Goal: Information Seeking & Learning: Learn about a topic

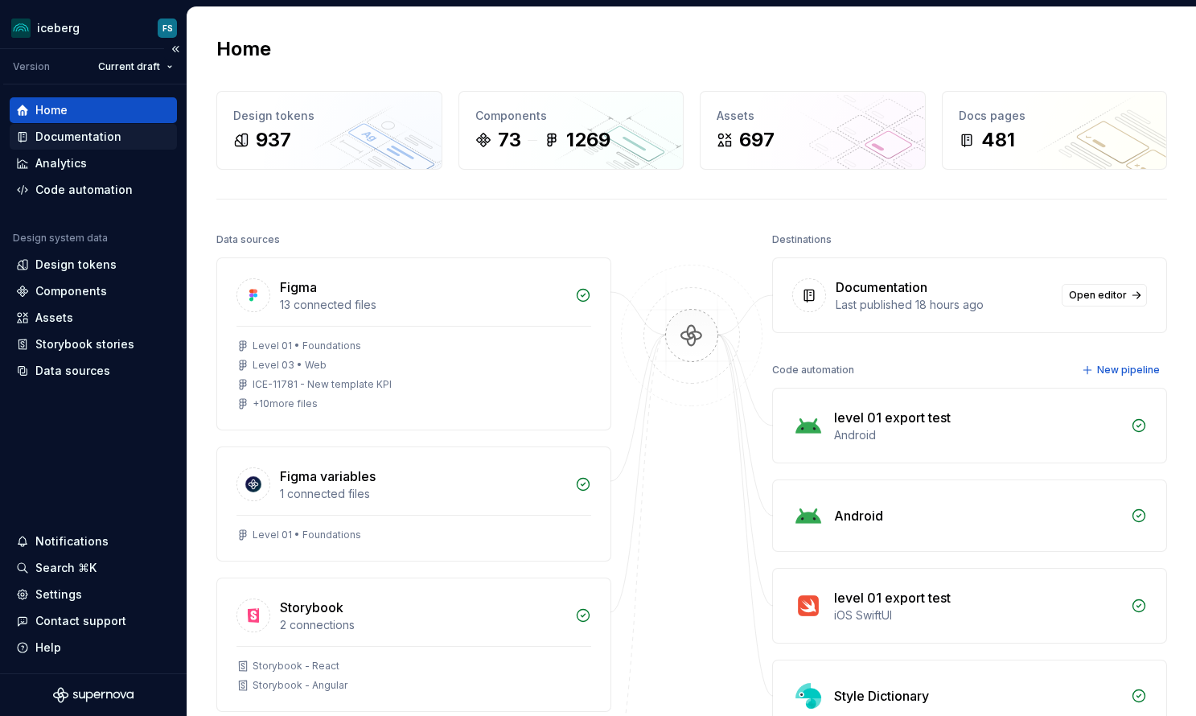
click at [63, 136] on div "Documentation" at bounding box center [78, 137] width 86 height 16
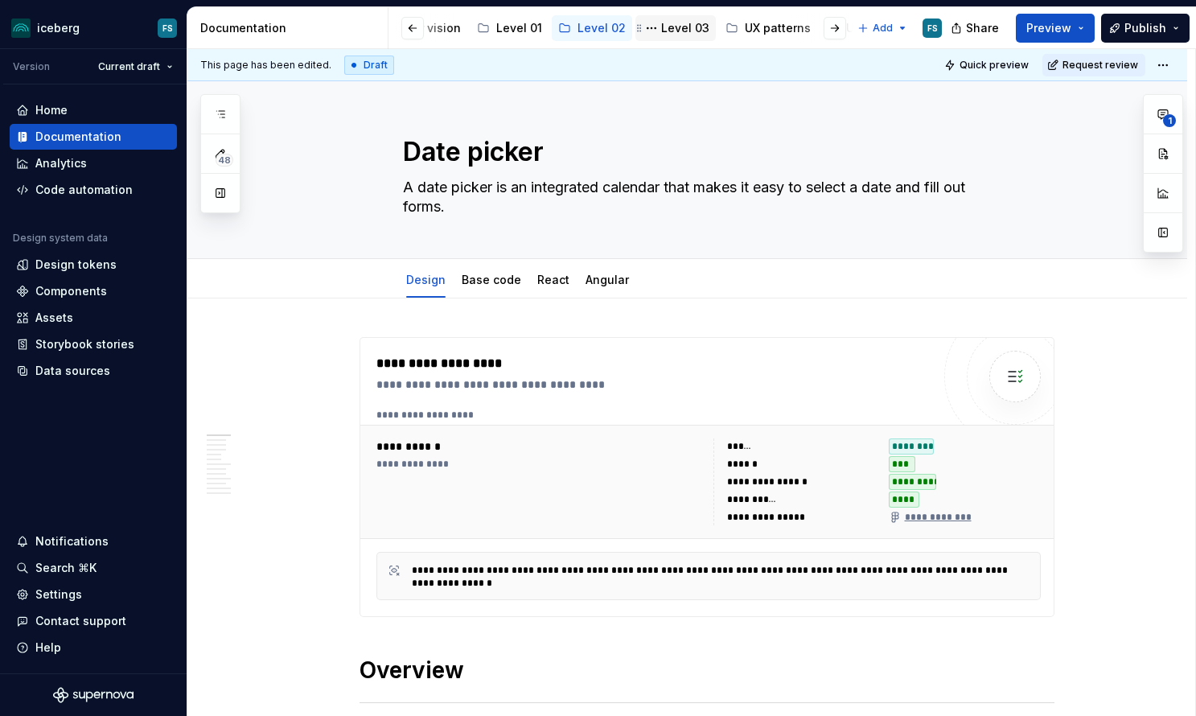
scroll to position [0, 324]
type textarea "*"
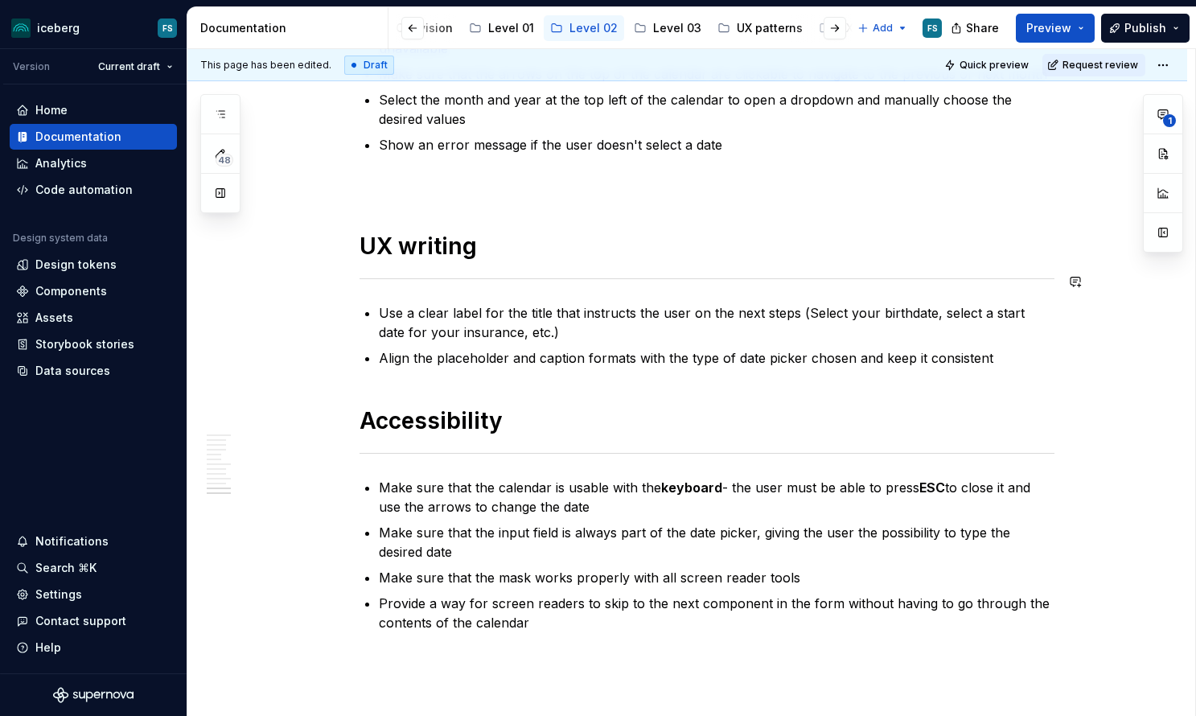
scroll to position [4741, 0]
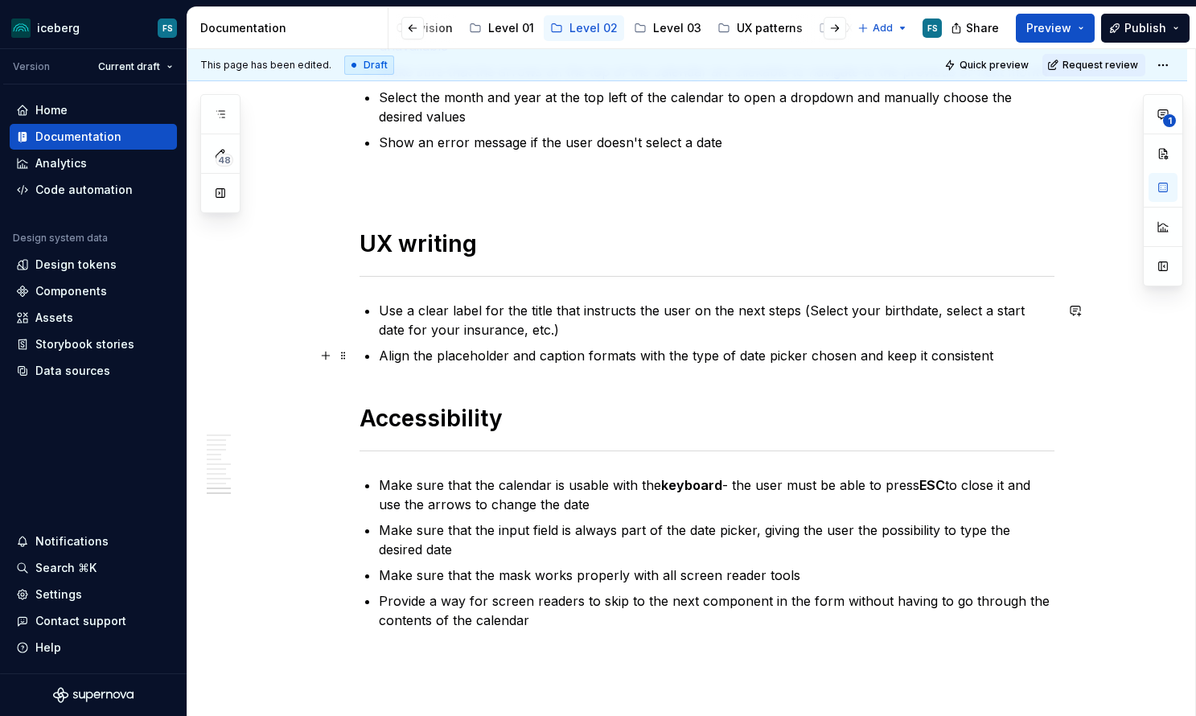
click at [994, 356] on p "Align the placeholder and caption formats with the type of date picker chosen a…" at bounding box center [717, 355] width 676 height 19
click at [383, 311] on p "Use a clear label for the title that instructs the user on the next steps (Sele…" at bounding box center [717, 320] width 676 height 39
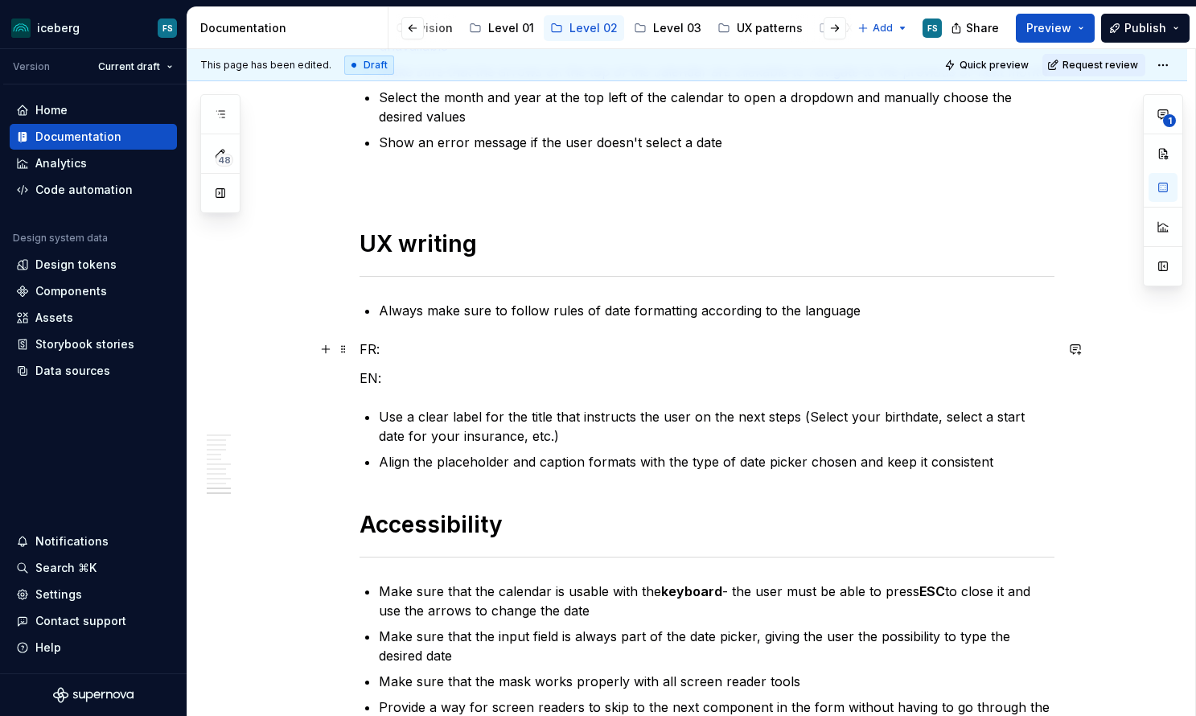
click at [429, 346] on p "FR:" at bounding box center [706, 348] width 695 height 19
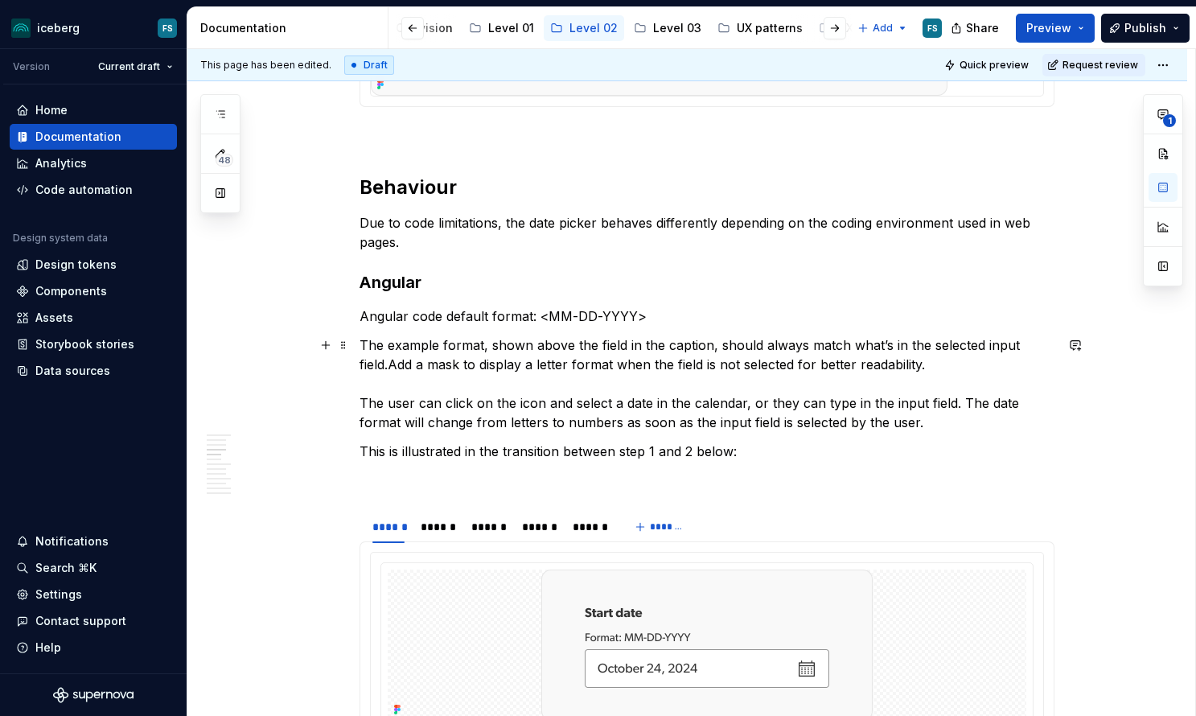
scroll to position [1307, 0]
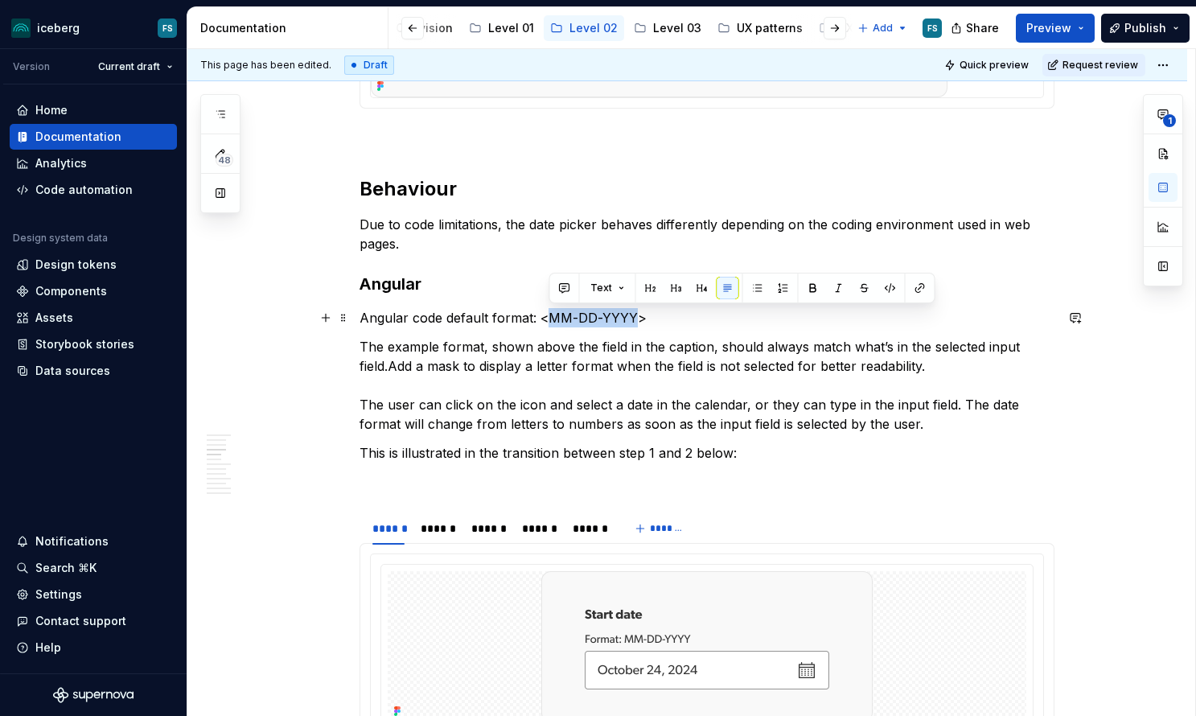
drag, startPoint x: 635, startPoint y: 318, endPoint x: 554, endPoint y: 318, distance: 81.2
click at [554, 318] on commenthighlight "MM-DD-YYYY" at bounding box center [592, 318] width 89 height 16
copy p "MM-DD-YYYY"
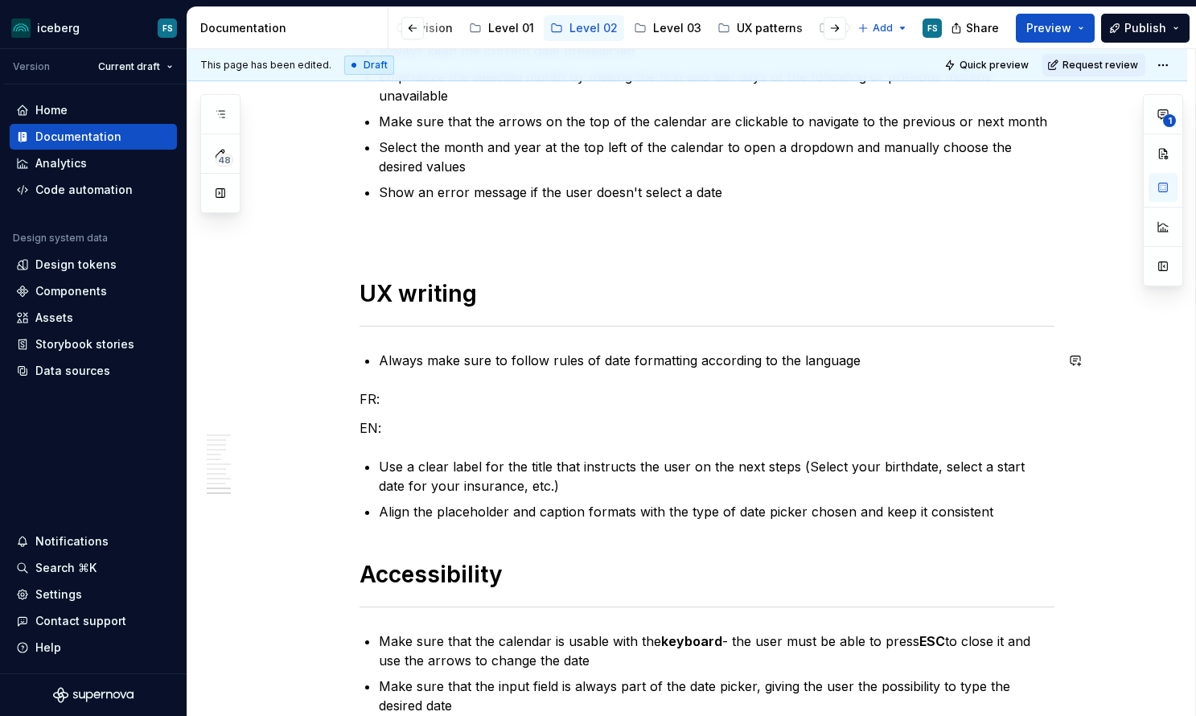
scroll to position [4706, 0]
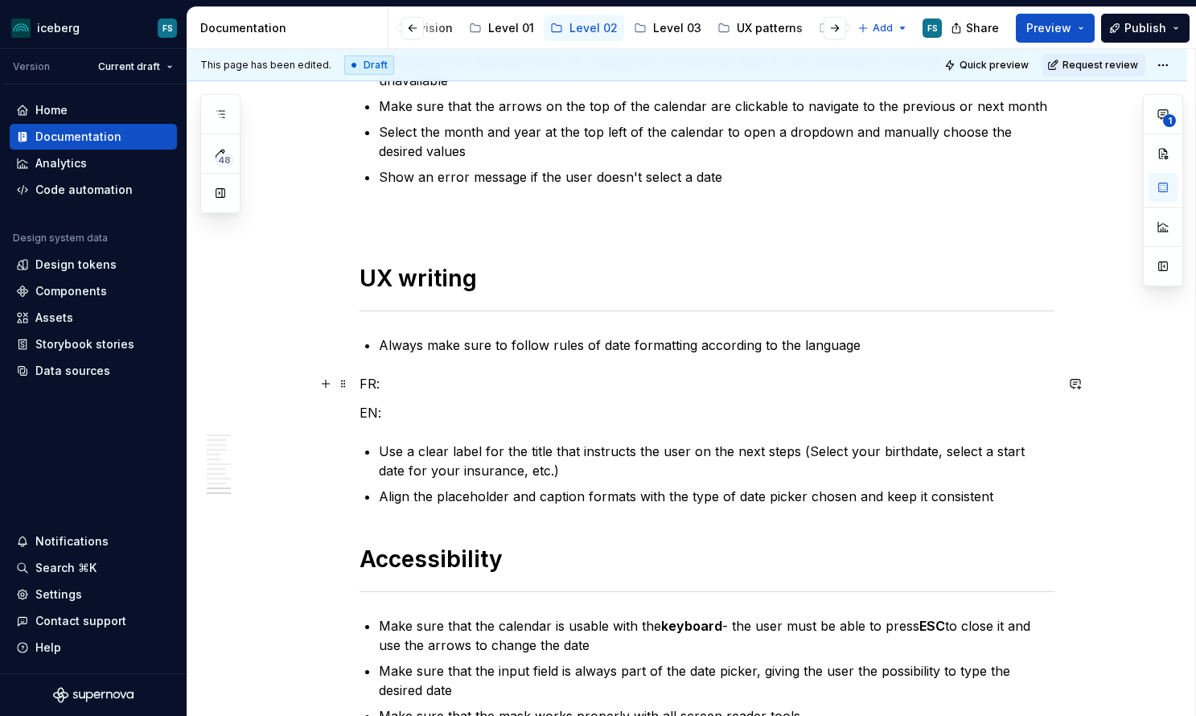
click at [467, 383] on p "FR:" at bounding box center [706, 383] width 695 height 19
click at [385, 383] on p "FR: For Angular: MM-DD-YYYY" at bounding box center [706, 383] width 695 height 19
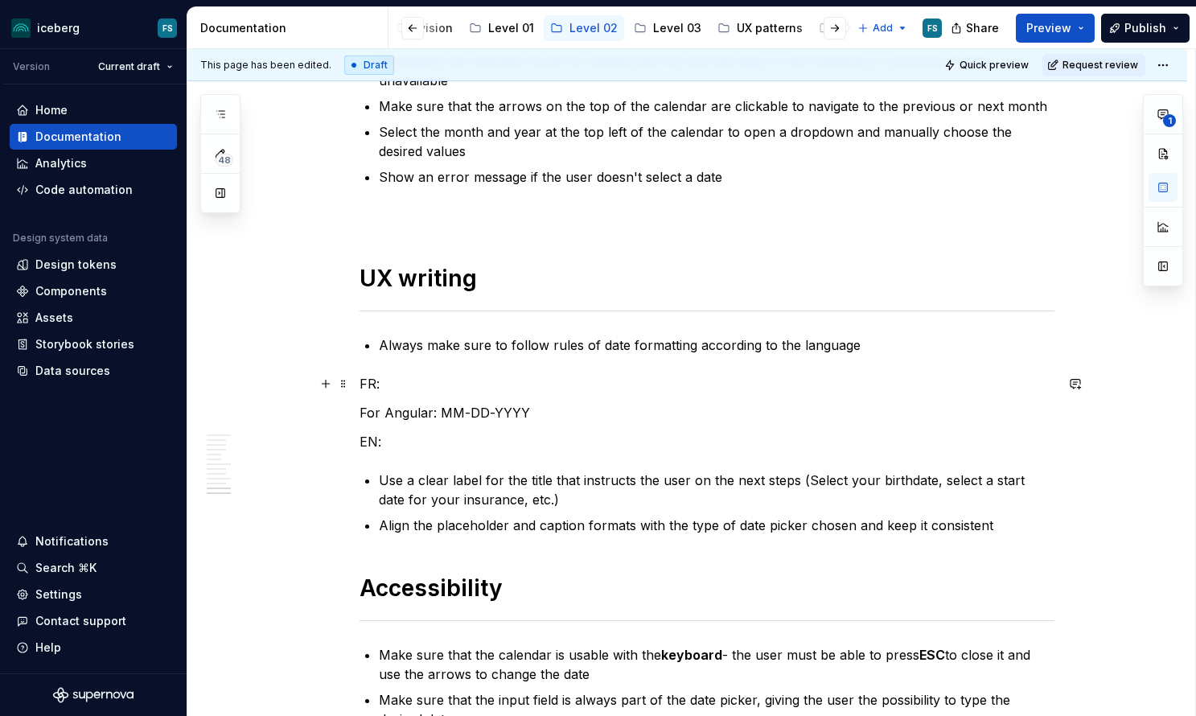
click at [406, 392] on p "FR:" at bounding box center [706, 383] width 695 height 19
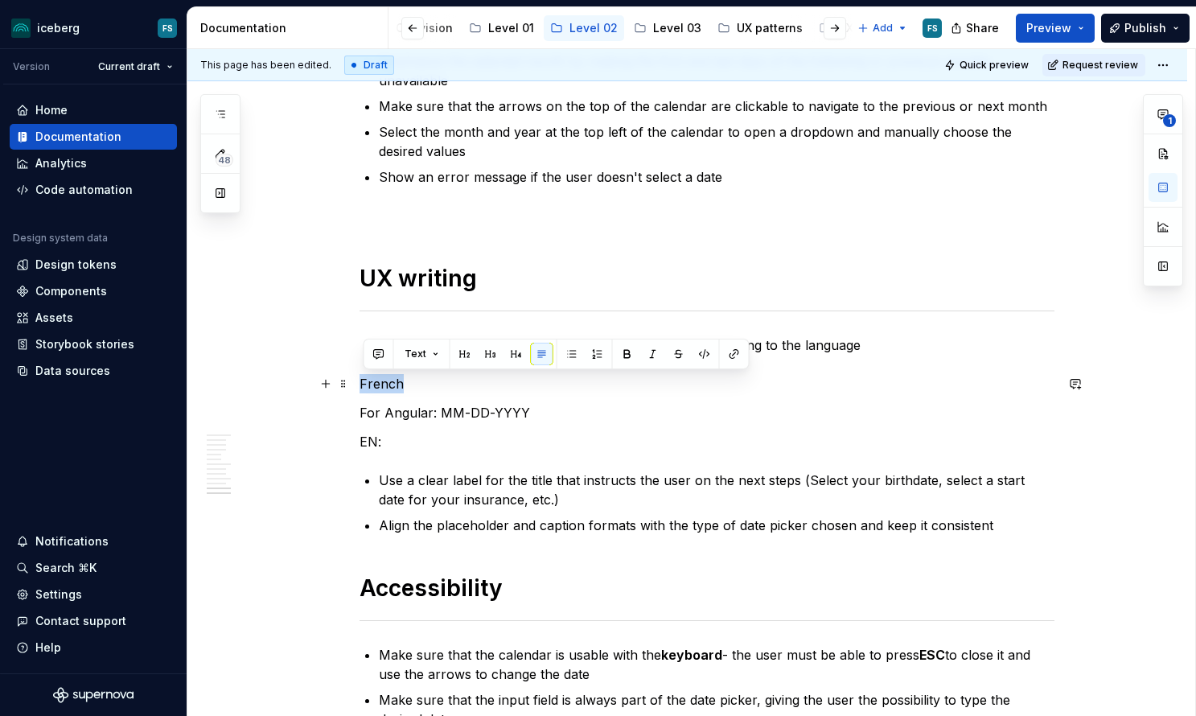
drag, startPoint x: 390, startPoint y: 388, endPoint x: 365, endPoint y: 385, distance: 25.0
click at [365, 385] on p "French" at bounding box center [706, 383] width 695 height 19
click at [567, 412] on p "For Angular: MM-DD-YYYY" at bounding box center [706, 412] width 695 height 19
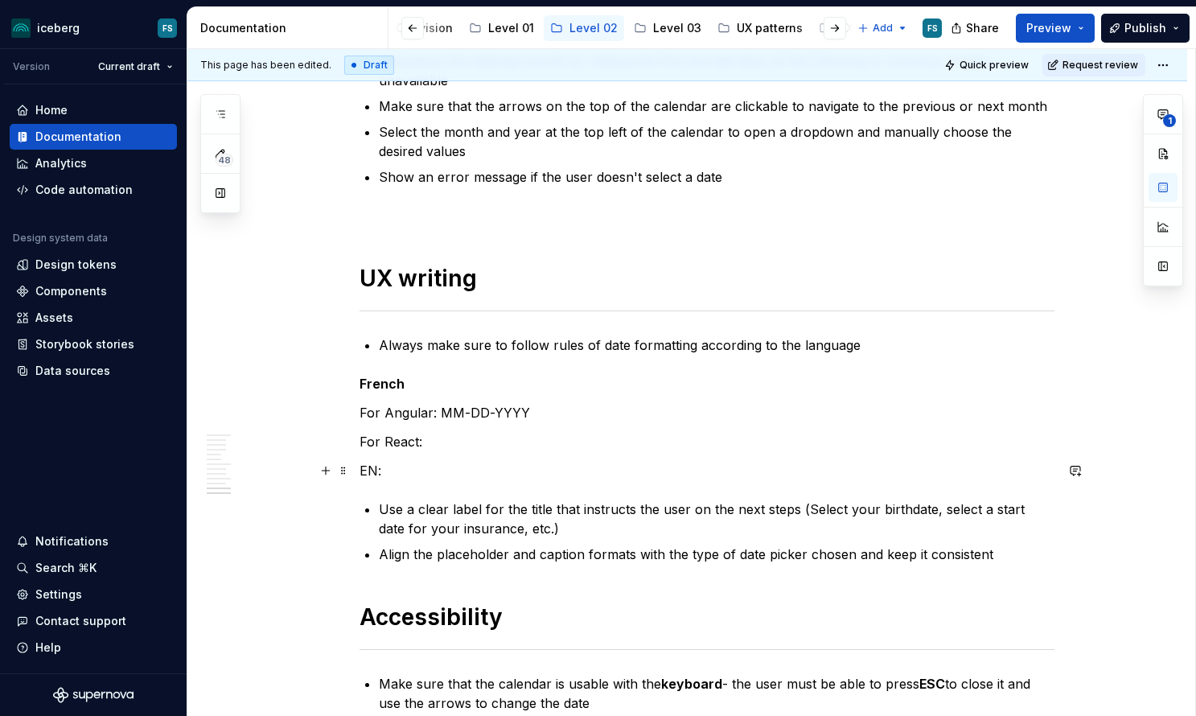
click at [398, 466] on p "EN:" at bounding box center [706, 470] width 695 height 19
drag, startPoint x: 412, startPoint y: 472, endPoint x: 364, endPoint y: 470, distance: 47.5
click at [364, 470] on p "English" at bounding box center [706, 470] width 695 height 19
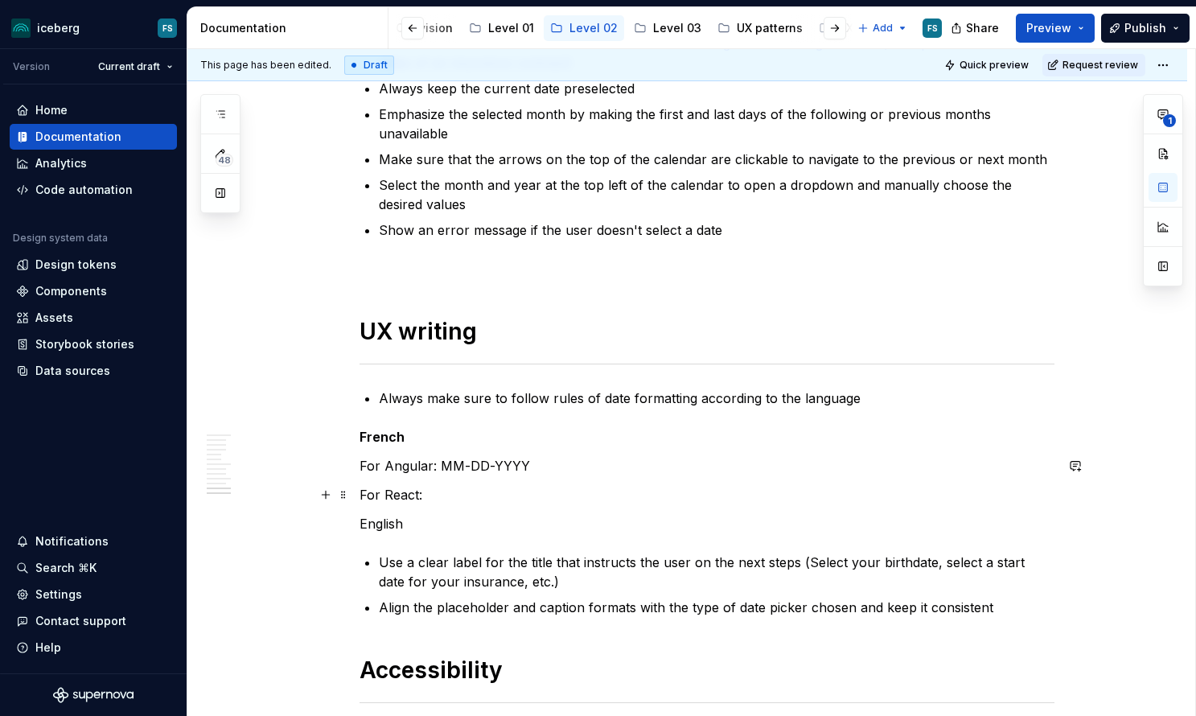
scroll to position [4662, 0]
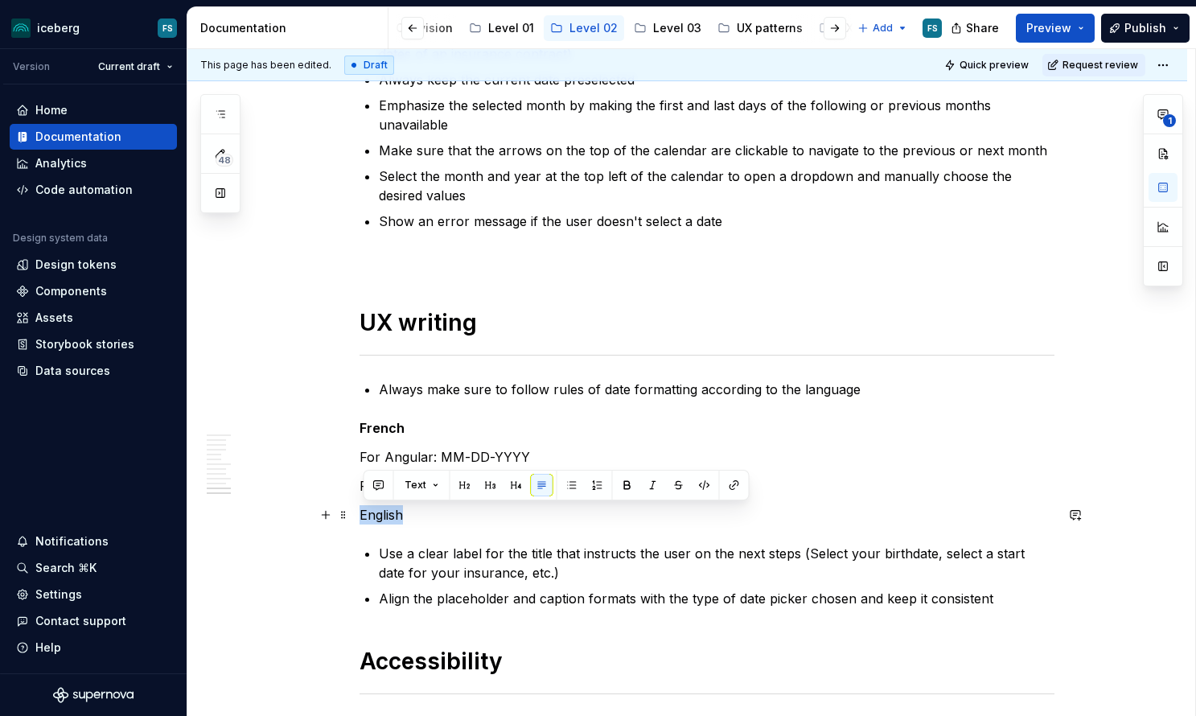
drag, startPoint x: 416, startPoint y: 516, endPoint x: 355, endPoint y: 518, distance: 61.1
click at [409, 424] on p "French" at bounding box center [706, 427] width 695 height 19
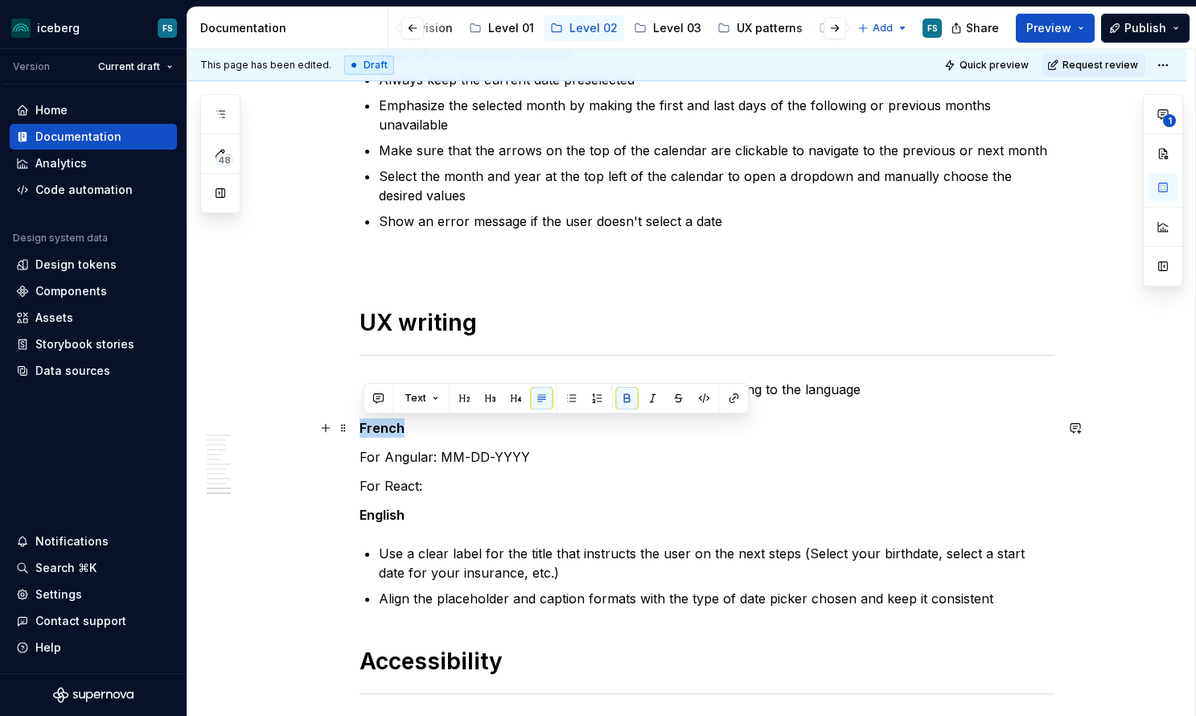
drag, startPoint x: 409, startPoint y: 429, endPoint x: 364, endPoint y: 427, distance: 45.9
click at [364, 427] on p "French" at bounding box center [706, 427] width 695 height 19
click at [516, 399] on button "button" at bounding box center [516, 398] width 23 height 23
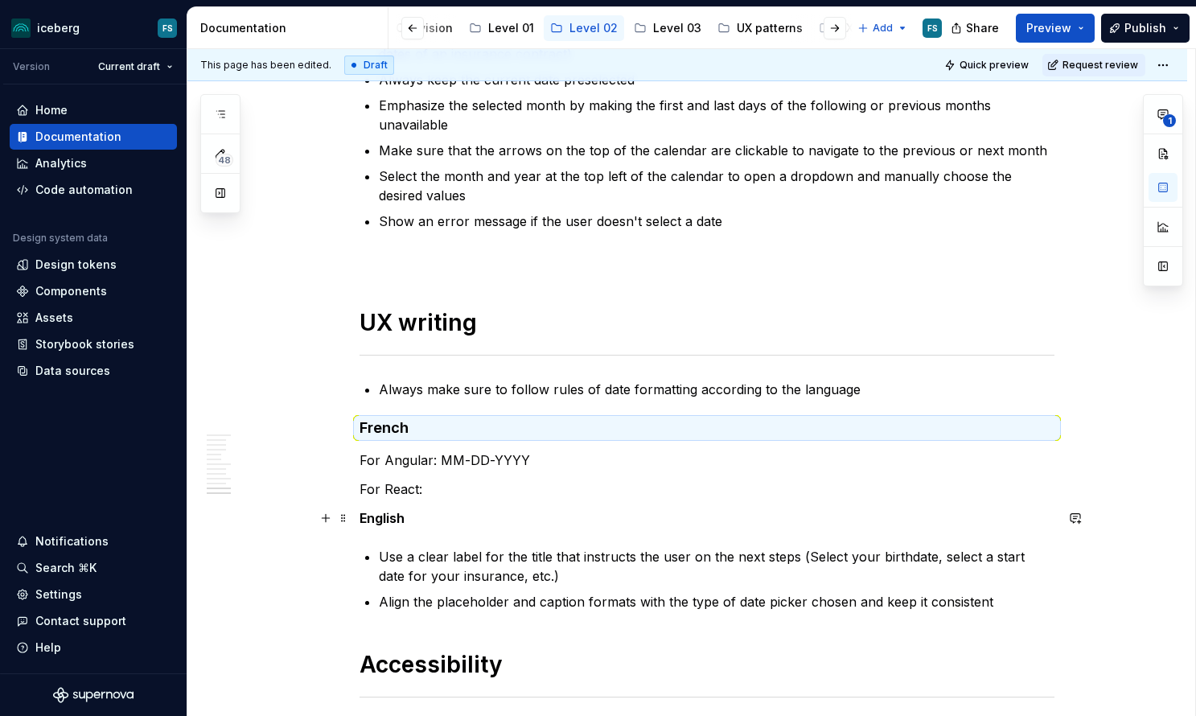
click at [410, 516] on p "English" at bounding box center [706, 517] width 695 height 19
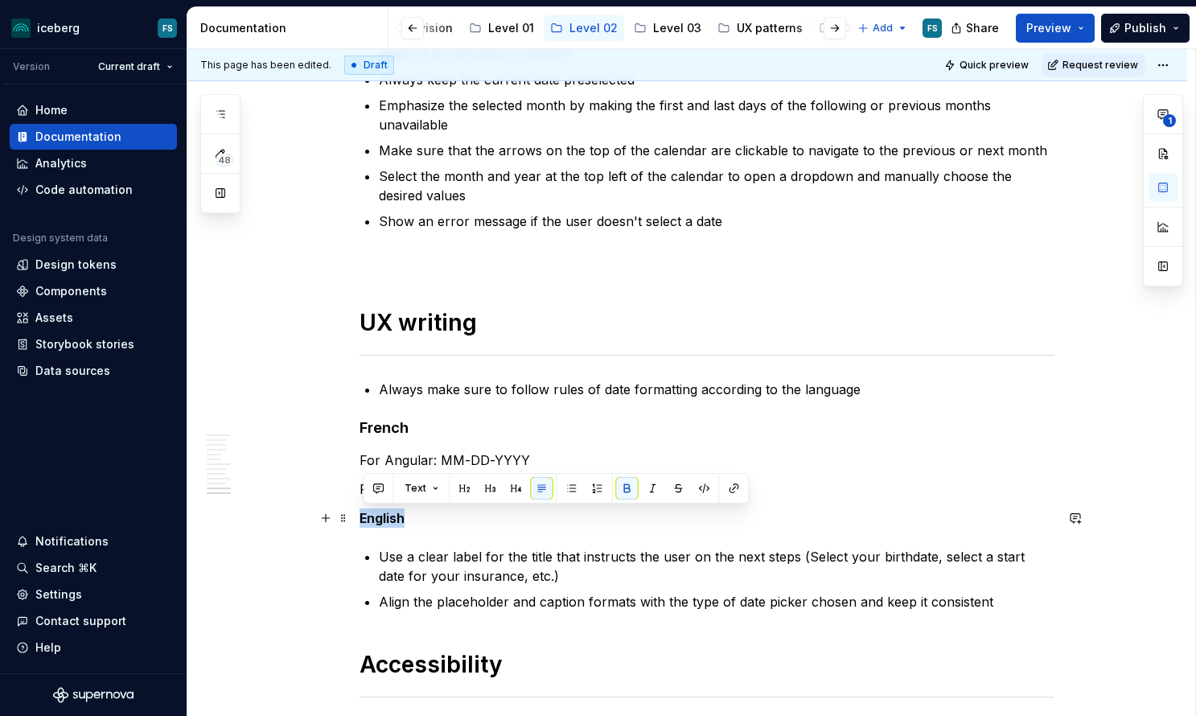
drag, startPoint x: 417, startPoint y: 520, endPoint x: 397, endPoint y: 505, distance: 24.6
click at [364, 519] on p "English" at bounding box center [706, 517] width 695 height 19
click at [511, 488] on button "button" at bounding box center [516, 488] width 23 height 23
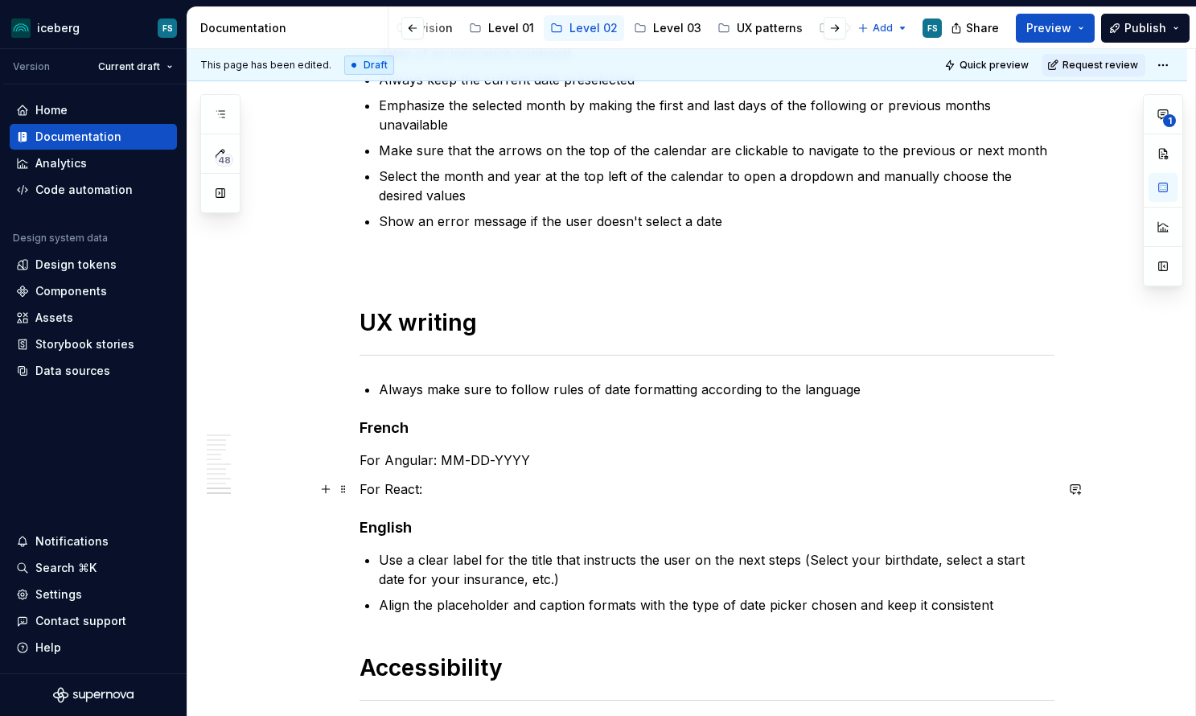
click at [447, 485] on p "For React:" at bounding box center [706, 488] width 695 height 19
click at [460, 526] on h4 "English" at bounding box center [706, 527] width 695 height 19
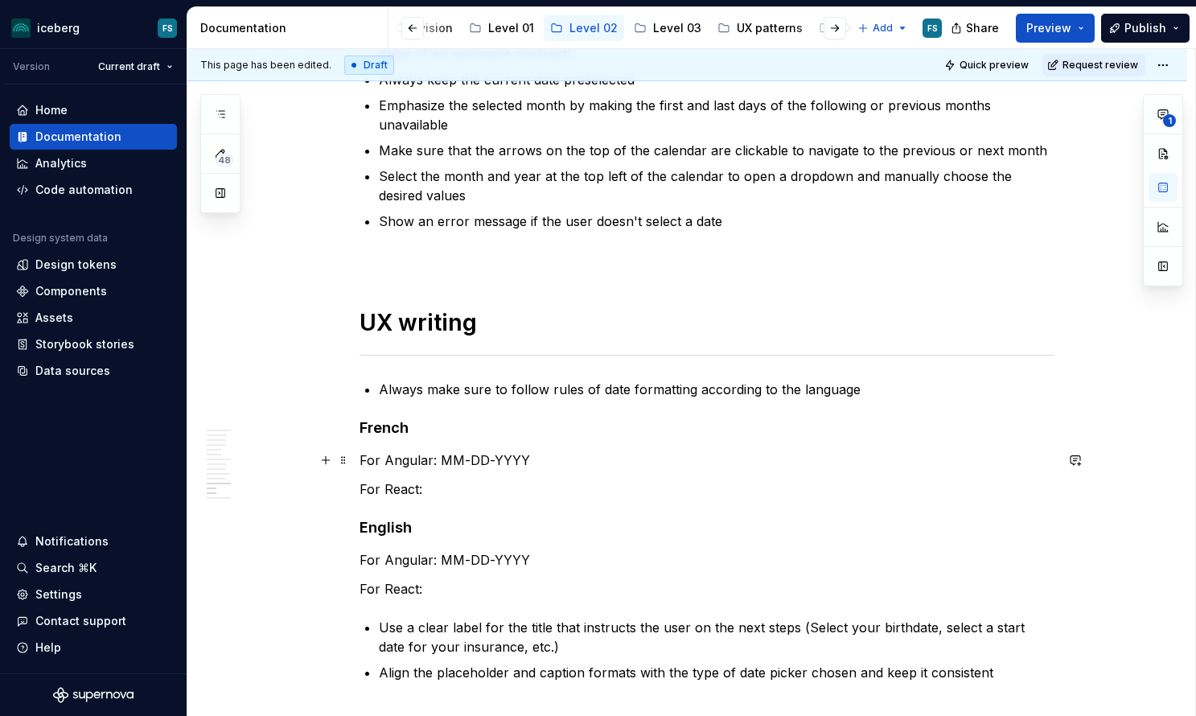
click at [470, 461] on p "For Angular: MM-DD-YYYY" at bounding box center [706, 459] width 695 height 19
click at [456, 459] on p "For Angular: DD-MM-YYYY" at bounding box center [706, 459] width 695 height 19
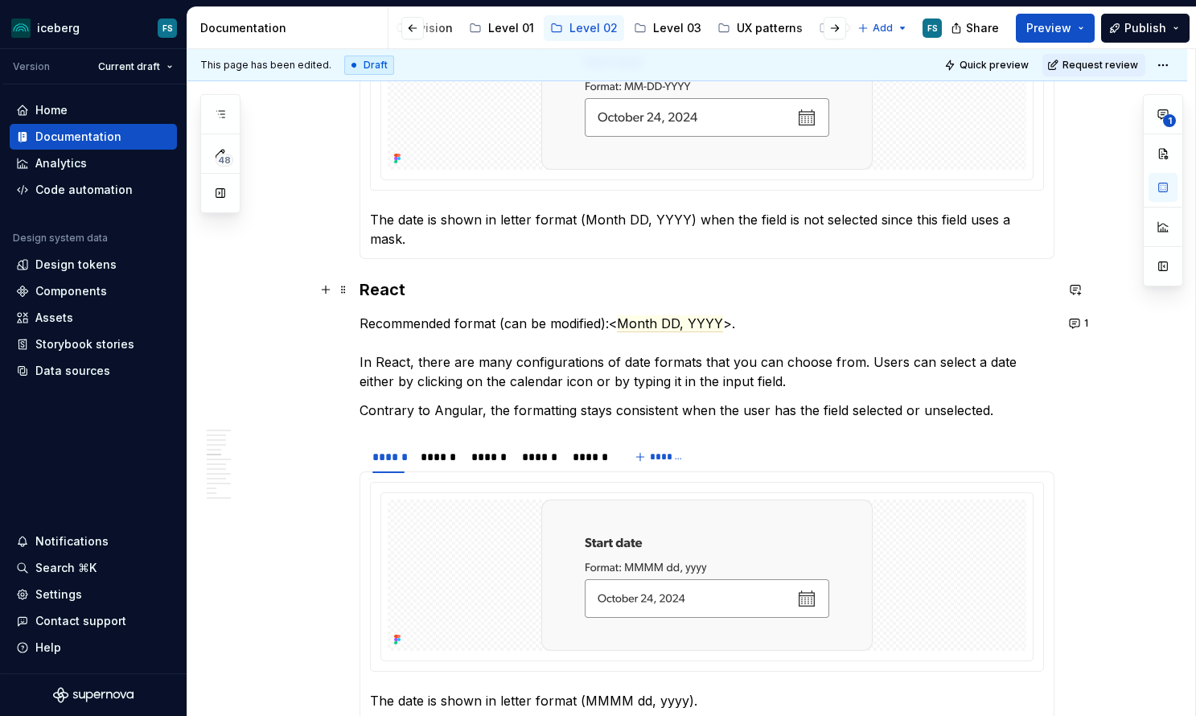
scroll to position [1857, 0]
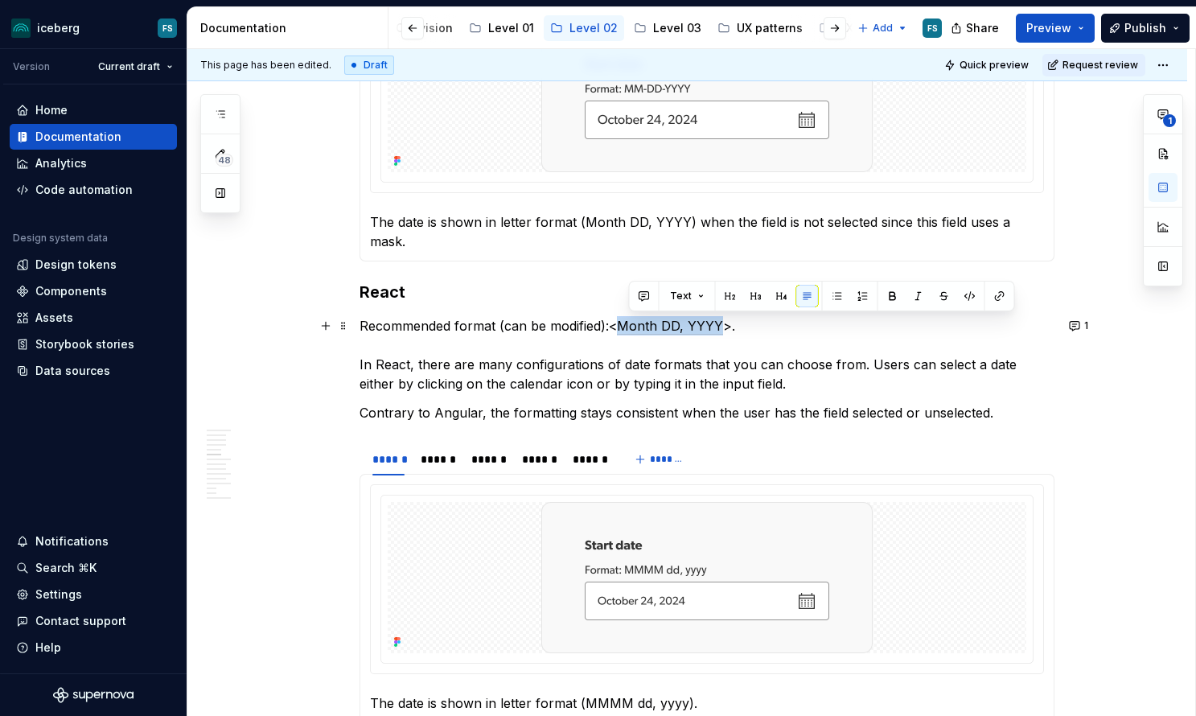
drag, startPoint x: 731, startPoint y: 326, endPoint x: 631, endPoint y: 328, distance: 99.8
click at [631, 328] on p "Recommended format (can be modified): < Month DD, YYYY > . In React, there are …" at bounding box center [706, 354] width 695 height 77
copy p "Month DD, YYYY"
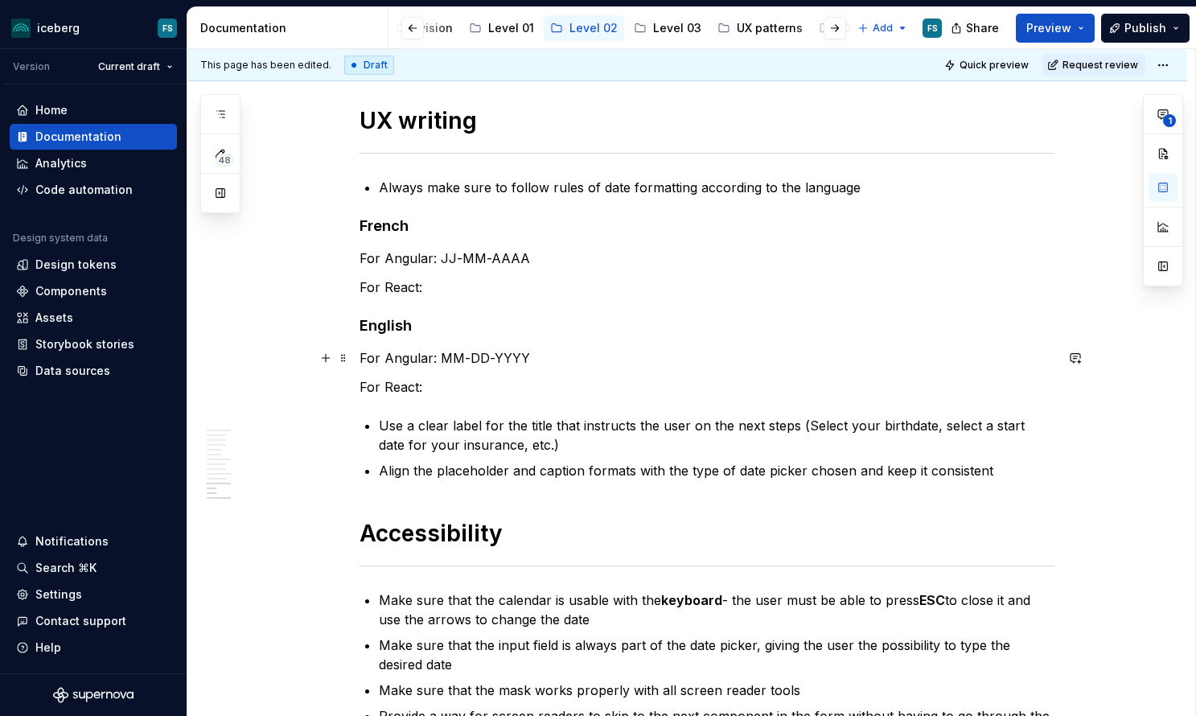
scroll to position [4856, 0]
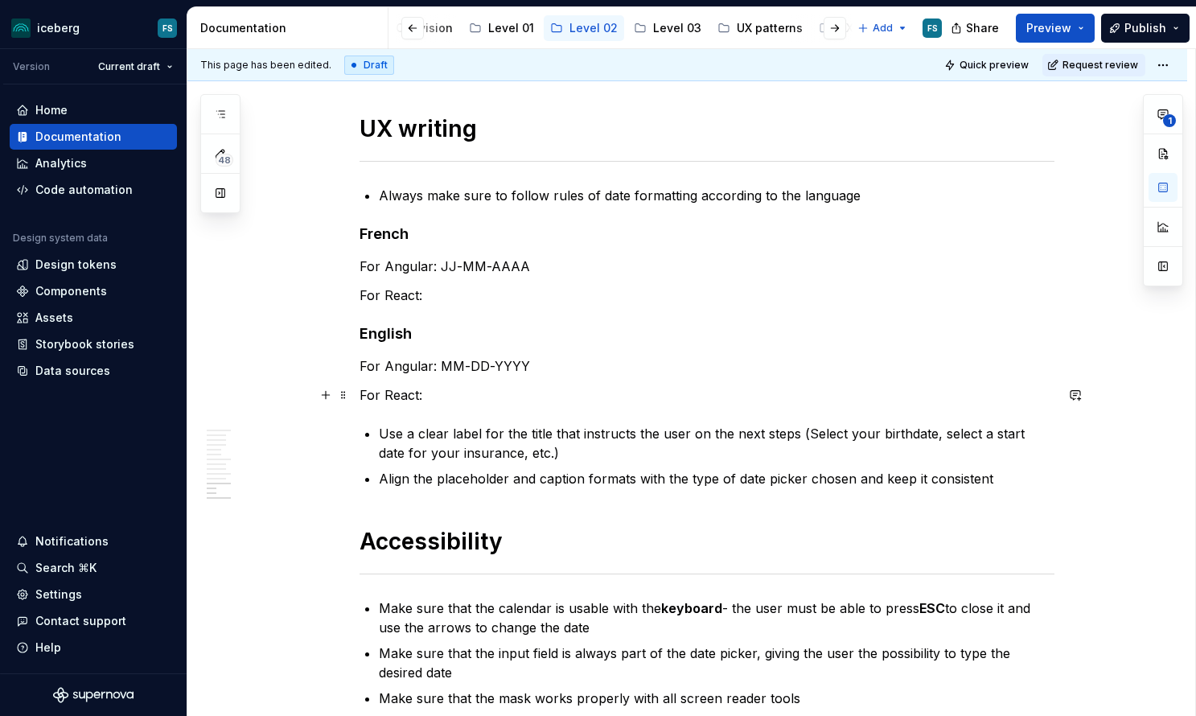
click at [495, 388] on p "For React:" at bounding box center [706, 394] width 695 height 19
click at [449, 293] on p "For React:" at bounding box center [706, 295] width 695 height 19
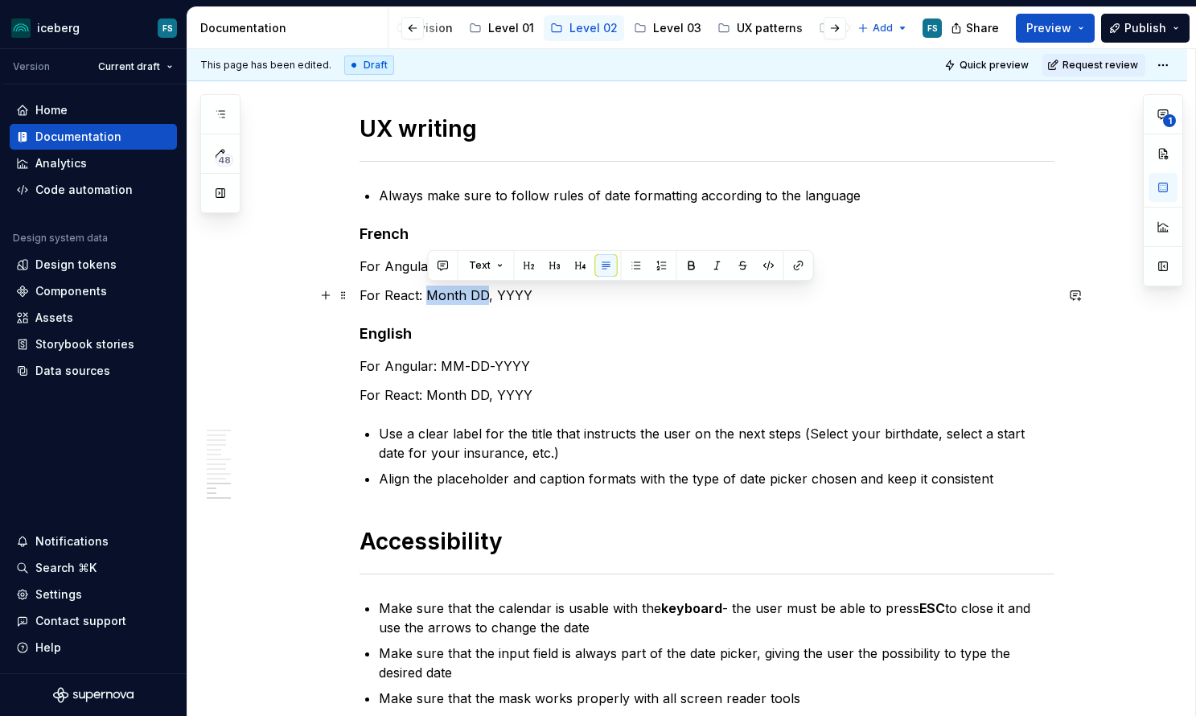
drag, startPoint x: 488, startPoint y: 294, endPoint x: 432, endPoint y: 294, distance: 56.3
click at [433, 294] on p "For React: Month DD, YYYY" at bounding box center [706, 295] width 695 height 19
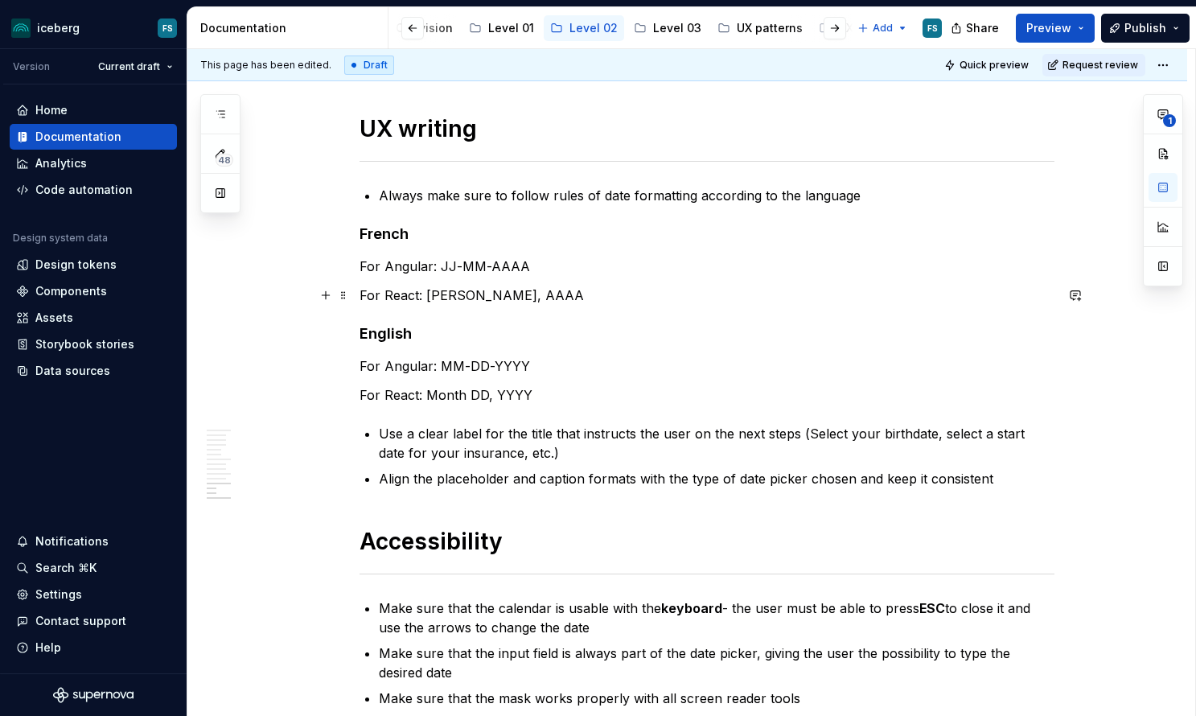
click at [478, 297] on p "For React: JJ mois, AAAA" at bounding box center [706, 295] width 695 height 19
click at [552, 297] on p "For React: JJ mois AAAA" at bounding box center [706, 295] width 695 height 19
click at [553, 263] on p "For Angular: JJ-MM-AAAA" at bounding box center [706, 266] width 695 height 19
click at [563, 357] on p "For Angular: MM-DD-YYYY" at bounding box center [706, 365] width 695 height 19
click at [572, 367] on p "For Angular: MM-DD-YYYY (01-20-2020" at bounding box center [706, 365] width 695 height 19
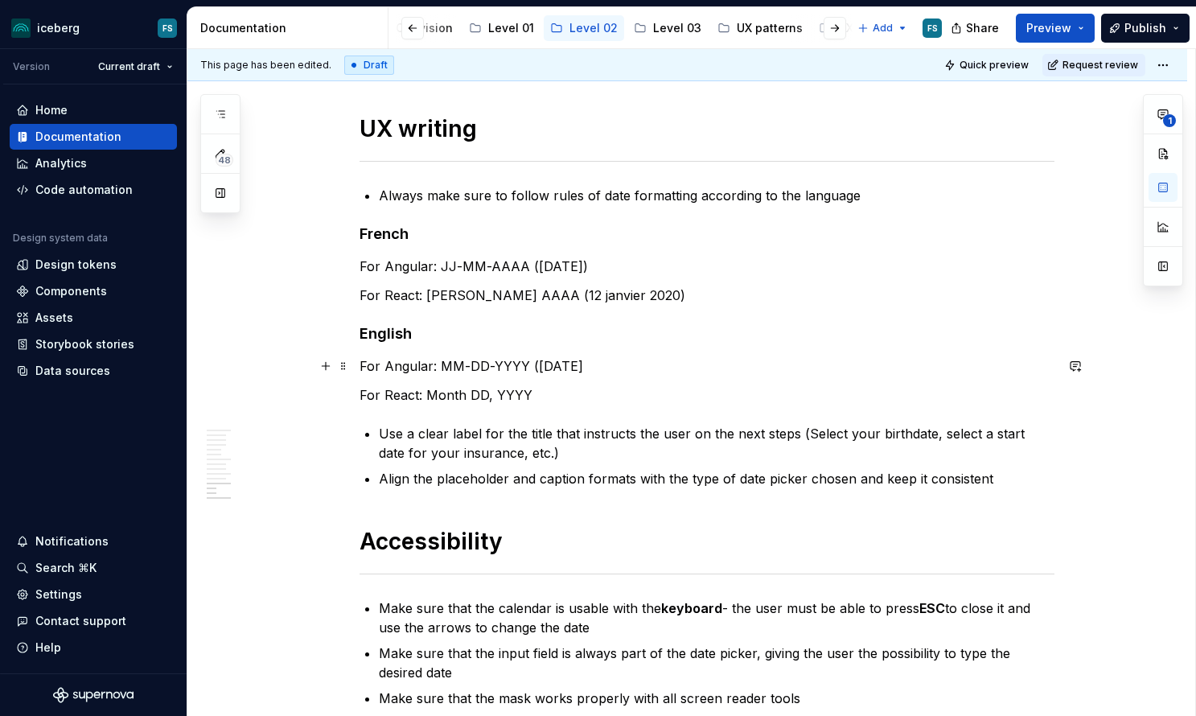
click at [622, 367] on p "For Angular: MM-DD-YYYY (01-12-2020" at bounding box center [706, 365] width 695 height 19
click at [551, 396] on p "For React: Month DD, YYYY" at bounding box center [706, 394] width 695 height 19
drag, startPoint x: 857, startPoint y: 192, endPoint x: 885, endPoint y: 195, distance: 27.5
click at [857, 192] on p "Always make sure to follow rules of date formatting according to the language" at bounding box center [717, 195] width 676 height 19
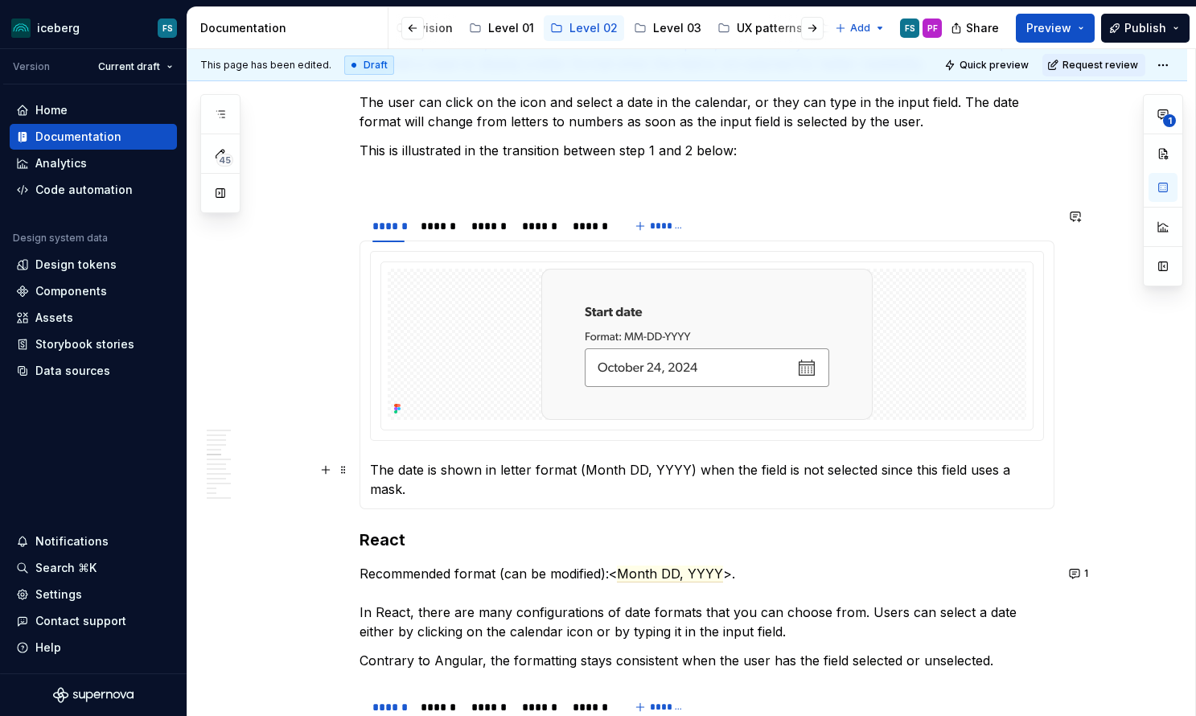
scroll to position [1613, 0]
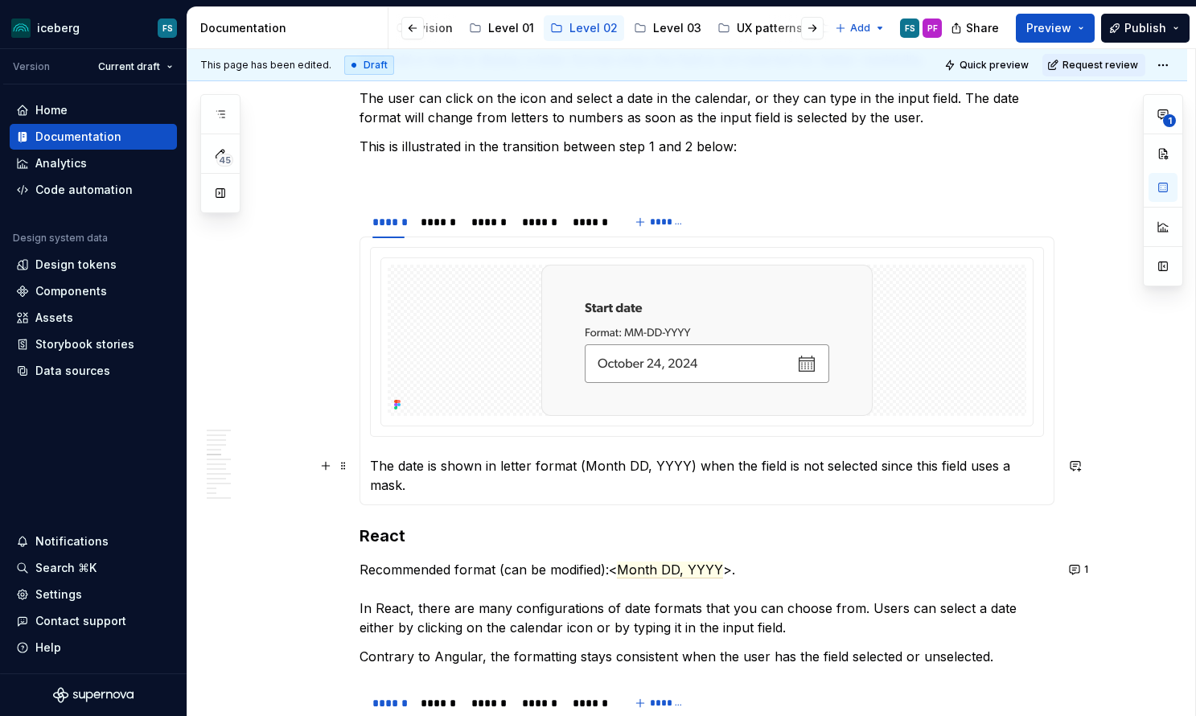
click at [909, 465] on p "The date is shown in letter format (Month DD, YYYY) when the field is not selec…" at bounding box center [707, 475] width 674 height 39
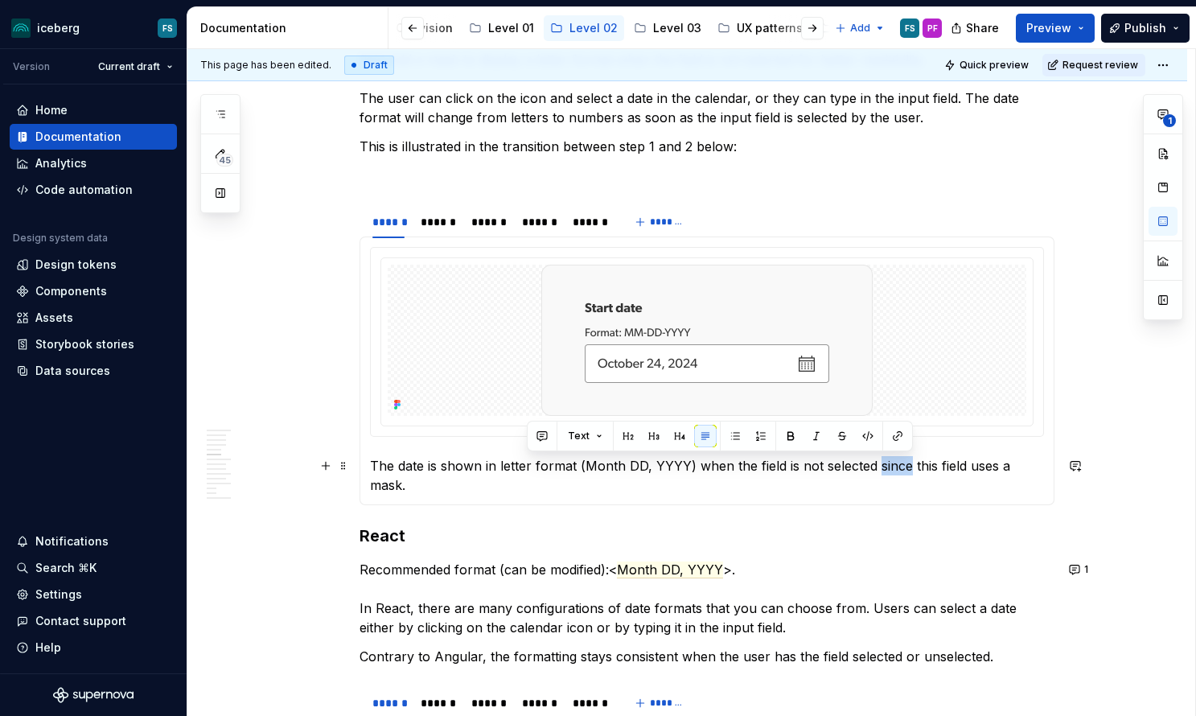
drag, startPoint x: 879, startPoint y: 468, endPoint x: 909, endPoint y: 467, distance: 29.8
click at [909, 467] on p "The date is shown in letter format (Month DD, YYYY) when the field is not selec…" at bounding box center [707, 475] width 674 height 39
click at [440, 224] on div "******" at bounding box center [438, 222] width 35 height 16
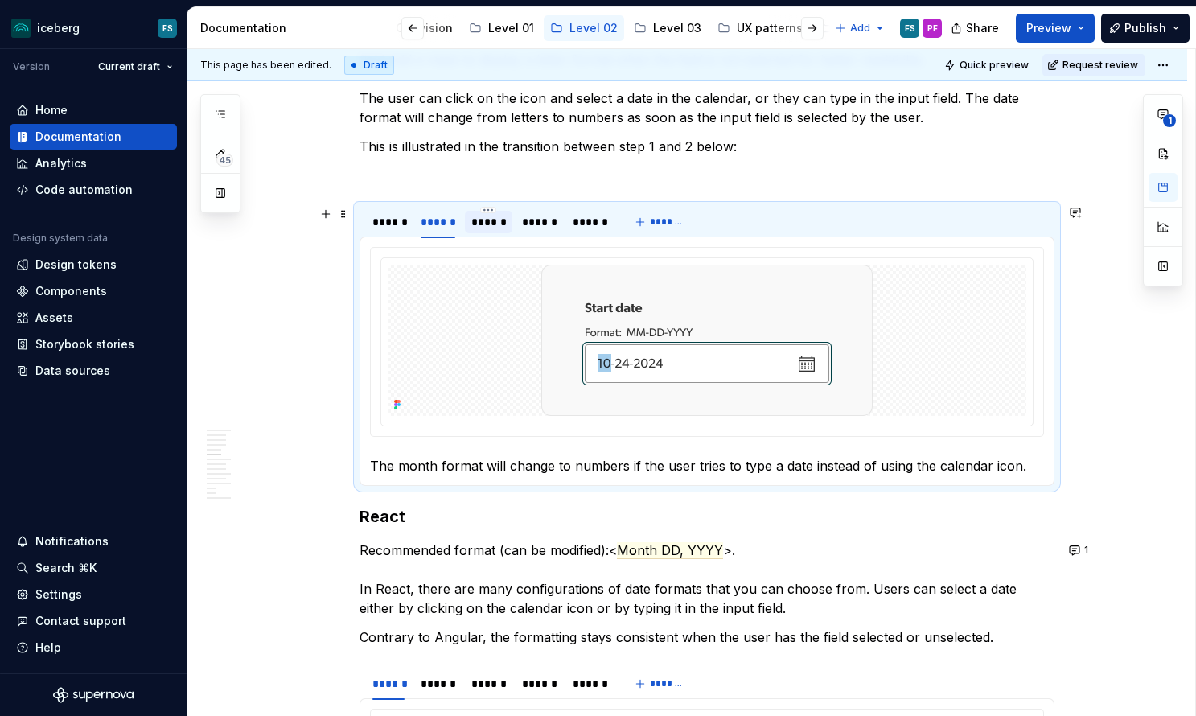
click at [500, 224] on div "******" at bounding box center [488, 222] width 35 height 16
click at [531, 222] on div "******" at bounding box center [539, 222] width 35 height 16
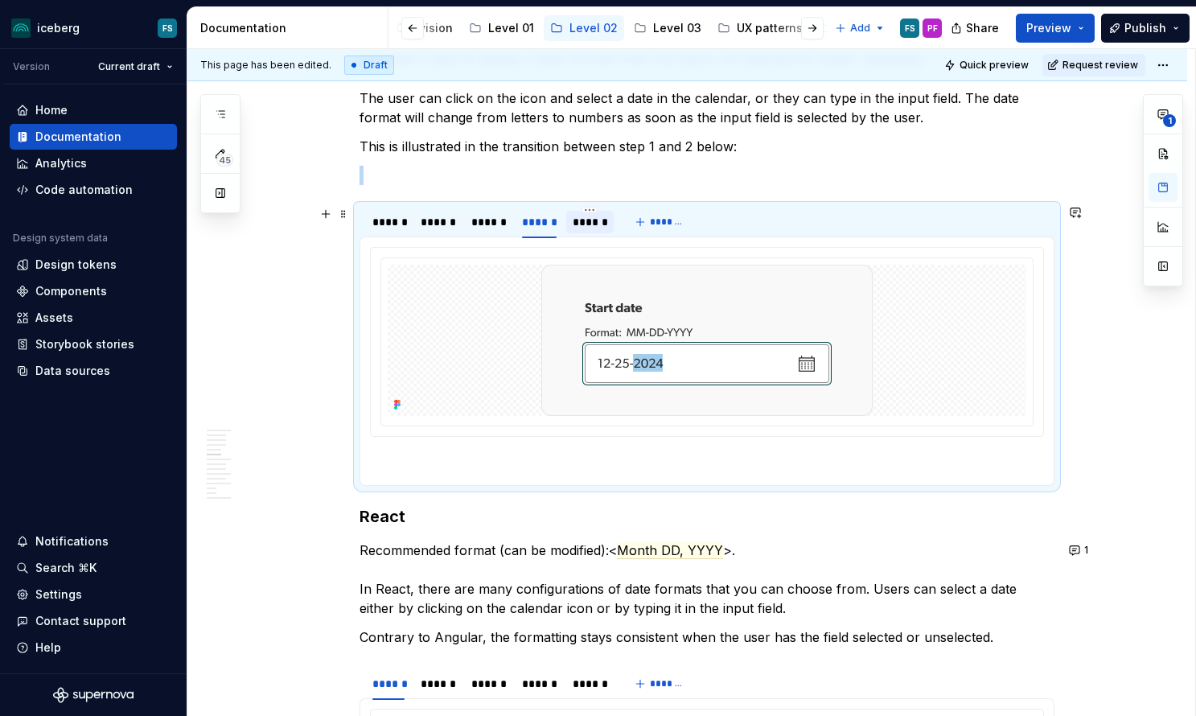
click at [604, 219] on div "******" at bounding box center [590, 222] width 35 height 16
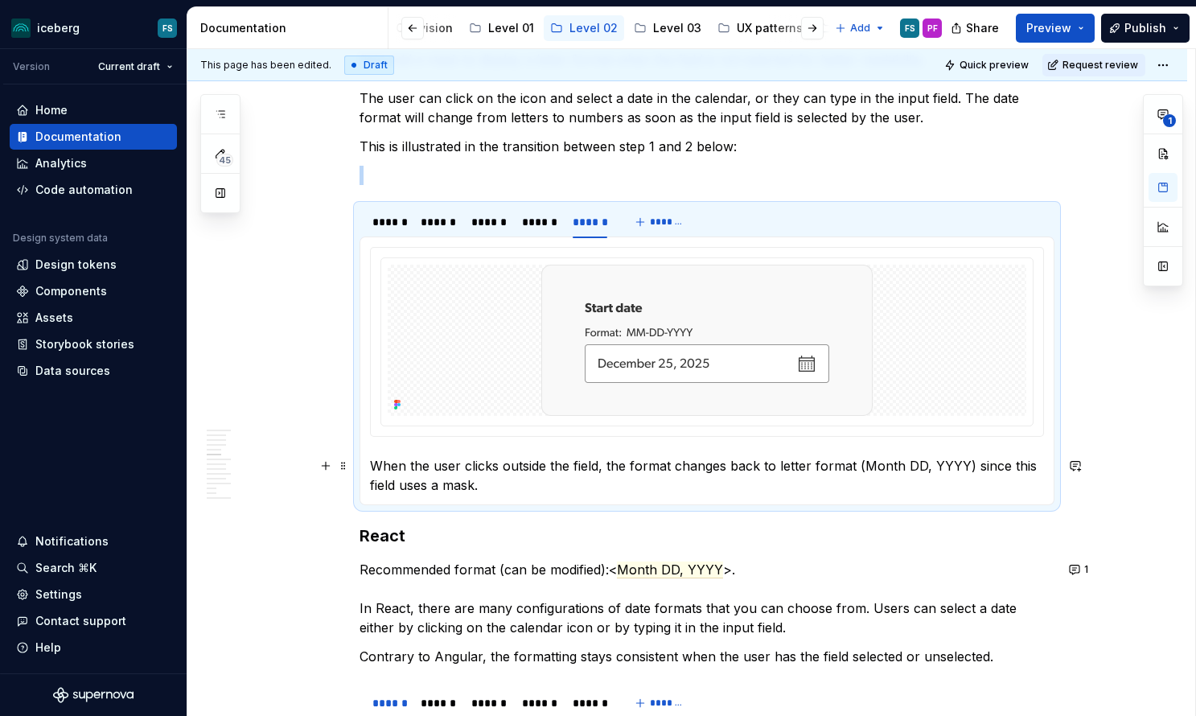
click at [1006, 467] on p "When the user clicks outside the field, the format changes back to letter forma…" at bounding box center [707, 475] width 674 height 39
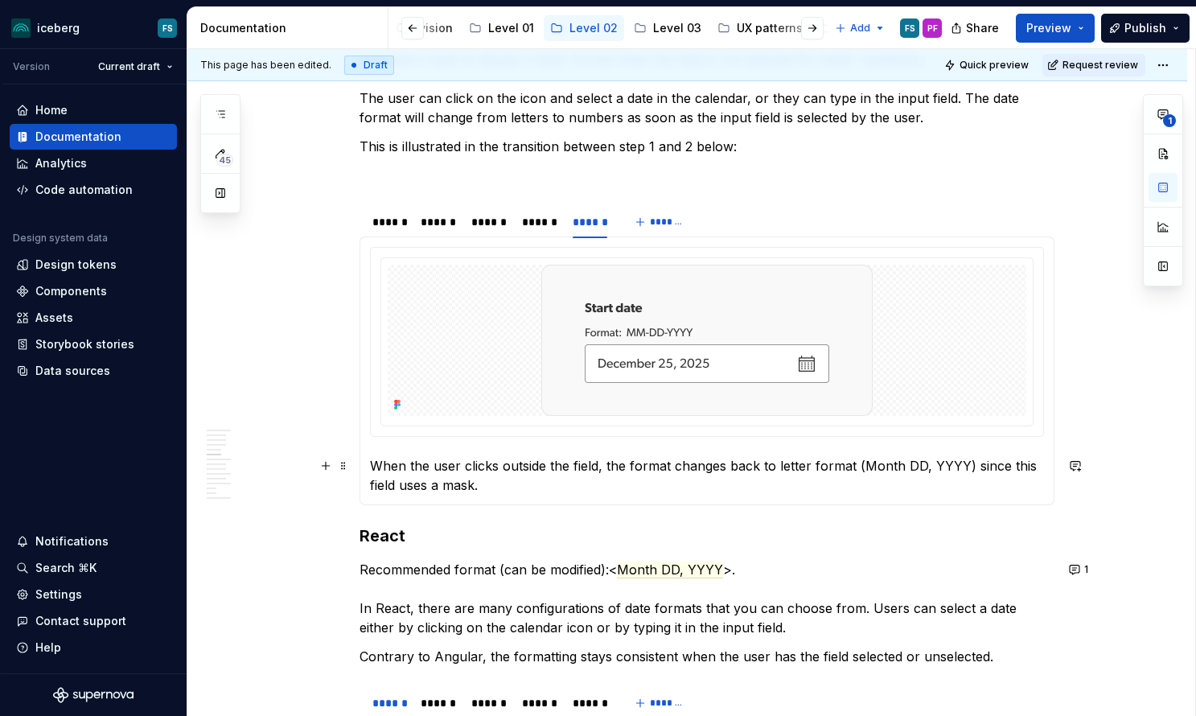
click at [1000, 466] on p "When the user clicks outside the field, the format changes back to letter forma…" at bounding box center [707, 475] width 674 height 39
click at [401, 224] on div "******" at bounding box center [388, 222] width 32 height 16
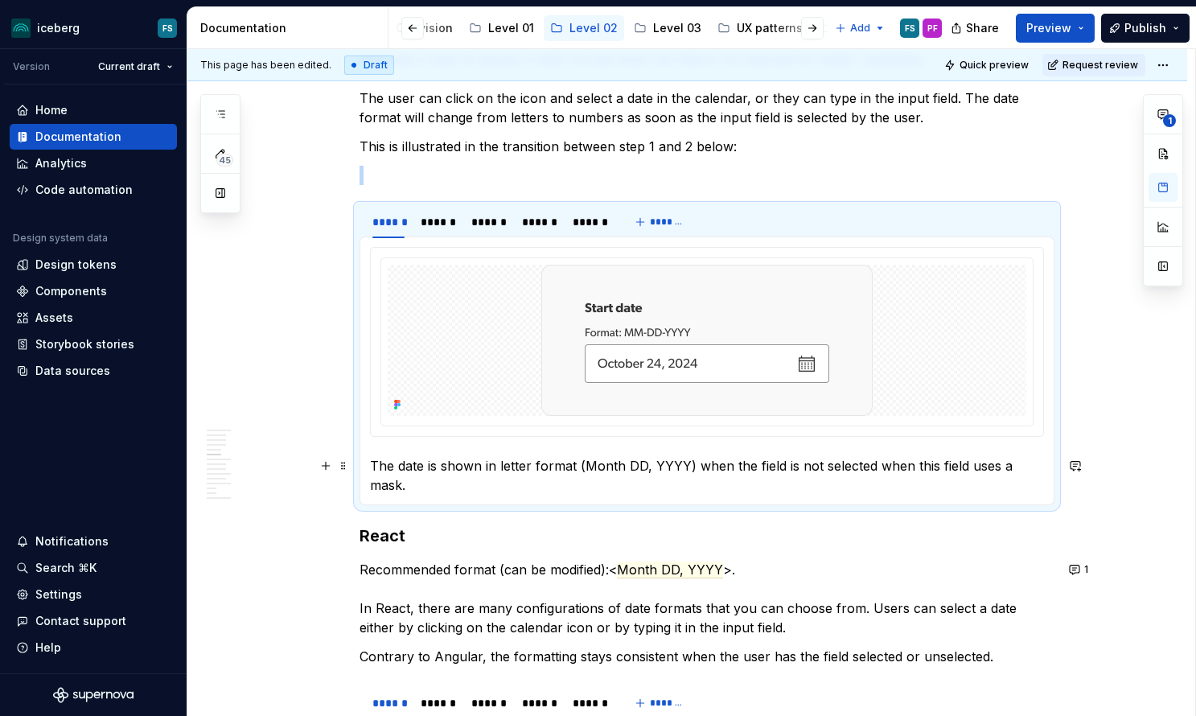
click at [909, 467] on p "The date is shown in letter format (Month DD, YYYY) when the field is not selec…" at bounding box center [707, 475] width 674 height 39
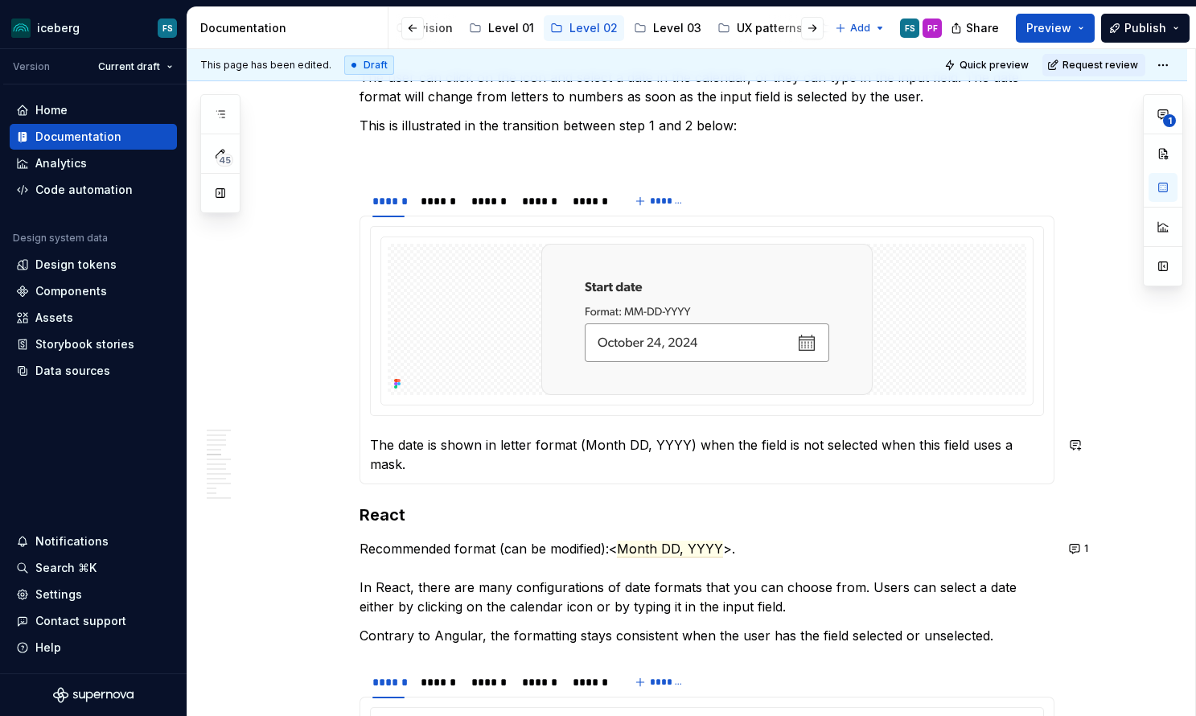
scroll to position [1636, 0]
click at [852, 447] on p "The date is shown in letter format (Month DD, YYYY) when the field is not selec…" at bounding box center [707, 452] width 674 height 39
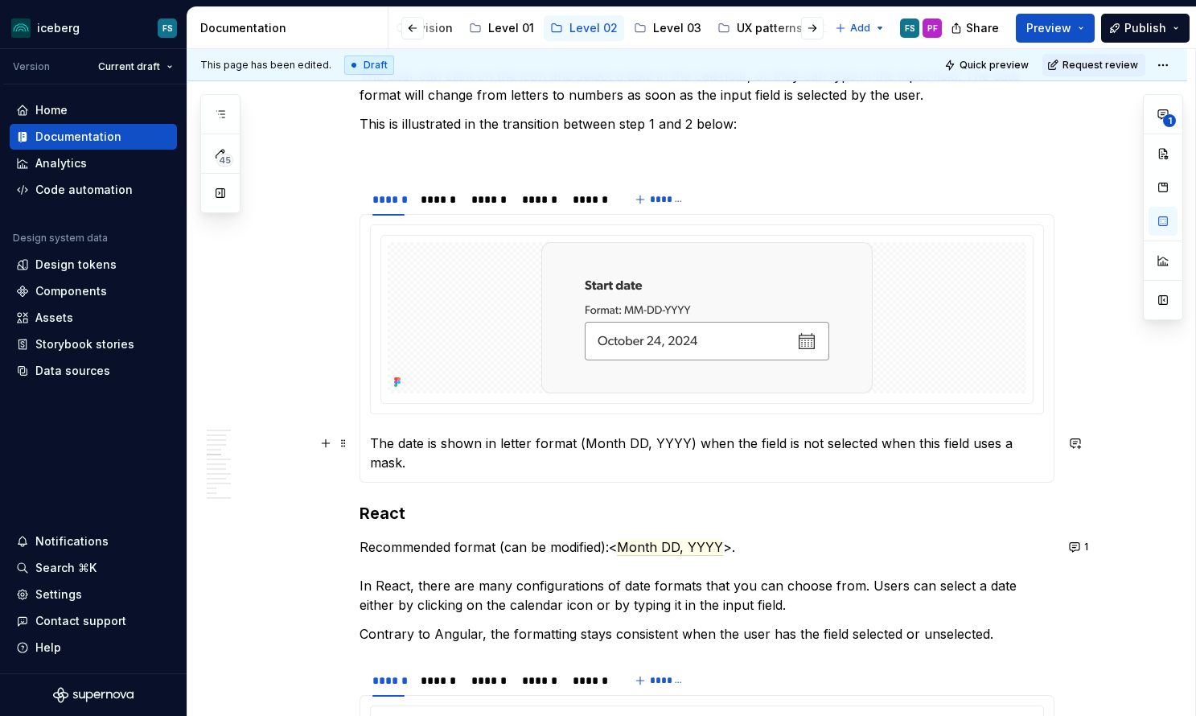
click at [728, 443] on p "The date is shown in letter format (Month DD, YYYY) when the field is not selec…" at bounding box center [707, 452] width 674 height 39
click at [906, 443] on p "The date is shown in letter format (Month DD, YYYY) when the field is not selec…" at bounding box center [707, 452] width 674 height 39
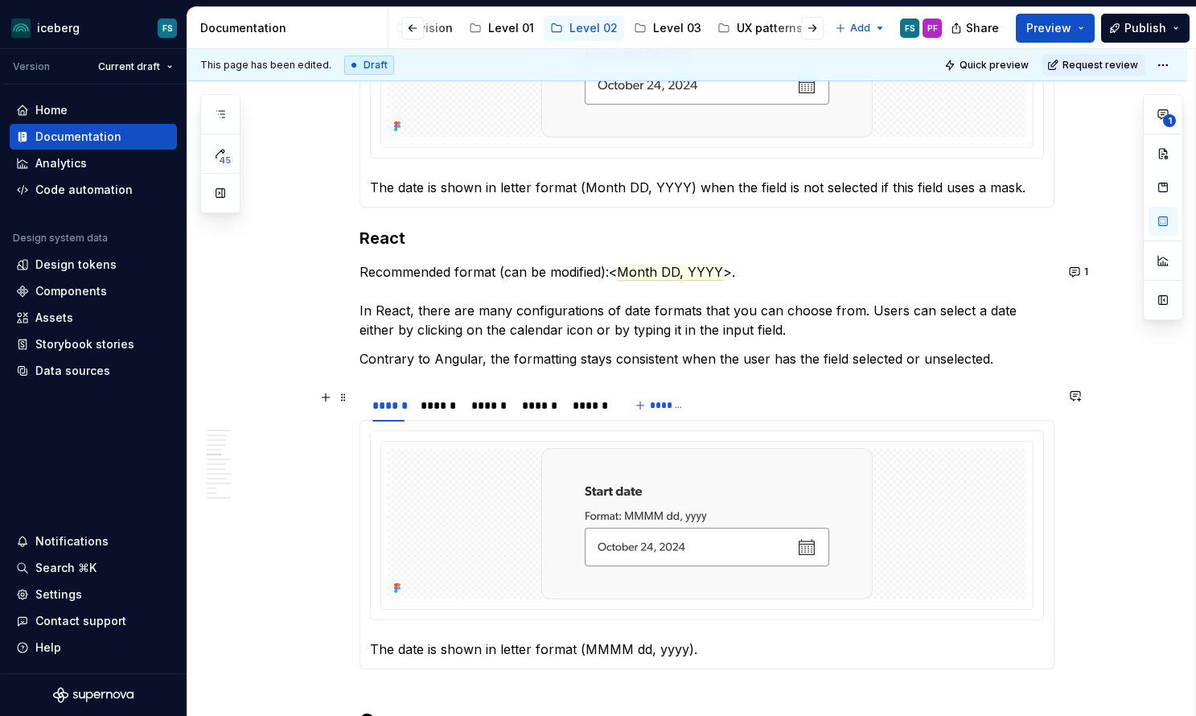
scroll to position [1897, 0]
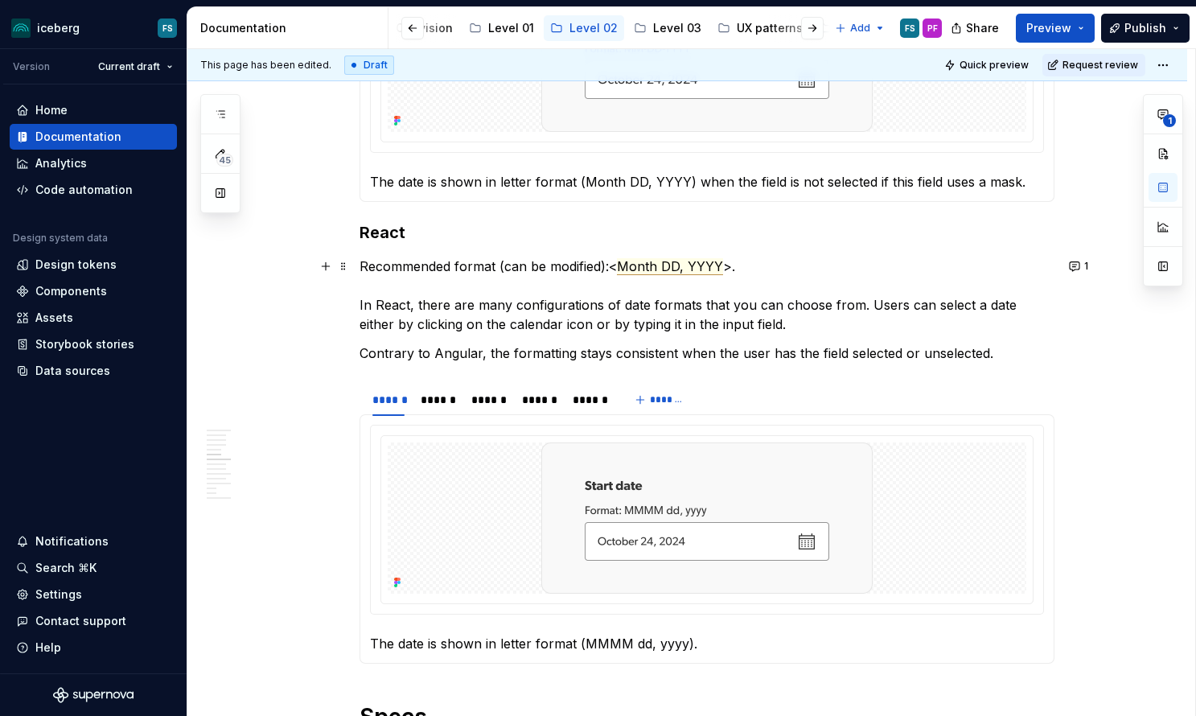
click at [669, 270] on span "Month DD, YYYY" at bounding box center [670, 266] width 106 height 17
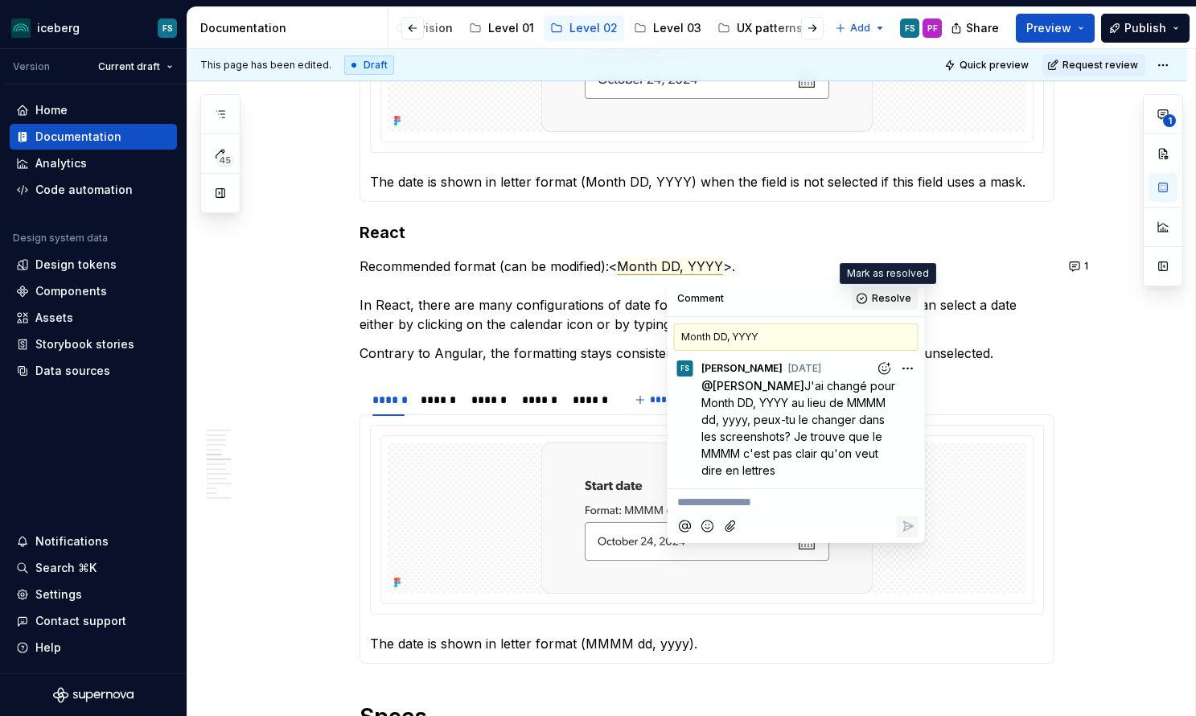
click at [869, 293] on button "Resolve" at bounding box center [885, 298] width 67 height 23
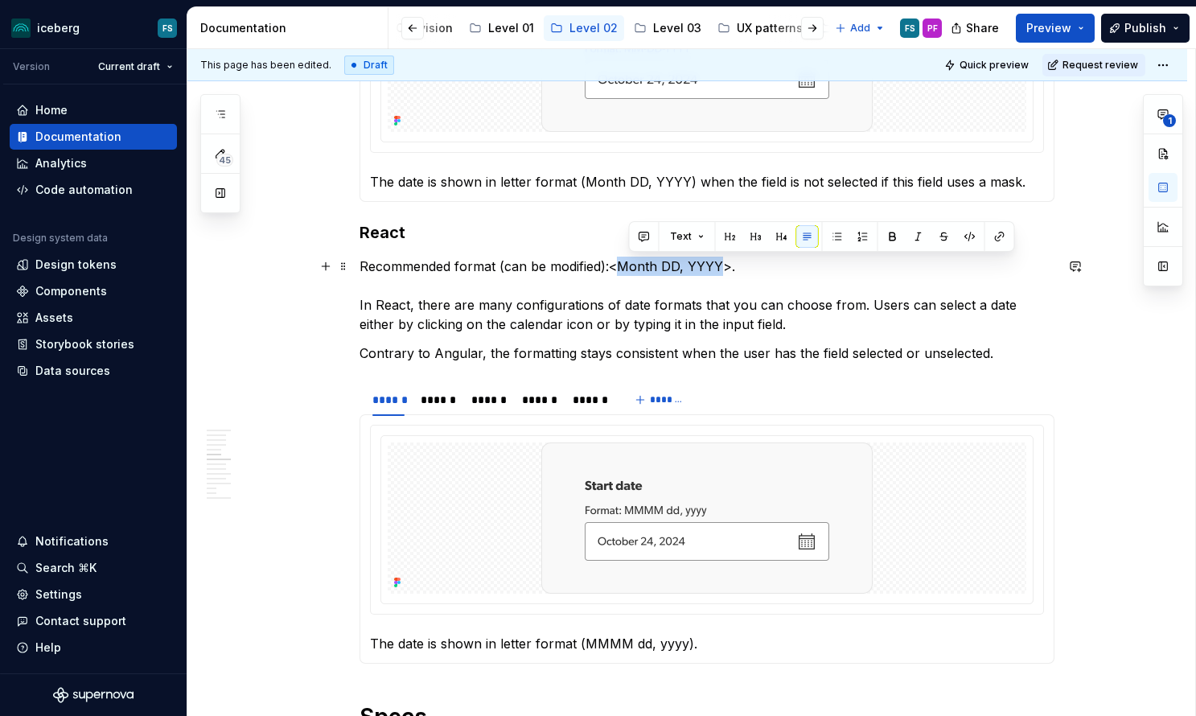
drag, startPoint x: 707, startPoint y: 271, endPoint x: 630, endPoint y: 274, distance: 77.3
click at [630, 273] on commenthighlight "Month DD, YYYY" at bounding box center [670, 266] width 106 height 16
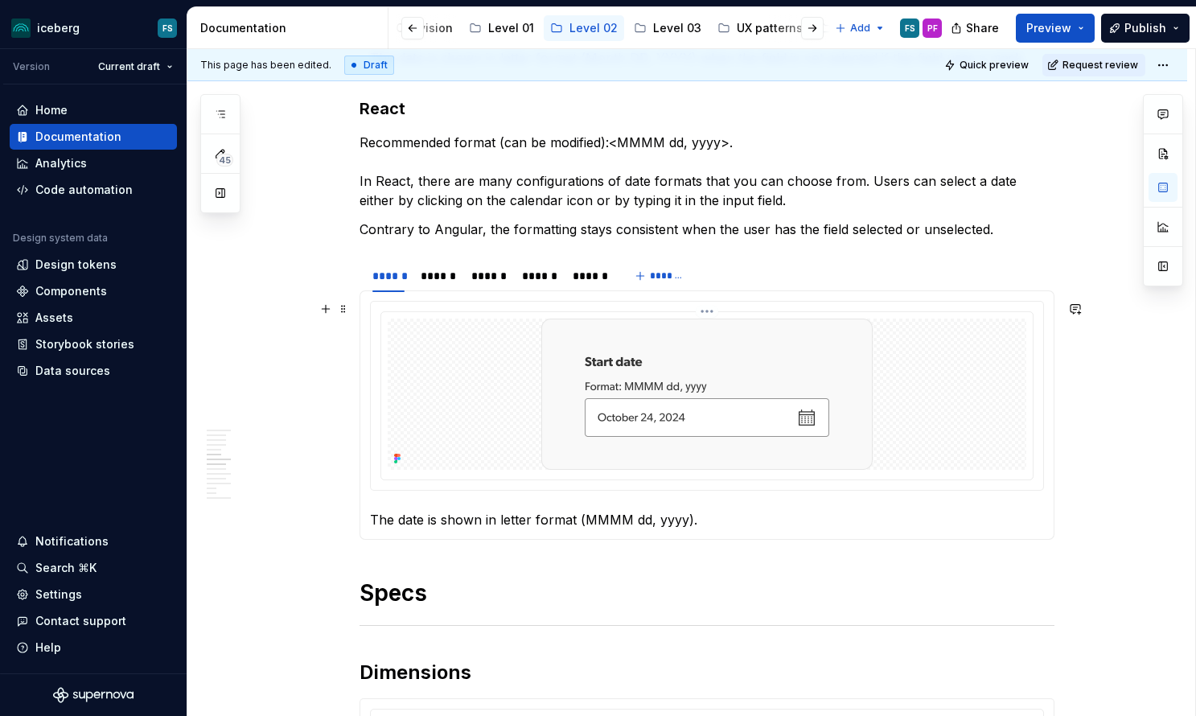
scroll to position [2022, 0]
type textarea "*"
click at [390, 273] on div "******" at bounding box center [388, 275] width 32 height 16
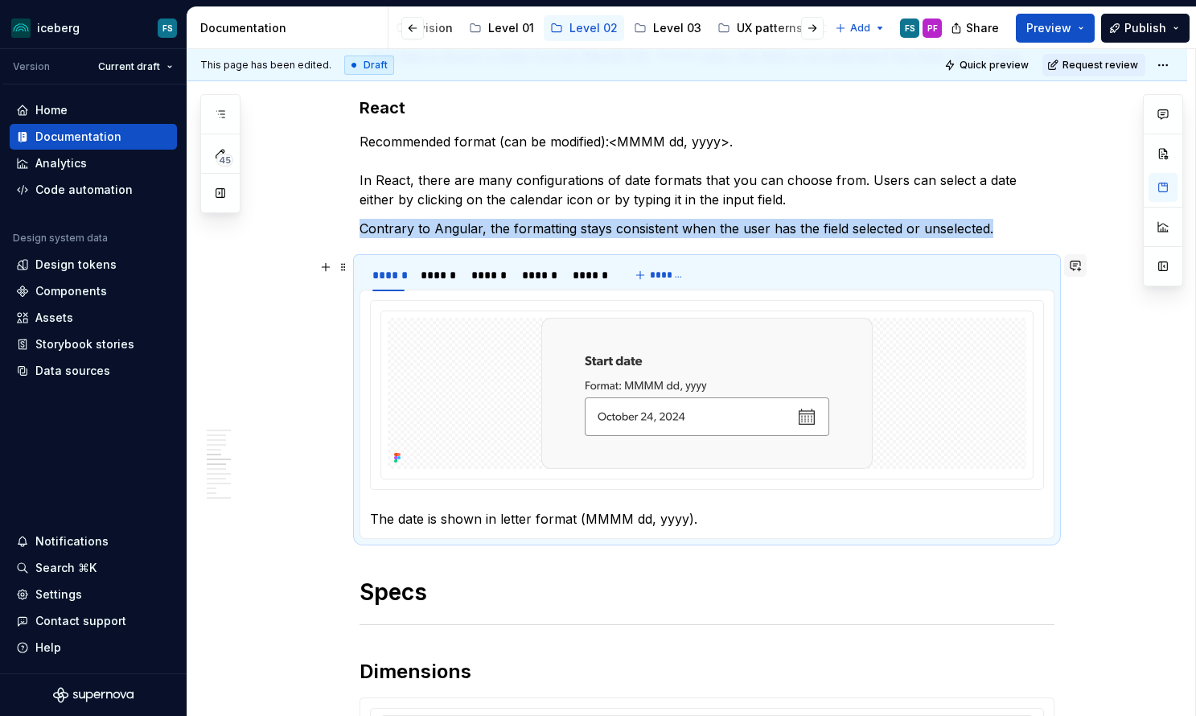
click at [1084, 268] on button "button" at bounding box center [1075, 265] width 23 height 23
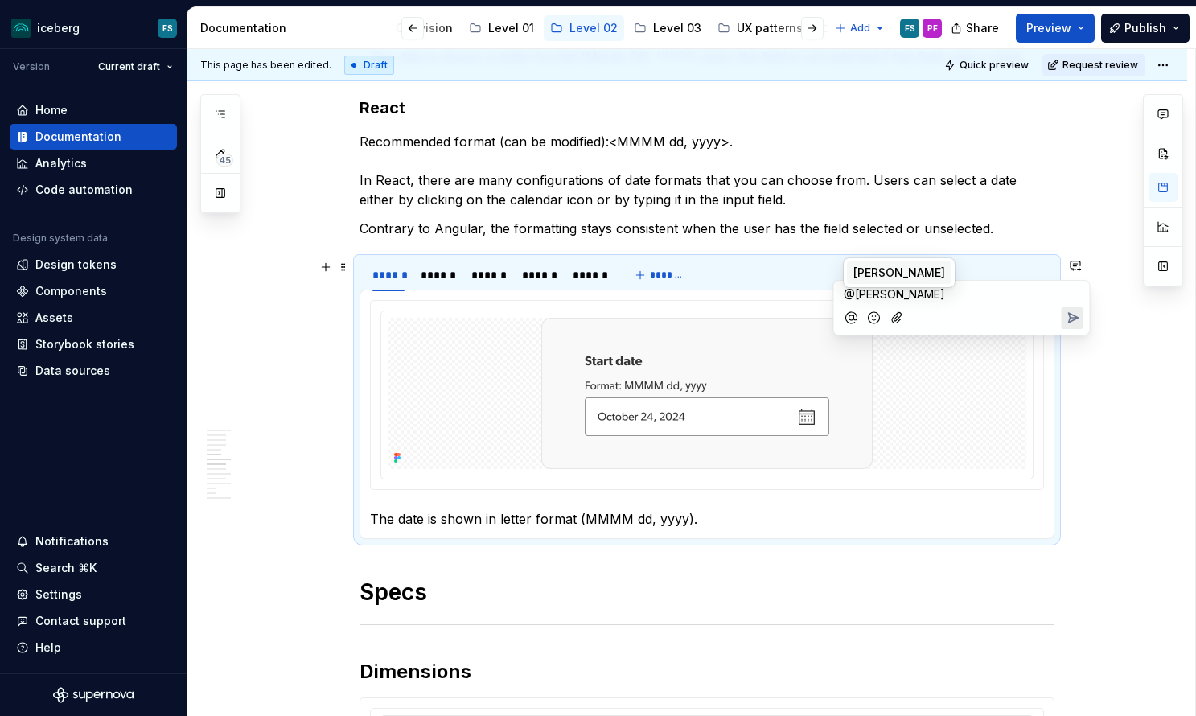
click at [910, 270] on span "[PERSON_NAME]" at bounding box center [899, 273] width 92 height 16
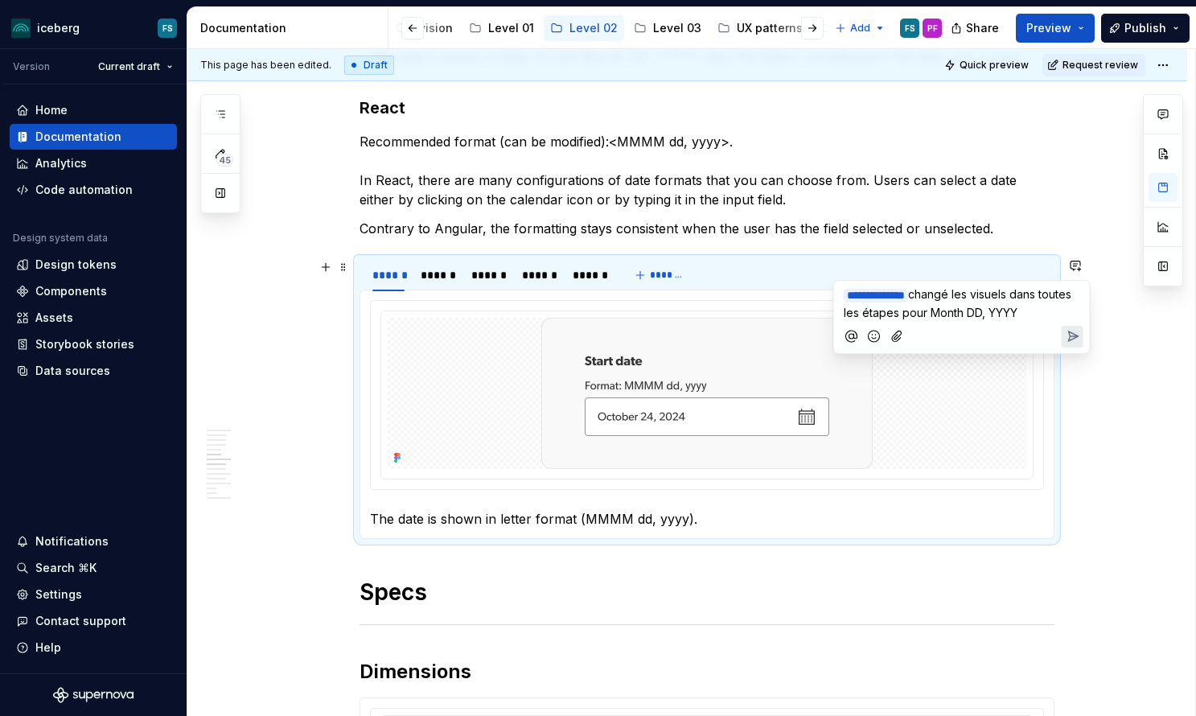
click at [1075, 335] on icon "Send" at bounding box center [1073, 336] width 10 height 10
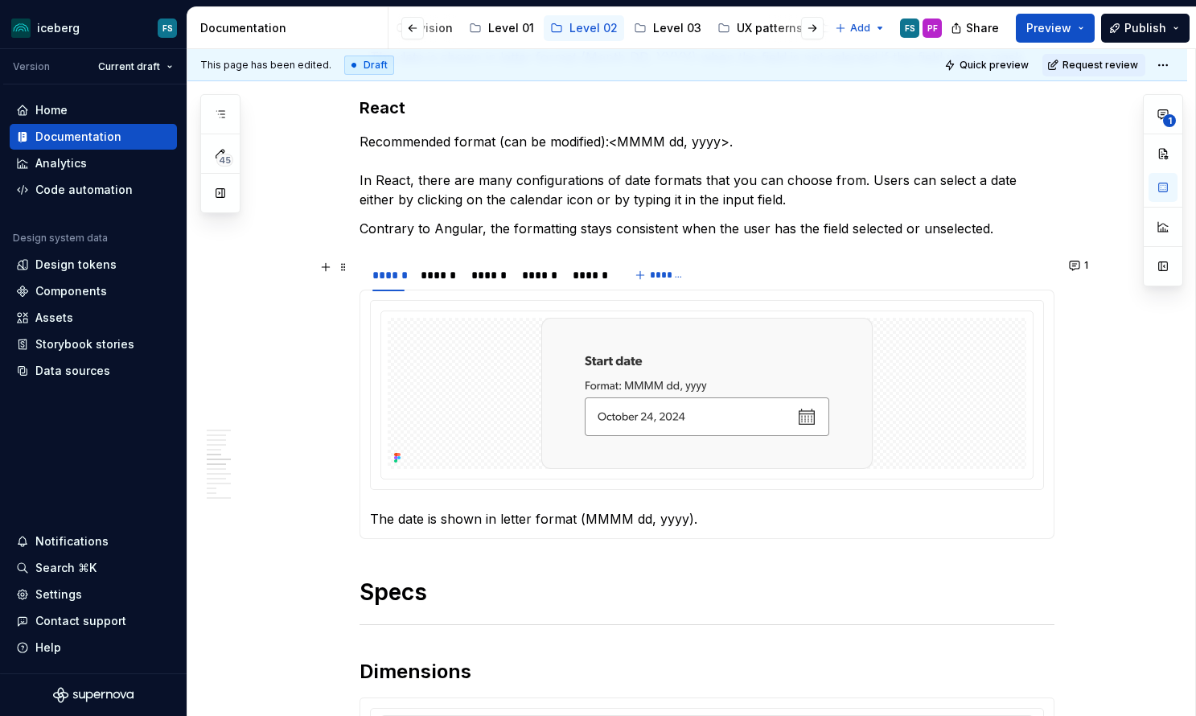
click at [686, 187] on p "Recommended format (can be modified): < MMMM dd, yyyy > . In React, there are m…" at bounding box center [706, 170] width 695 height 77
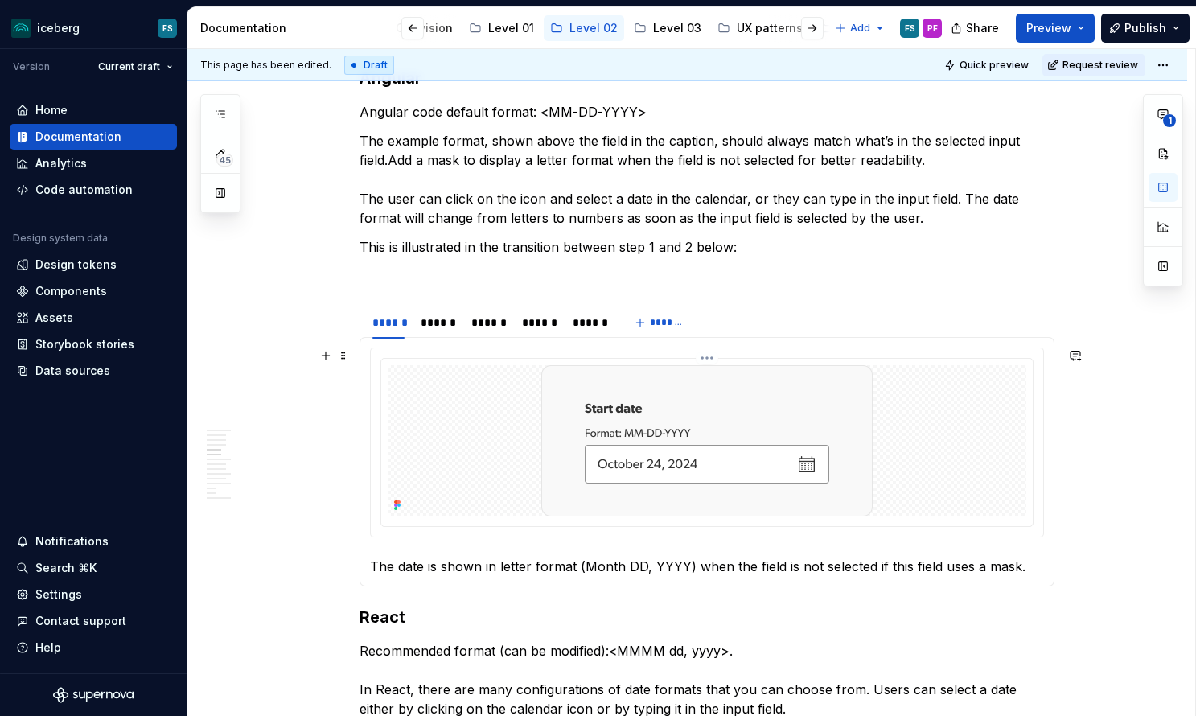
scroll to position [1489, 0]
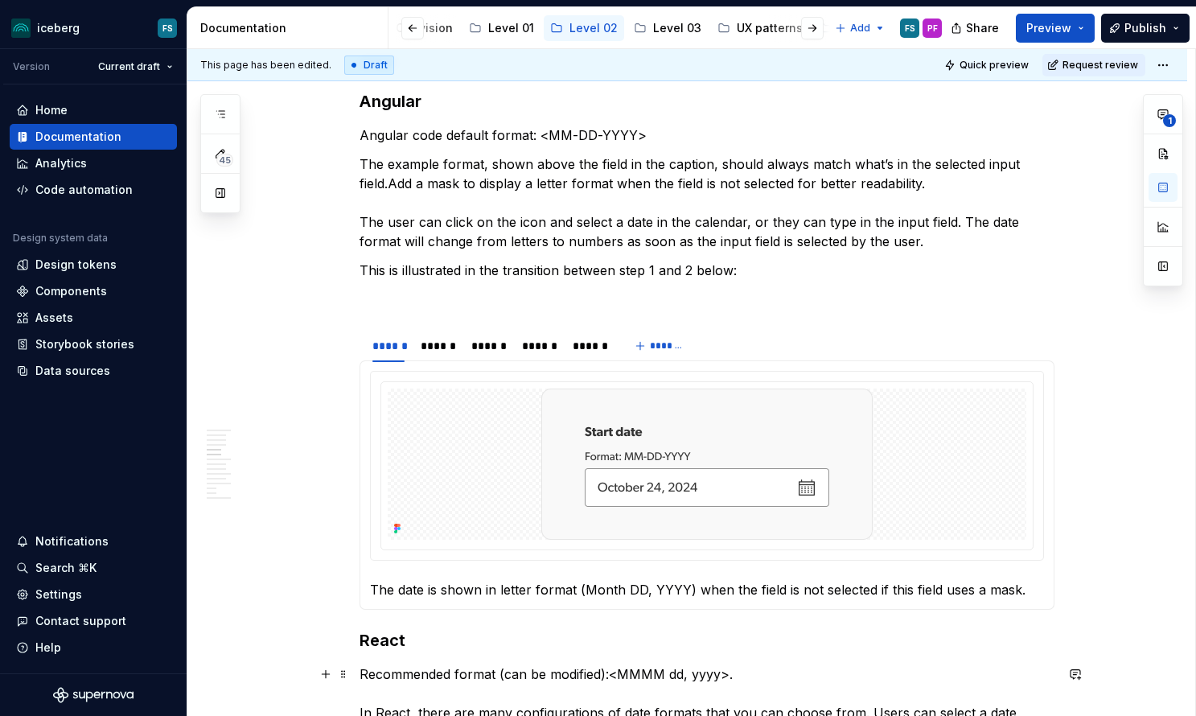
click at [456, 674] on p "Recommended format (can be modified): < MMMM dd, yyyy > . In React, there are m…" at bounding box center [706, 702] width 695 height 77
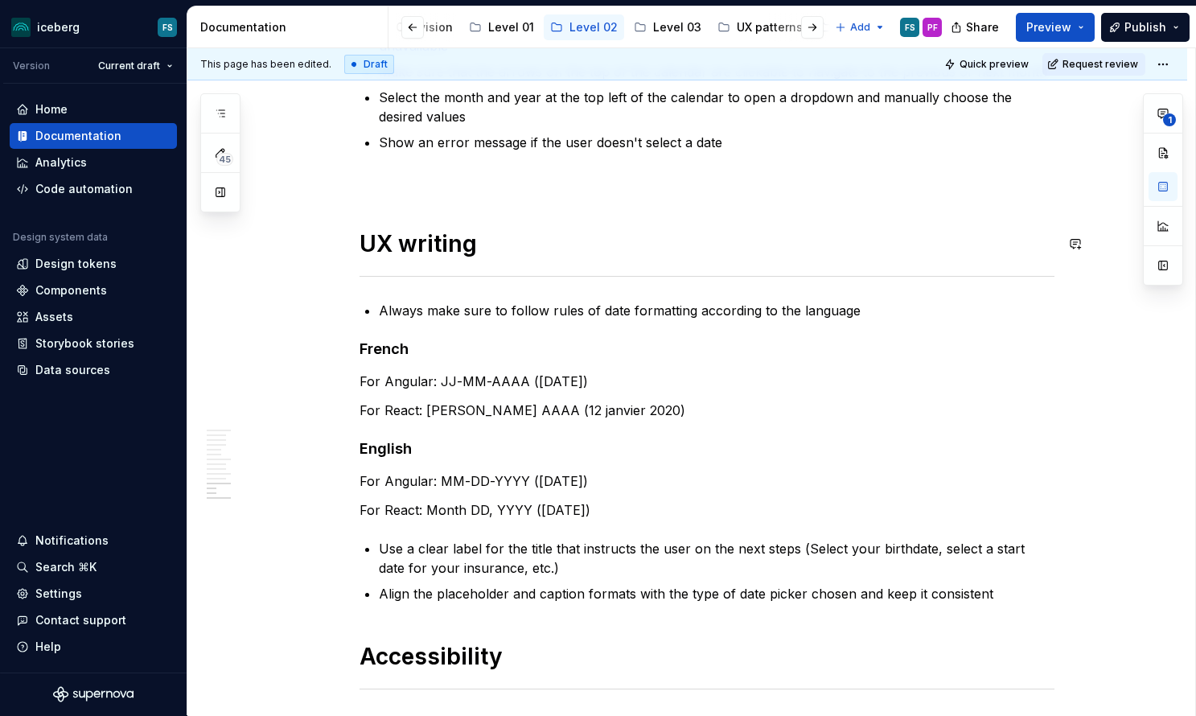
scroll to position [4747, 0]
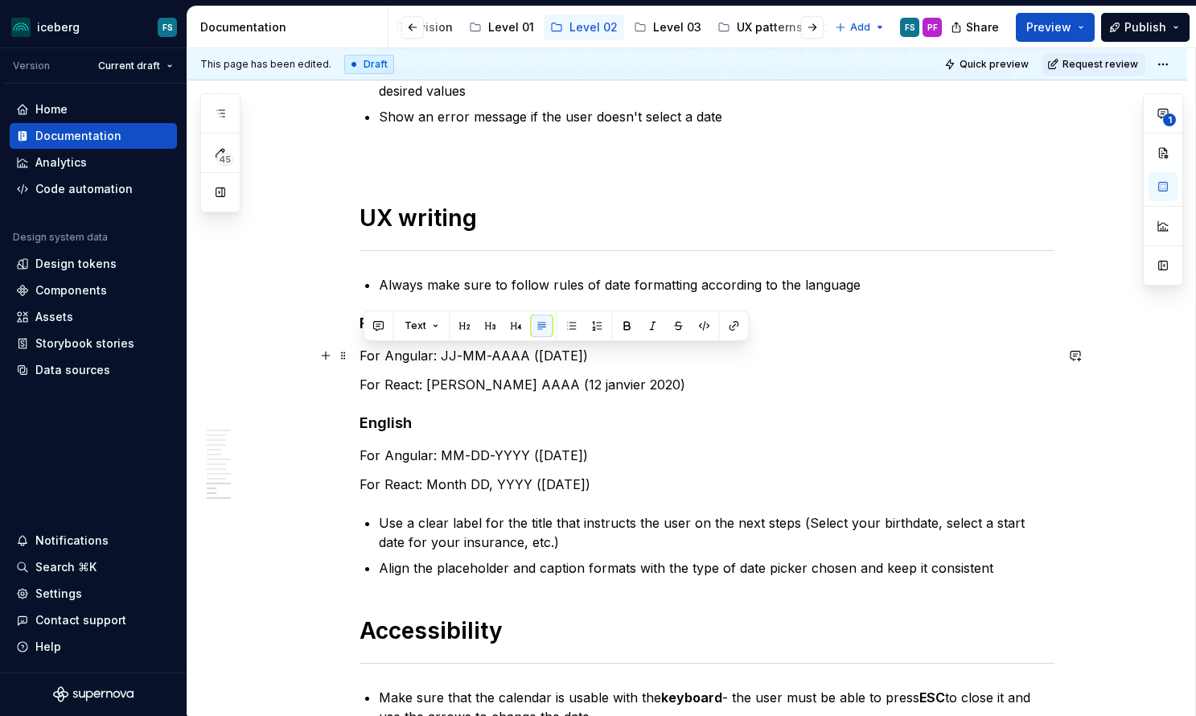
drag, startPoint x: 613, startPoint y: 358, endPoint x: 365, endPoint y: 356, distance: 247.7
click at [365, 356] on p "For Angular: JJ-MM-AAAA (12-01-2020)" at bounding box center [706, 355] width 695 height 19
copy p "For Angular: JJ-MM-AAAA (12-01-2020)"
click at [636, 356] on p "For Angular: JJ-MM-AAAA (12-01-2020)" at bounding box center [706, 355] width 695 height 19
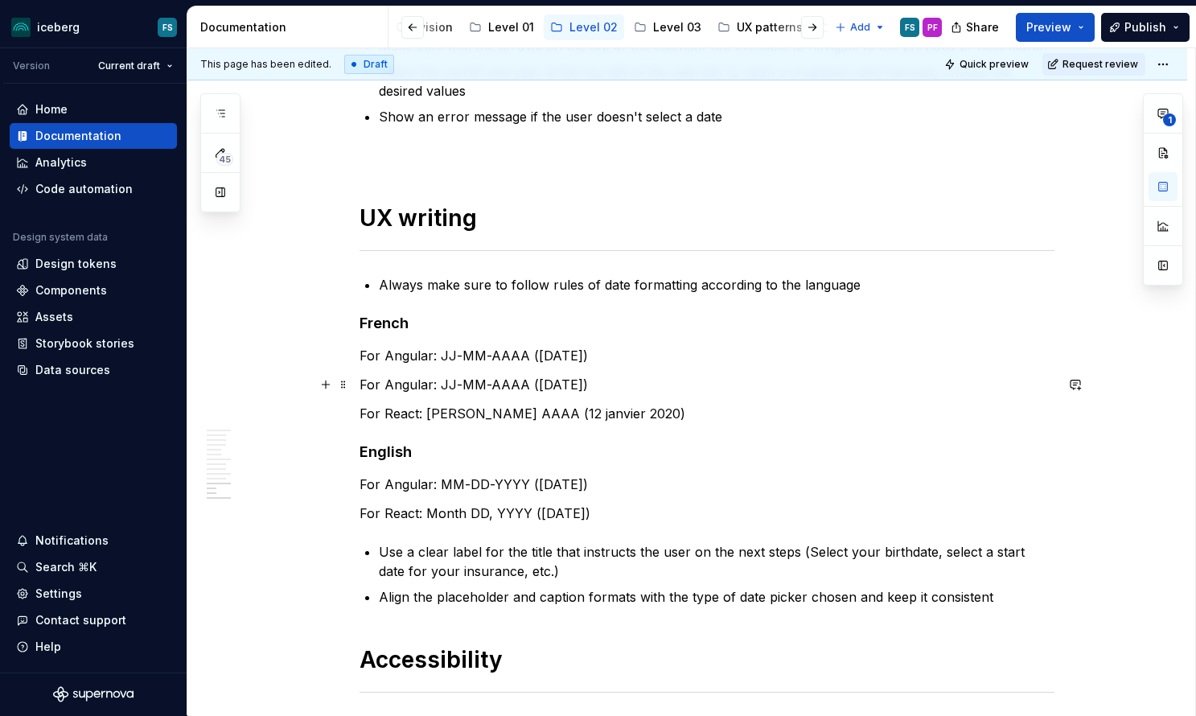
click at [433, 383] on p "For Angular: JJ-MM-AAAA (12-01-2020)" at bounding box center [706, 384] width 695 height 19
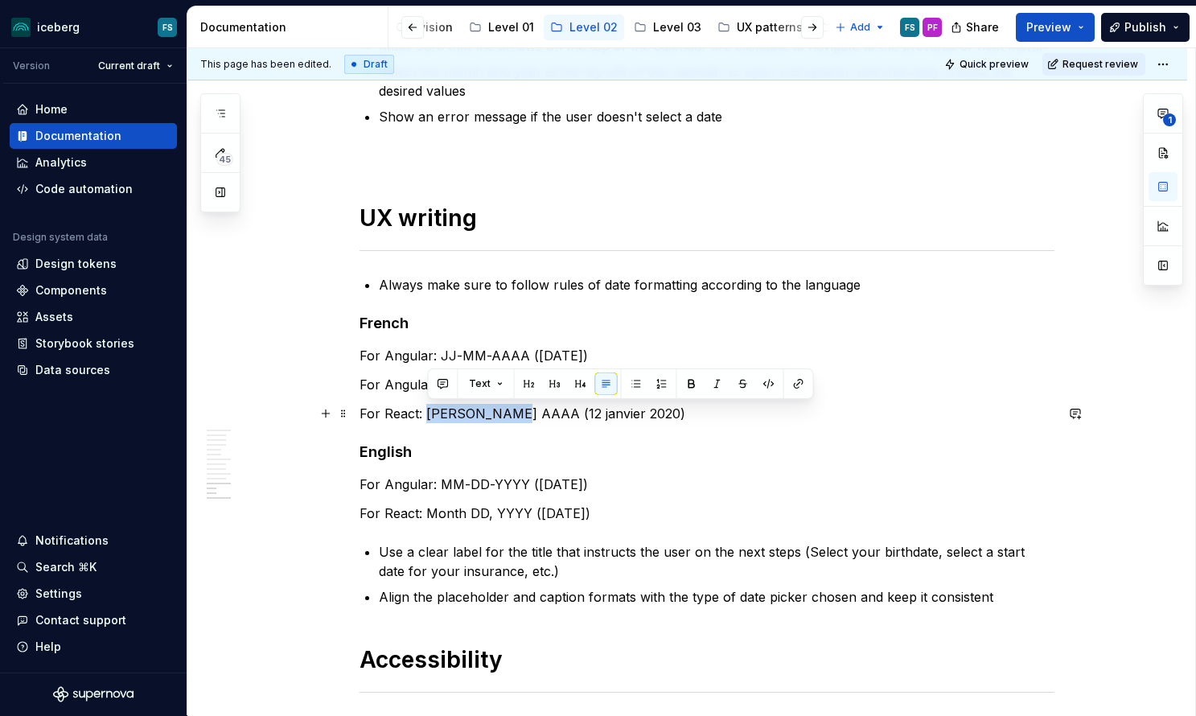
drag, startPoint x: 430, startPoint y: 413, endPoint x: 512, endPoint y: 412, distance: 82.0
click at [512, 412] on p "For React: JJ mois AAAA (12 janvier 2020)" at bounding box center [706, 413] width 695 height 19
copy p "JJ mois AAAA"
drag, startPoint x: 387, startPoint y: 385, endPoint x: 419, endPoint y: 381, distance: 32.4
click at [388, 385] on p "For Angular with mask: JJ-MM-AAAA (12-01-2020)" at bounding box center [706, 384] width 695 height 19
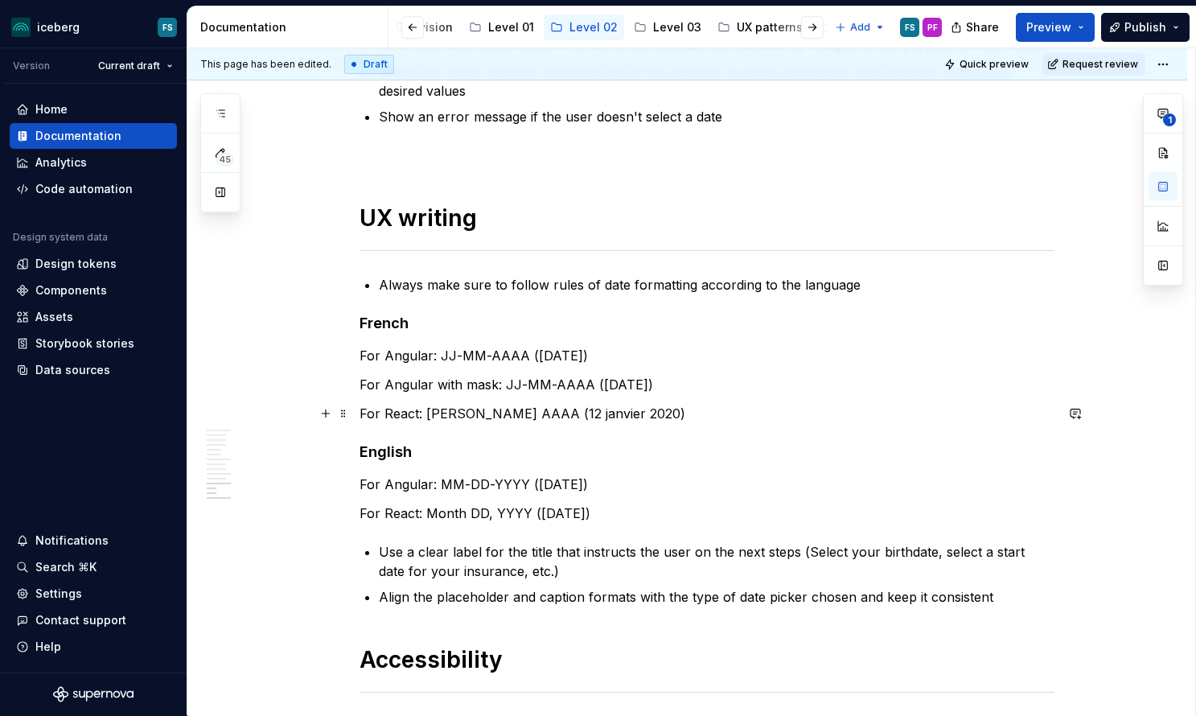
click at [626, 416] on p "For React: JJ mois AAAA (12 janvier 2020)" at bounding box center [706, 413] width 695 height 19
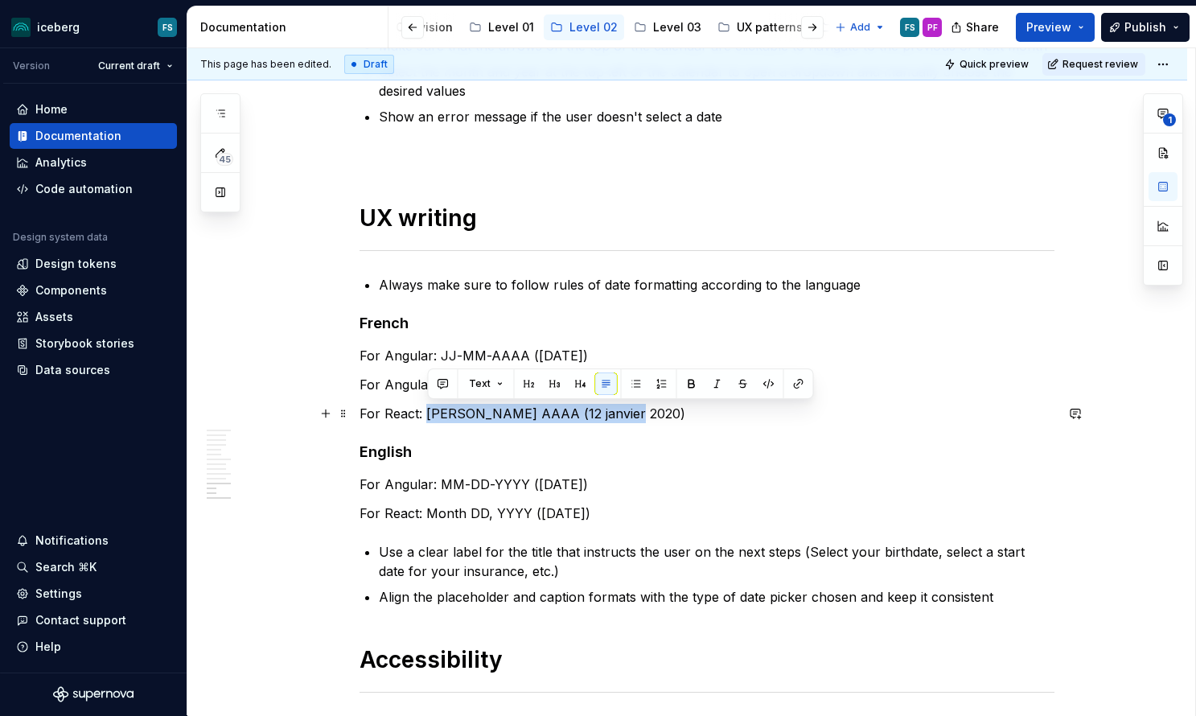
drag, startPoint x: 631, startPoint y: 416, endPoint x: 429, endPoint y: 417, distance: 201.1
click at [429, 417] on p "For React: JJ mois AAAA (12 janvier 2020)" at bounding box center [706, 413] width 695 height 19
copy p "JJ mois AAAA (12 janvier 2020)"
click at [380, 375] on p "For Angular with mask: JJ-MM-AAAA (12-01-2020)" at bounding box center [706, 384] width 695 height 19
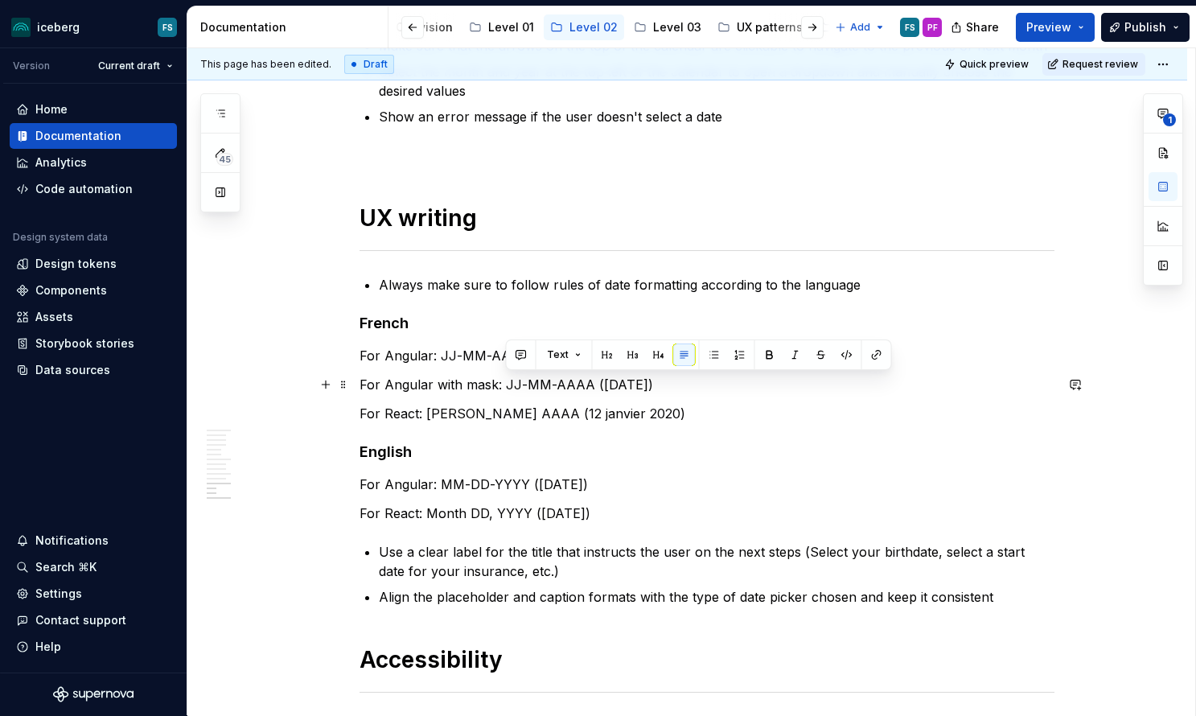
drag, startPoint x: 648, startPoint y: 384, endPoint x: 508, endPoint y: 385, distance: 139.9
click at [508, 385] on p "For Angular with mask: JJ-MM-AAAA (12-01-2020)" at bounding box center [706, 384] width 695 height 19
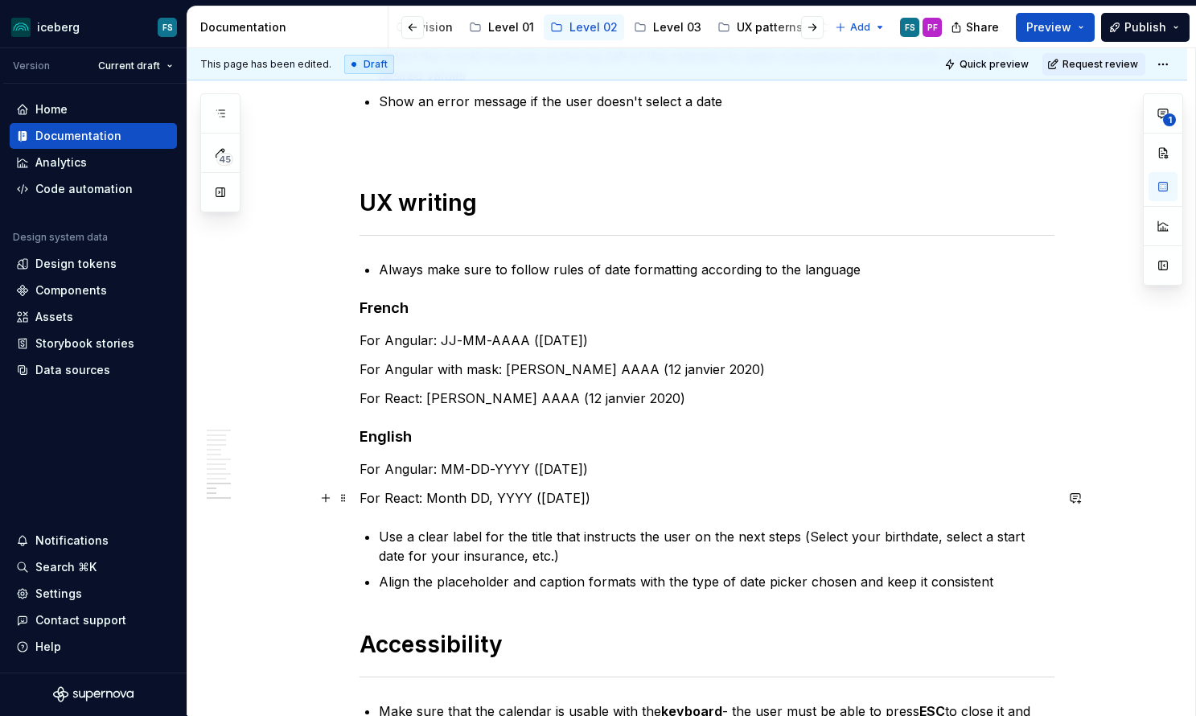
scroll to position [4771, 0]
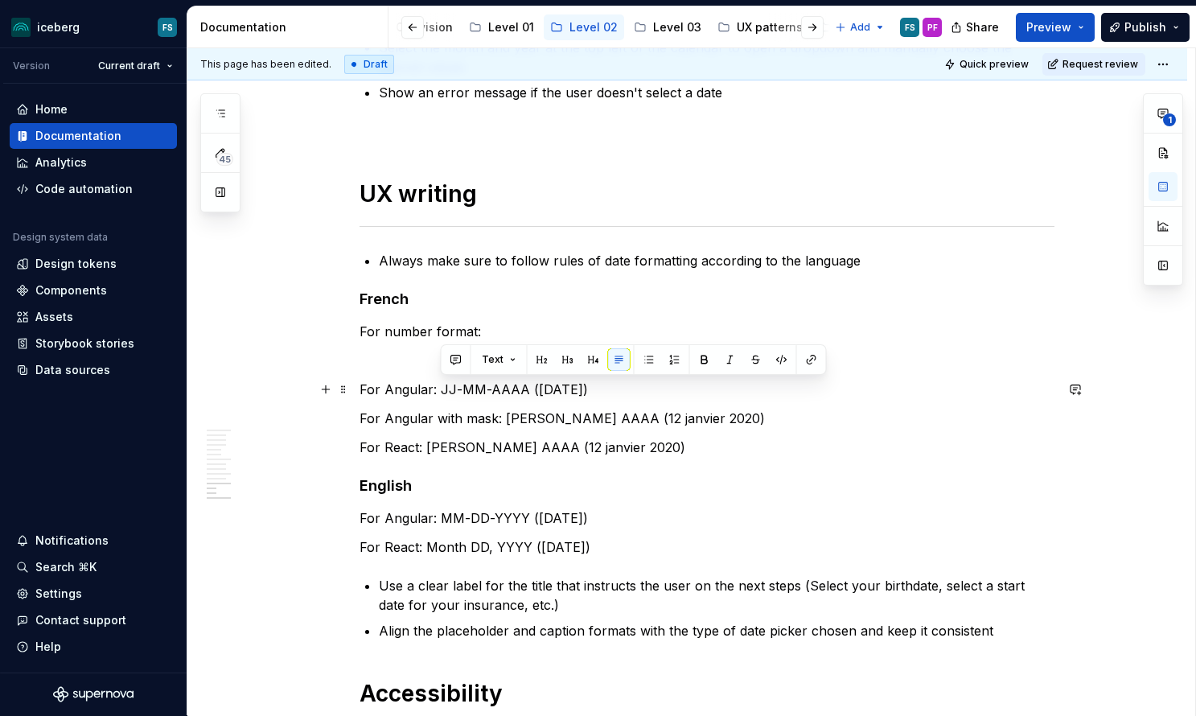
drag, startPoint x: 612, startPoint y: 391, endPoint x: 444, endPoint y: 391, distance: 168.1
click at [444, 391] on p "For Angular: JJ-MM-AAAA (12-01-2020)" at bounding box center [706, 389] width 695 height 19
copy p "JJ-MM-AAAA (12-01-2020)"
drag, startPoint x: 426, startPoint y: 326, endPoint x: 435, endPoint y: 324, distance: 9.0
click at [427, 325] on p "For number format:" at bounding box center [706, 331] width 695 height 19
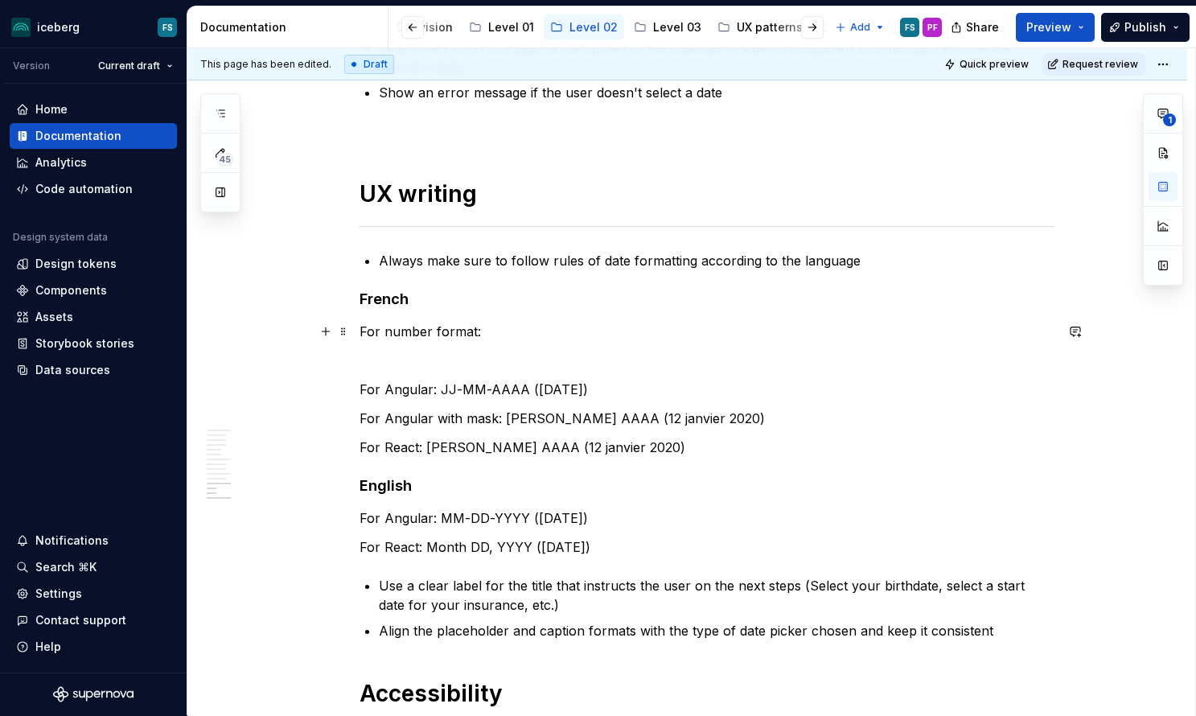
click at [503, 327] on p "For number format:" at bounding box center [706, 331] width 695 height 19
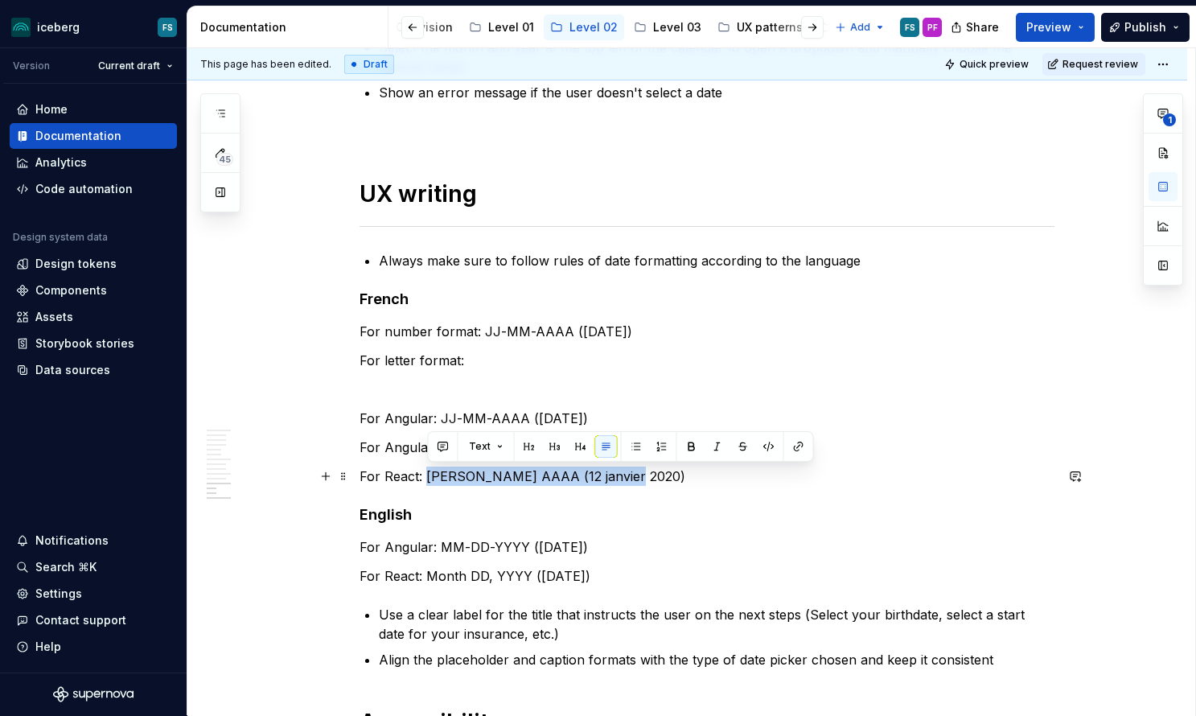
drag, startPoint x: 573, startPoint y: 479, endPoint x: 433, endPoint y: 478, distance: 140.8
click at [432, 478] on p "For React: JJ mois AAAA (12 janvier 2020)" at bounding box center [706, 475] width 695 height 19
copy p "JJ mois AAAA (12 janvier 2020)"
click at [481, 353] on p "For letter format:" at bounding box center [706, 360] width 695 height 19
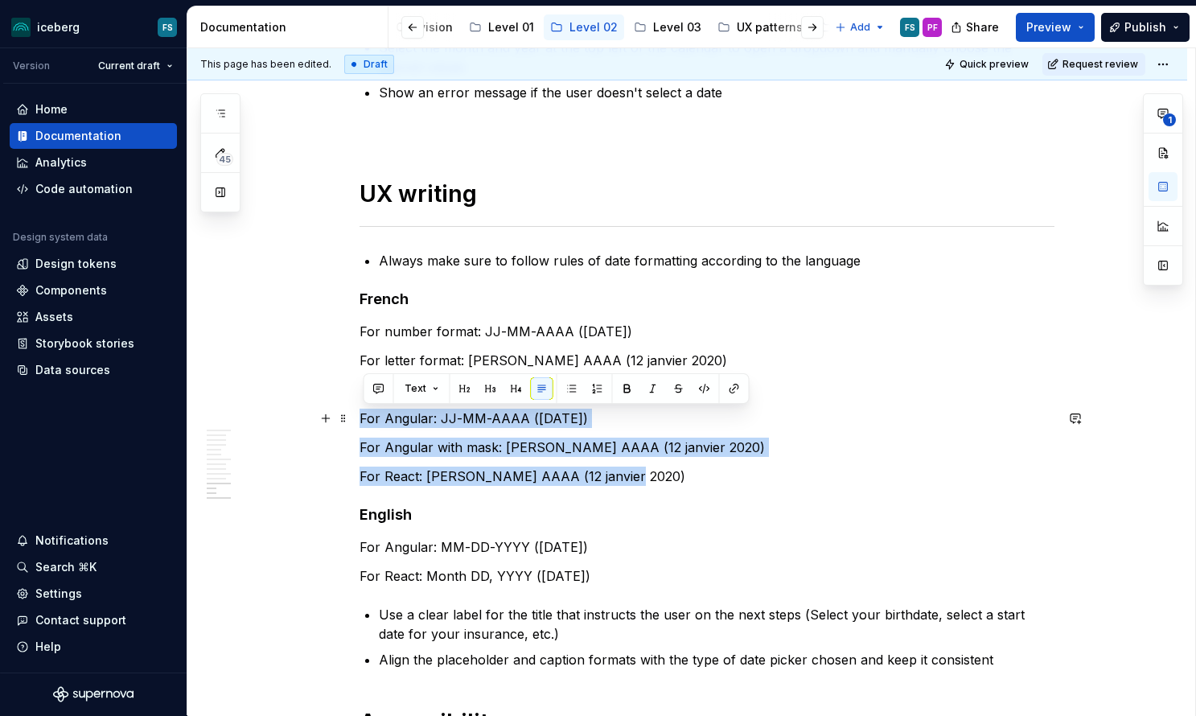
drag, startPoint x: 631, startPoint y: 476, endPoint x: 360, endPoint y: 412, distance: 278.6
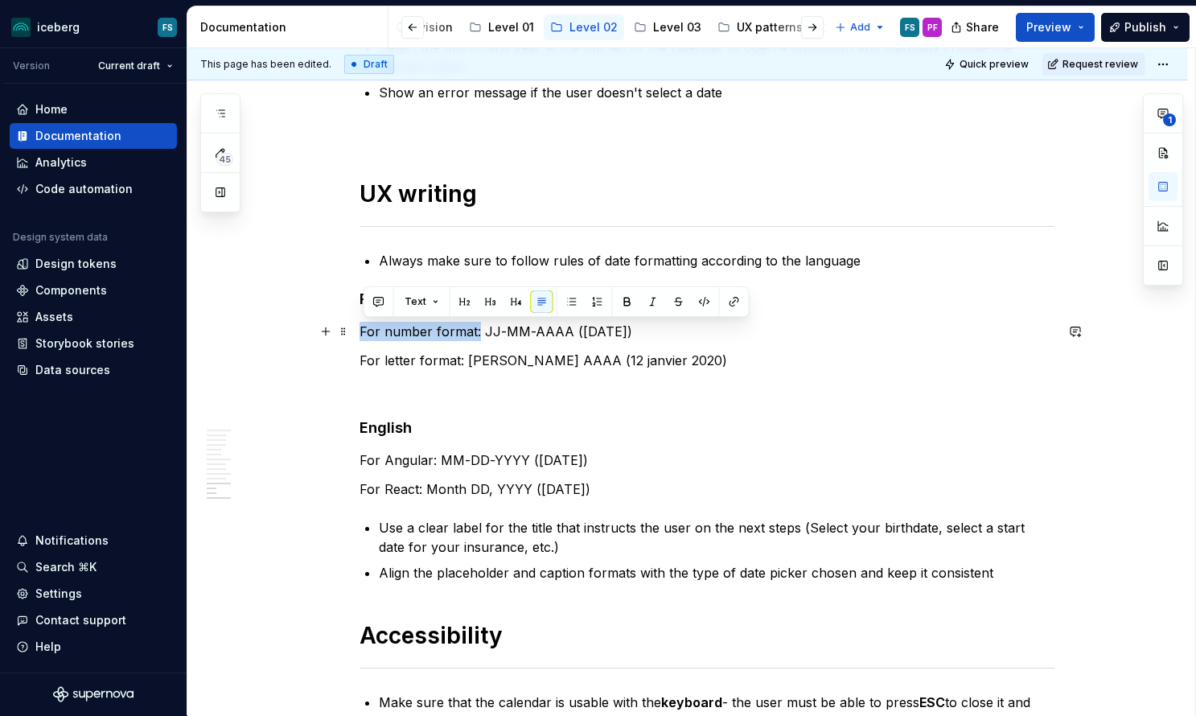
drag, startPoint x: 482, startPoint y: 330, endPoint x: 364, endPoint y: 331, distance: 117.4
click at [364, 331] on p "For number format: JJ-MM-AAAA ([DATE])" at bounding box center [706, 331] width 695 height 19
copy p "For number format:"
drag, startPoint x: 416, startPoint y: 457, endPoint x: 425, endPoint y: 458, distance: 9.7
click at [416, 457] on p "For Angular: MM-DD-YYYY (01-12-2020)" at bounding box center [706, 459] width 695 height 19
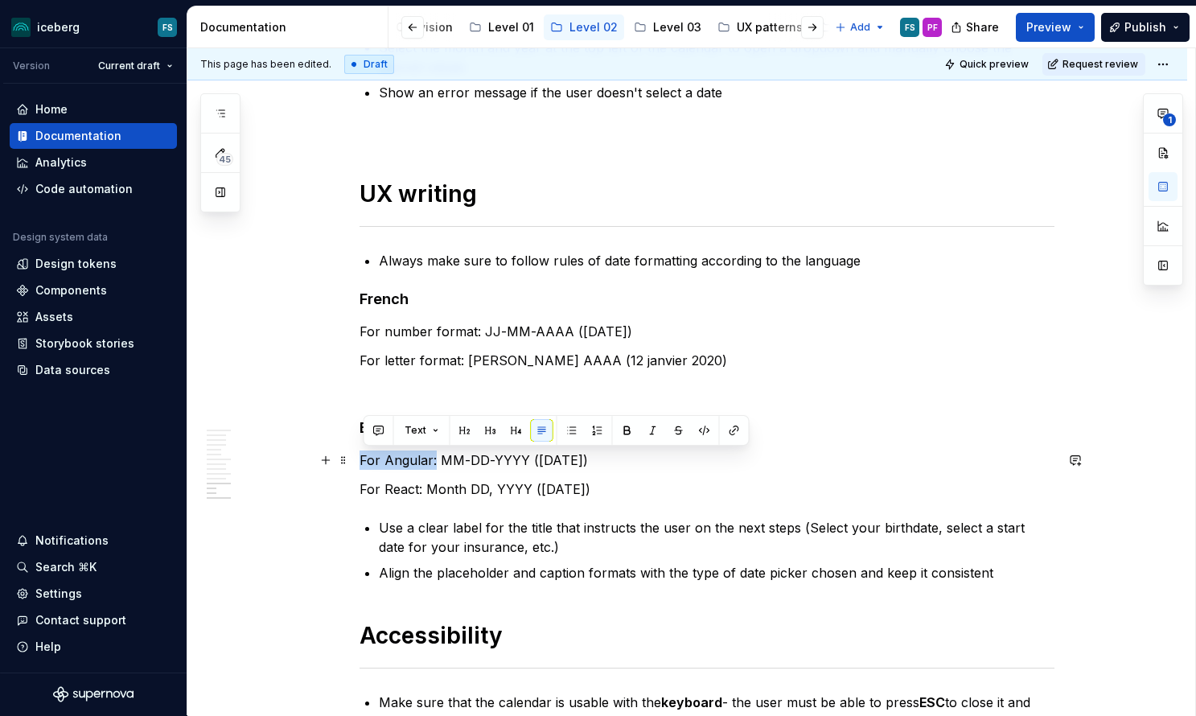
drag, startPoint x: 438, startPoint y: 461, endPoint x: 364, endPoint y: 461, distance: 74.0
click at [364, 461] on p "For Angular: MM-DD-YYYY (01-12-2020)" at bounding box center [706, 459] width 695 height 19
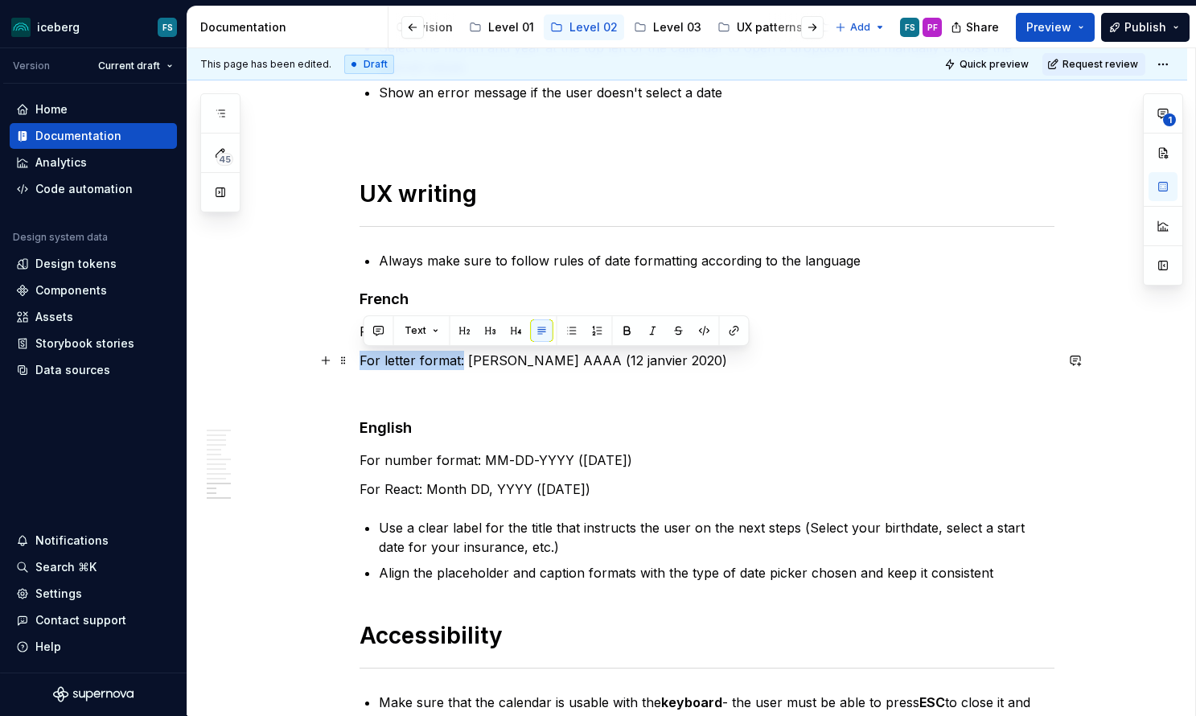
drag, startPoint x: 466, startPoint y: 365, endPoint x: 364, endPoint y: 362, distance: 101.4
click at [364, 362] on p "For letter format: [PERSON_NAME] AAAA (12 janvier 2020)" at bounding box center [706, 360] width 695 height 19
copy p "For letter format:"
click at [413, 487] on p "For React: Month DD, YYYY (January 12, 2020)" at bounding box center [706, 488] width 695 height 19
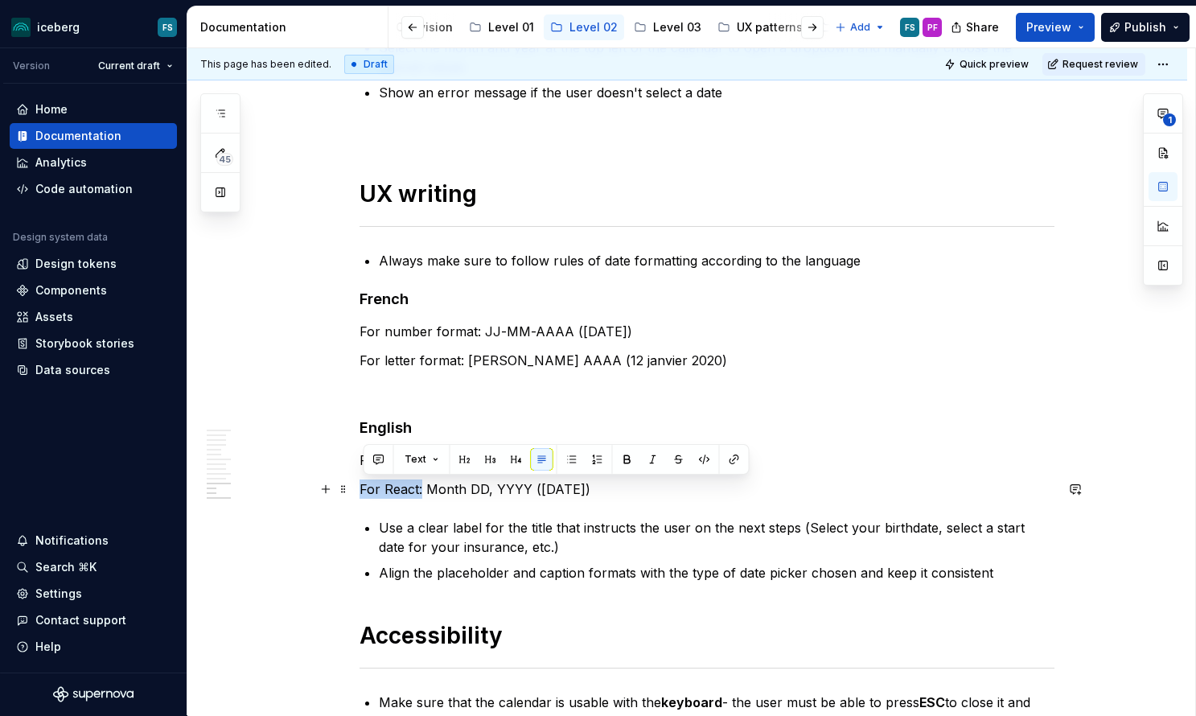
drag, startPoint x: 426, startPoint y: 489, endPoint x: 362, endPoint y: 487, distance: 64.4
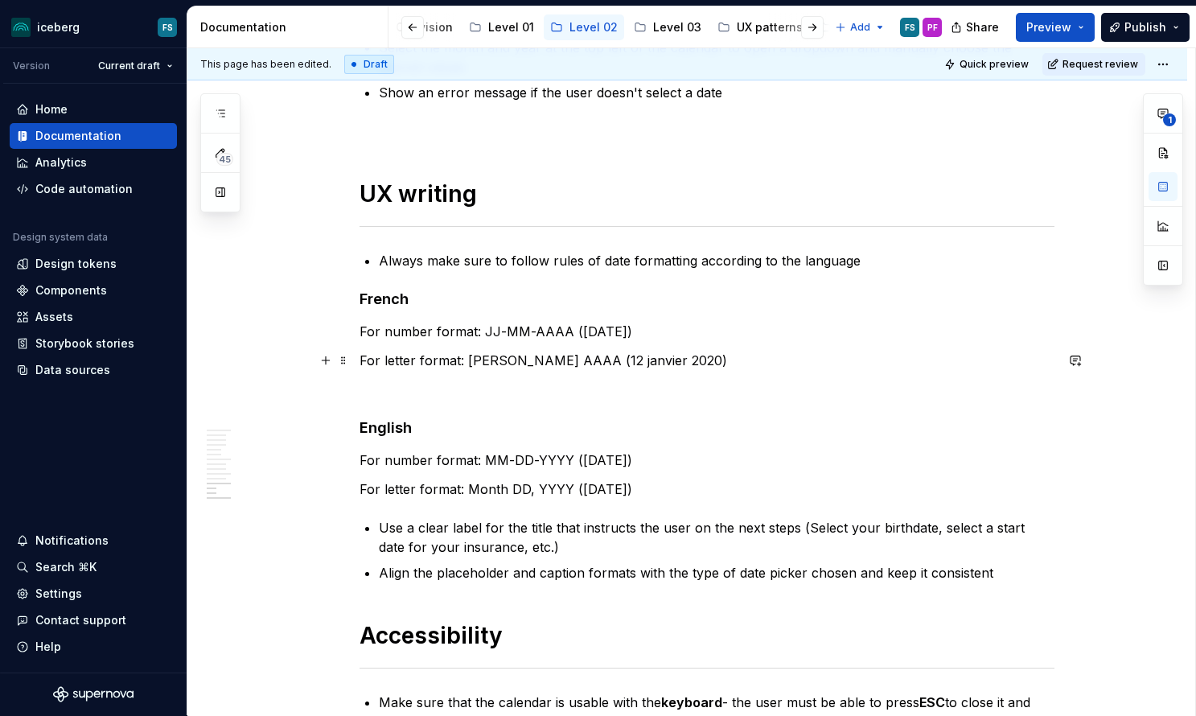
click at [462, 361] on p "For letter format: [PERSON_NAME] AAAA (12 janvier 2020)" at bounding box center [706, 360] width 695 height 19
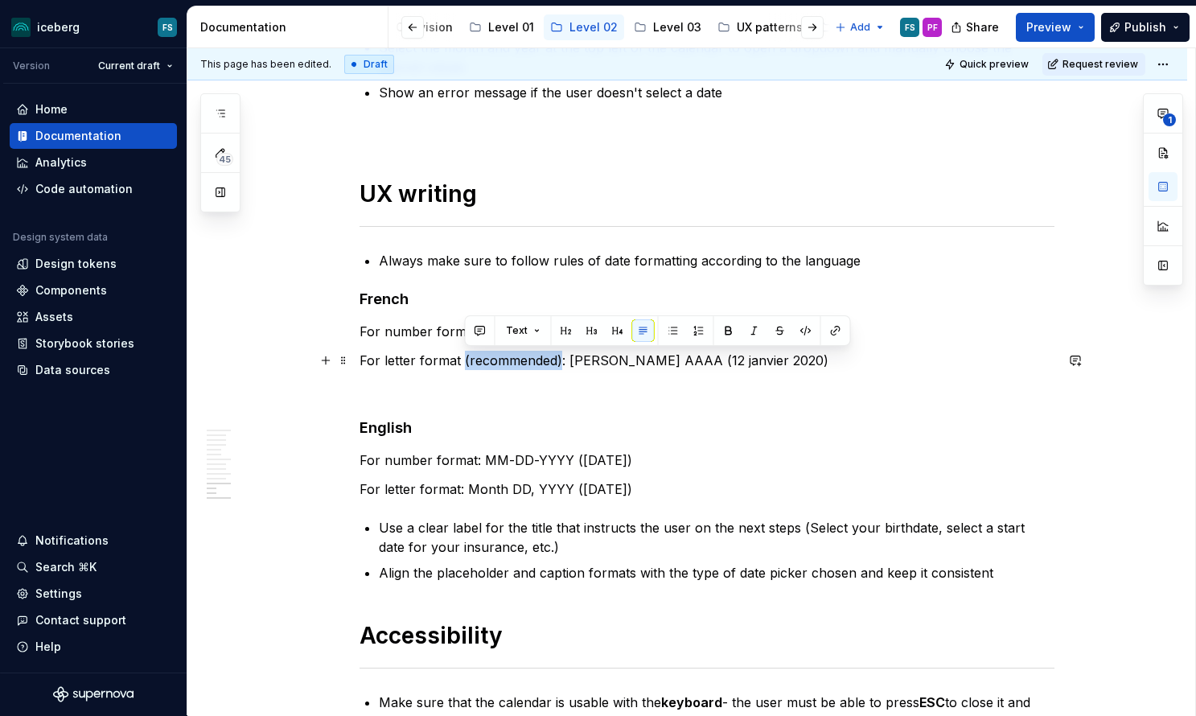
drag, startPoint x: 561, startPoint y: 361, endPoint x: 466, endPoint y: 361, distance: 95.7
click at [466, 361] on p "For letter format (recommended): JJ mois AAAA (12 janvier 2020)" at bounding box center [706, 360] width 695 height 19
copy p "(recommended)"
drag, startPoint x: 462, startPoint y: 491, endPoint x: 511, endPoint y: 502, distance: 49.6
click at [462, 491] on p "For letter format: Month DD, YYYY ([DATE])" at bounding box center [706, 488] width 695 height 19
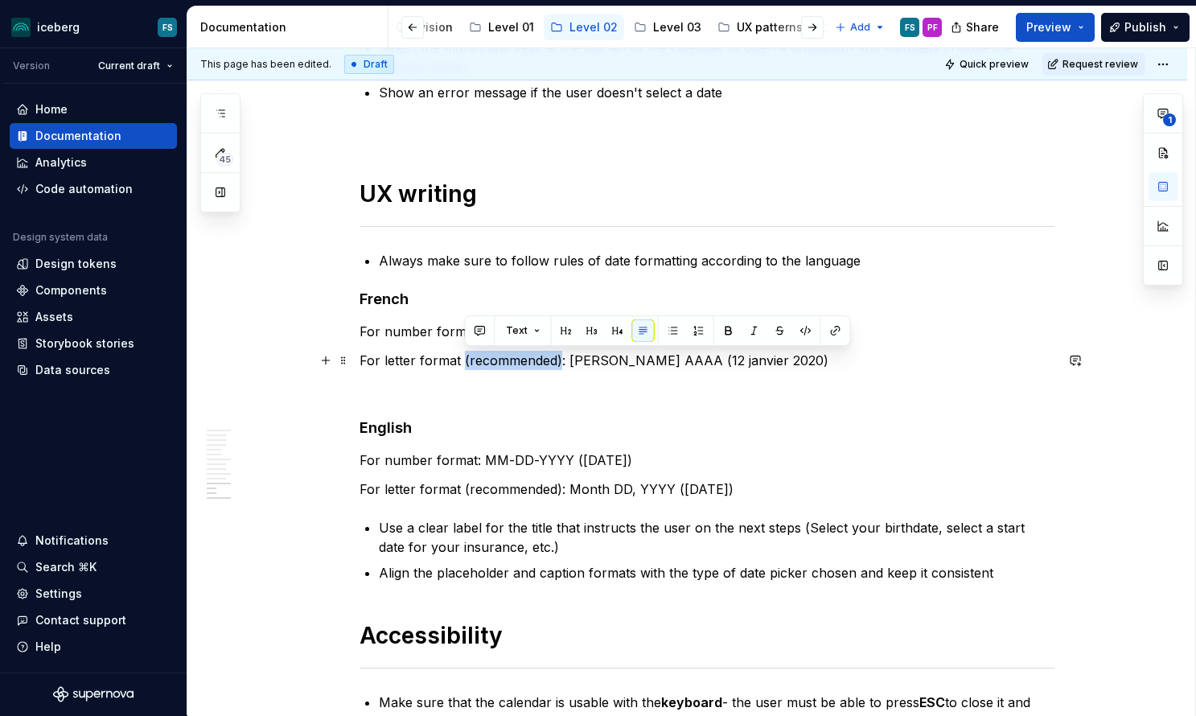
drag, startPoint x: 558, startPoint y: 359, endPoint x: 554, endPoint y: 392, distance: 33.2
click at [467, 359] on p "For letter format (recommended): JJ mois AAAA (12 janvier 2020)" at bounding box center [706, 360] width 695 height 19
drag, startPoint x: 440, startPoint y: 360, endPoint x: 384, endPoint y: 311, distance: 74.7
click at [440, 359] on p "For letter format (recommended): JJ mois AAAA (12 janvier 2020)" at bounding box center [706, 360] width 695 height 19
click at [365, 298] on strong "French" at bounding box center [383, 298] width 49 height 17
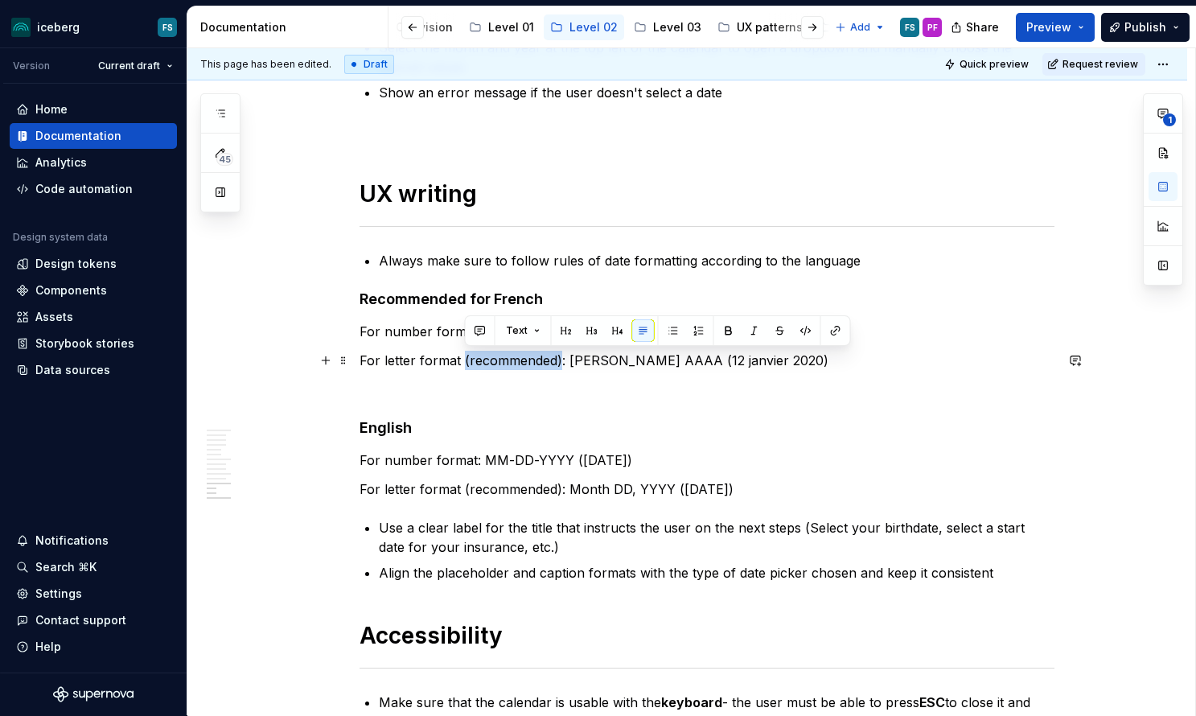
drag, startPoint x: 563, startPoint y: 362, endPoint x: 464, endPoint y: 363, distance: 98.9
click at [464, 363] on p "For letter format (recommended): JJ mois AAAA (12 janvier 2020)" at bounding box center [706, 360] width 695 height 19
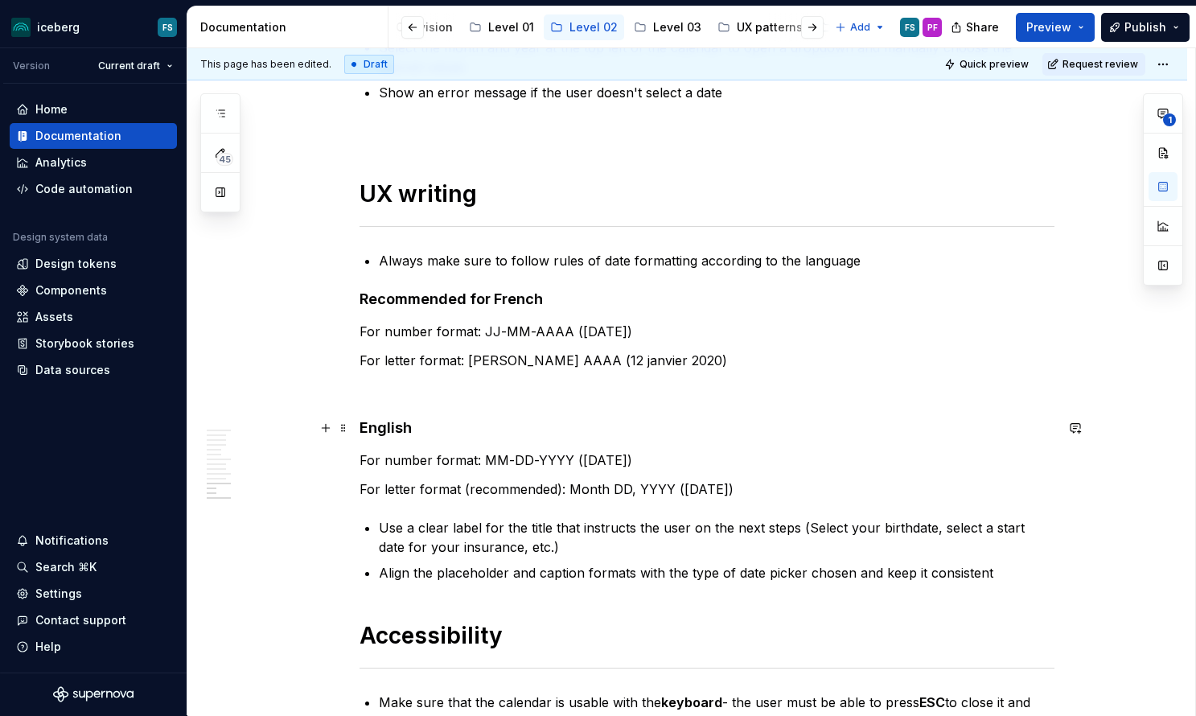
click at [365, 425] on strong "English" at bounding box center [385, 427] width 52 height 17
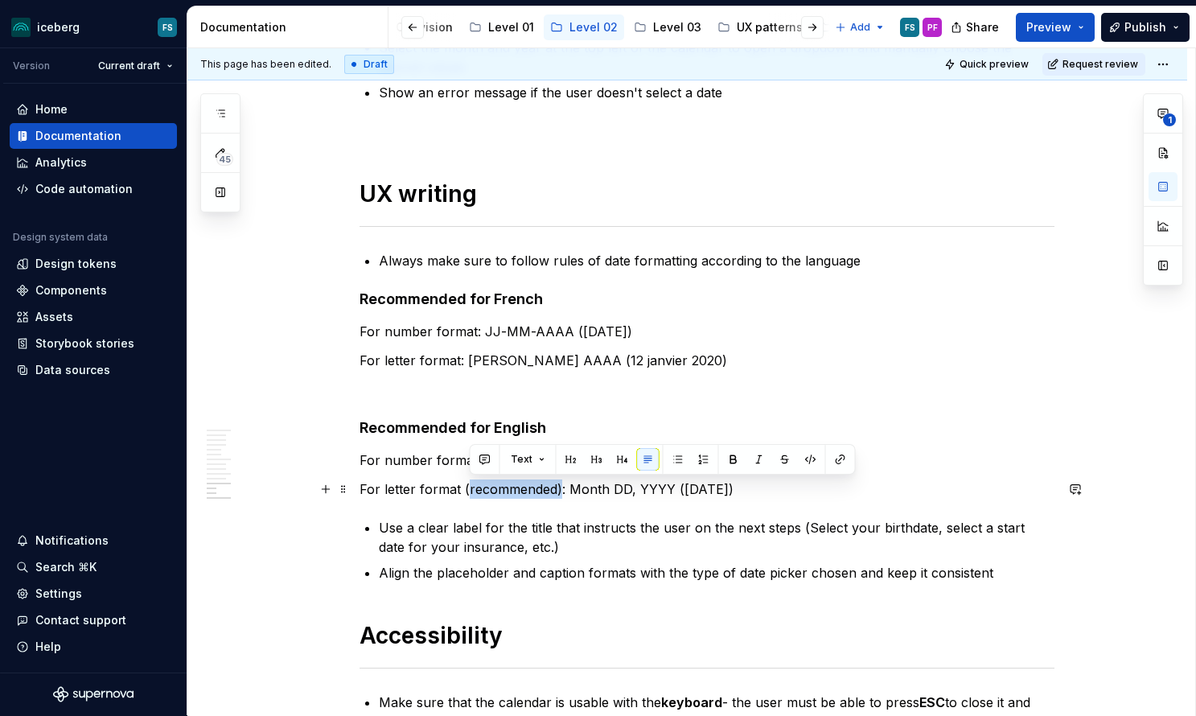
drag, startPoint x: 561, startPoint y: 491, endPoint x: 467, endPoint y: 489, distance: 94.1
click at [467, 489] on p "For letter format (recommended): Month DD, YYYY (January 12, 2020)" at bounding box center [706, 488] width 695 height 19
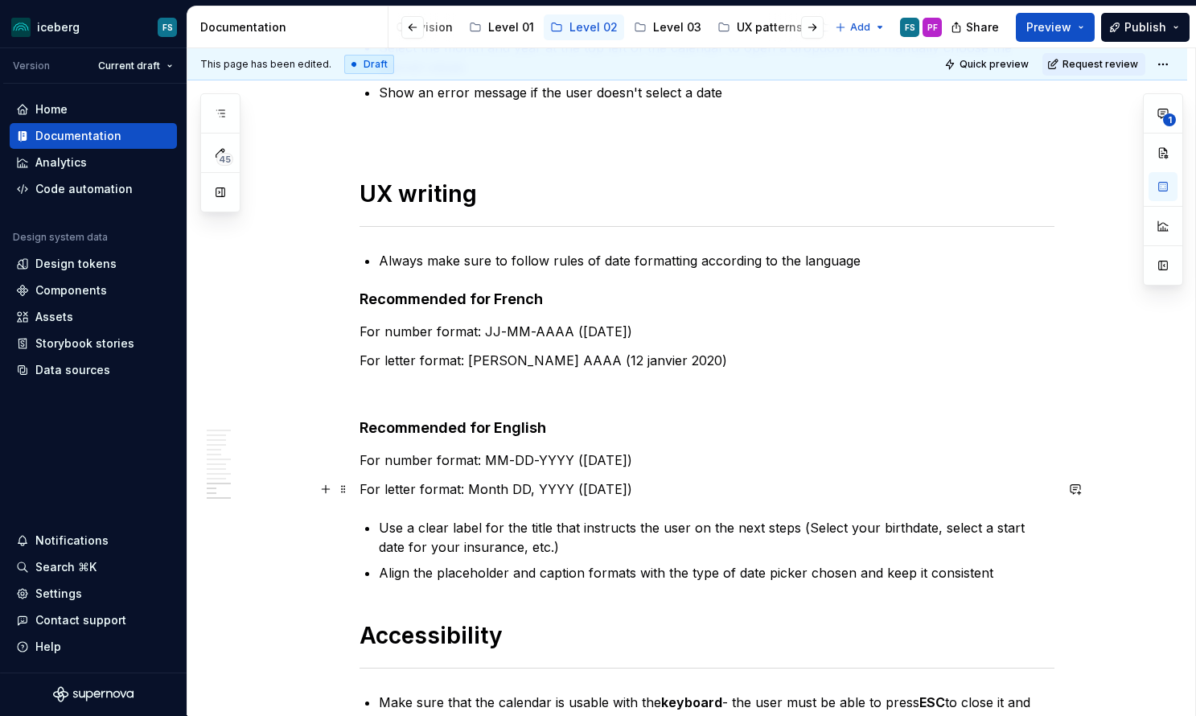
click at [730, 495] on p "For letter format: Month DD, YYYY ([DATE])" at bounding box center [706, 488] width 695 height 19
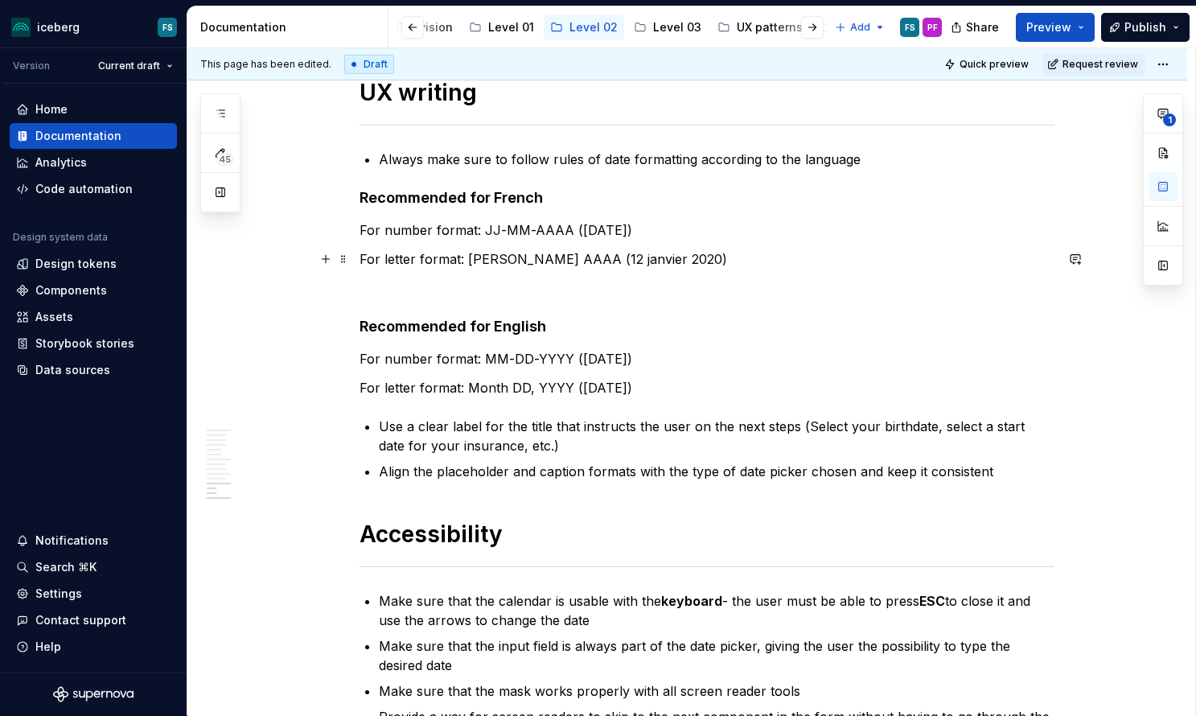
scroll to position [4867, 0]
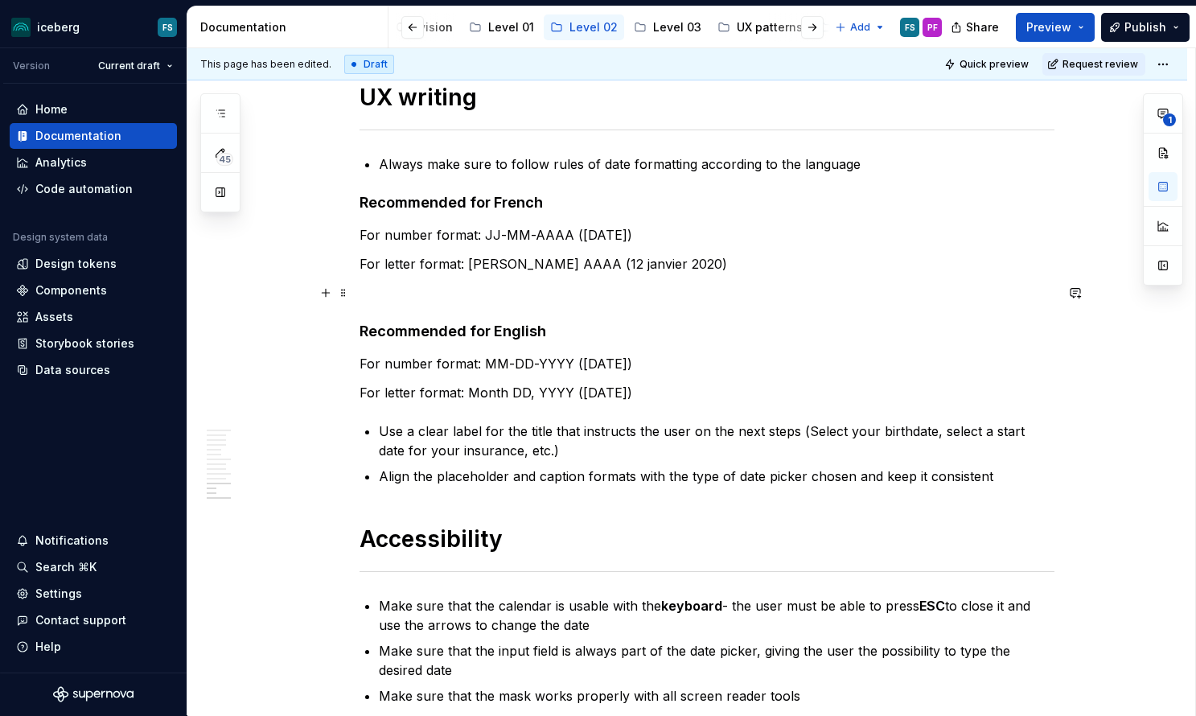
click at [943, 288] on p at bounding box center [706, 292] width 695 height 19
drag, startPoint x: 680, startPoint y: 312, endPoint x: 688, endPoint y: 302, distance: 12.1
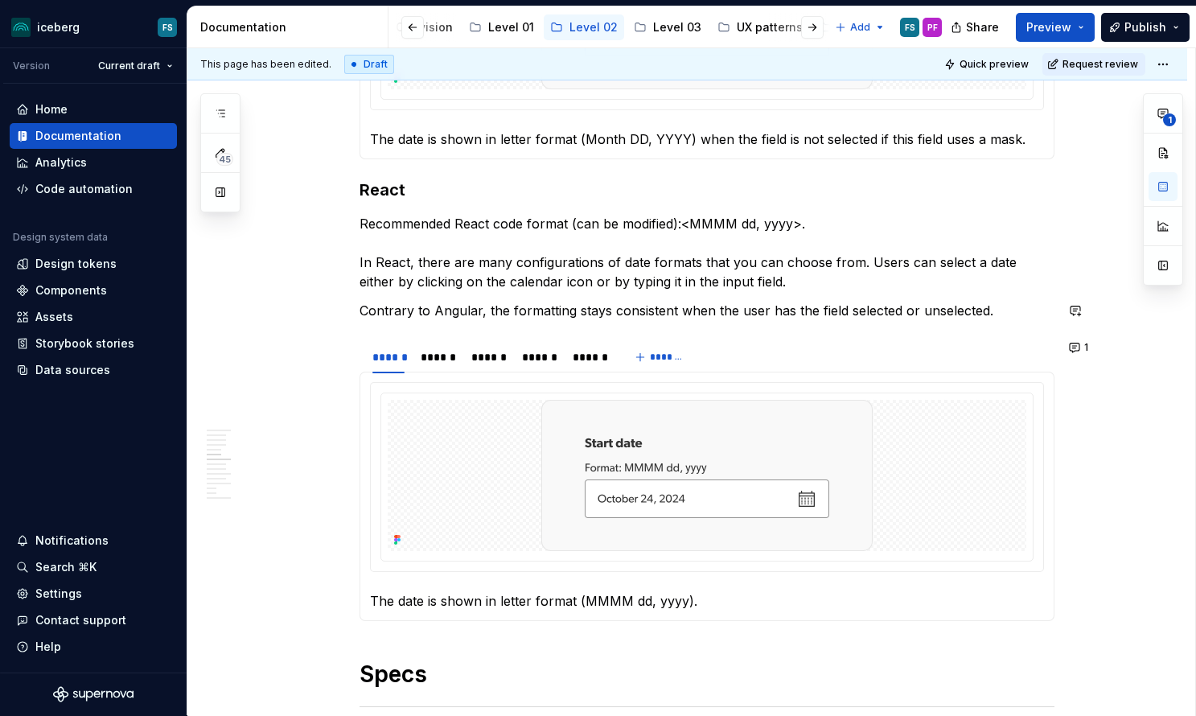
scroll to position [1929, 0]
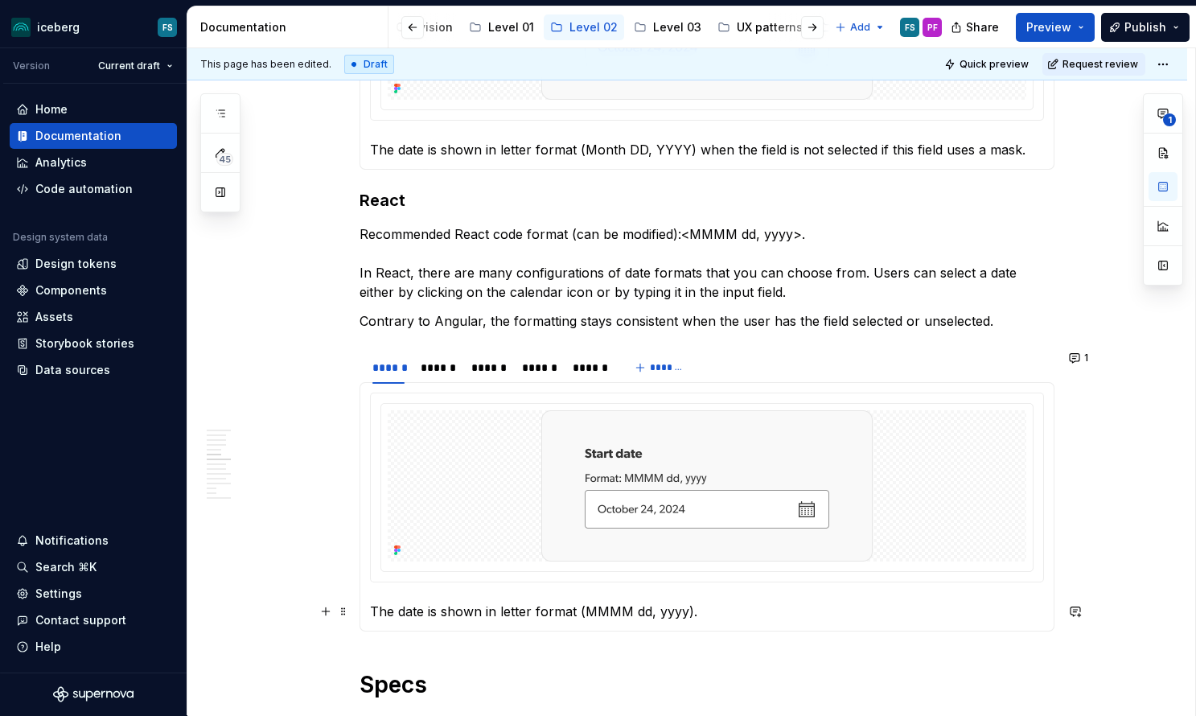
click at [598, 617] on commenthighlight "MMMM dd, yyyy)" at bounding box center [639, 611] width 109 height 16
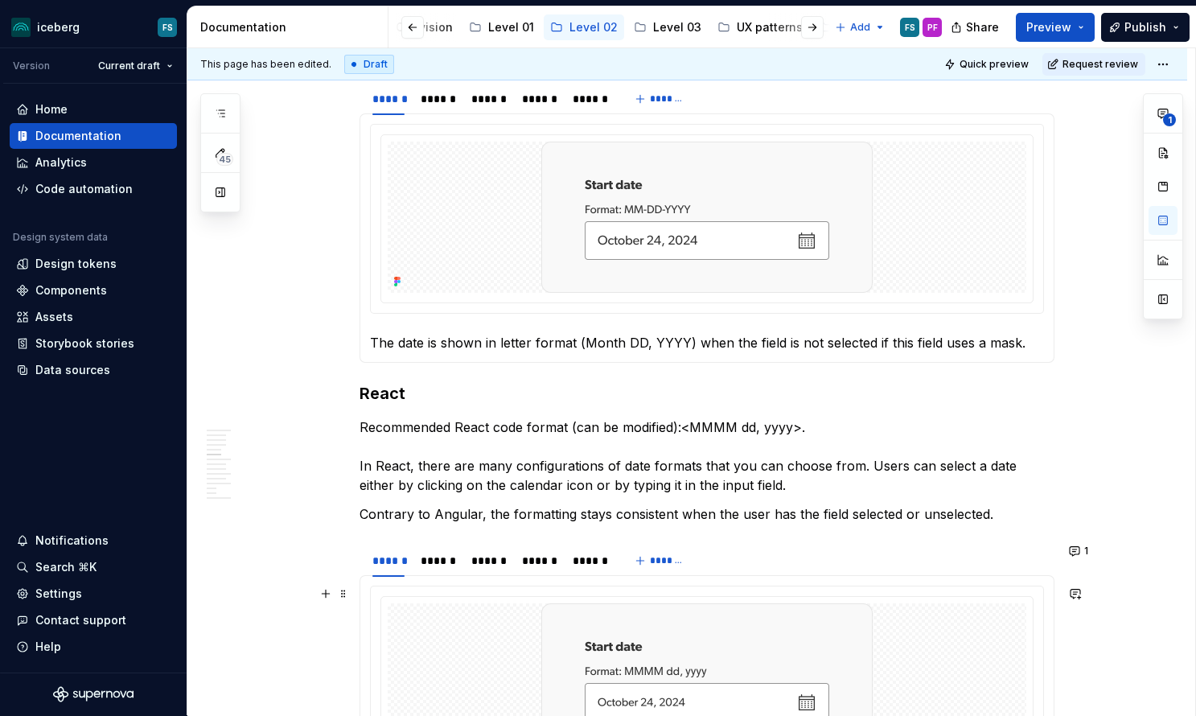
scroll to position [1730, 0]
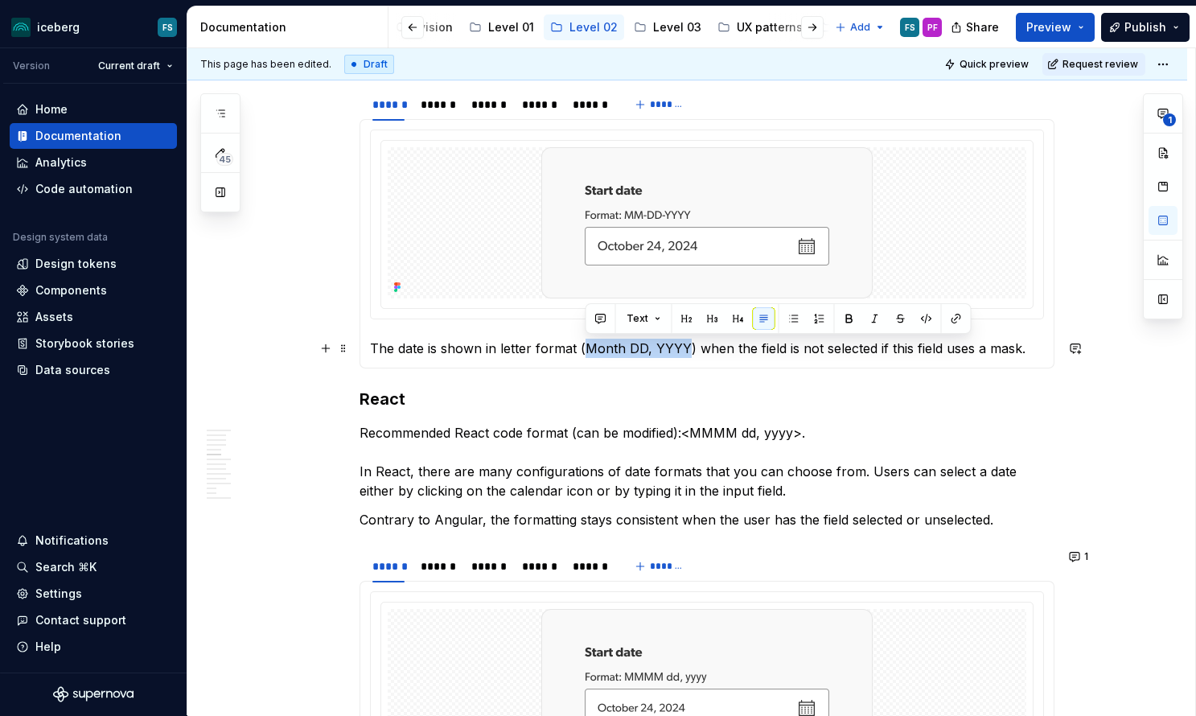
drag, startPoint x: 686, startPoint y: 347, endPoint x: 587, endPoint y: 349, distance: 99.0
click at [587, 349] on p "The date is shown in letter format (Month DD, YYYY) when the field is not selec…" at bounding box center [707, 348] width 674 height 19
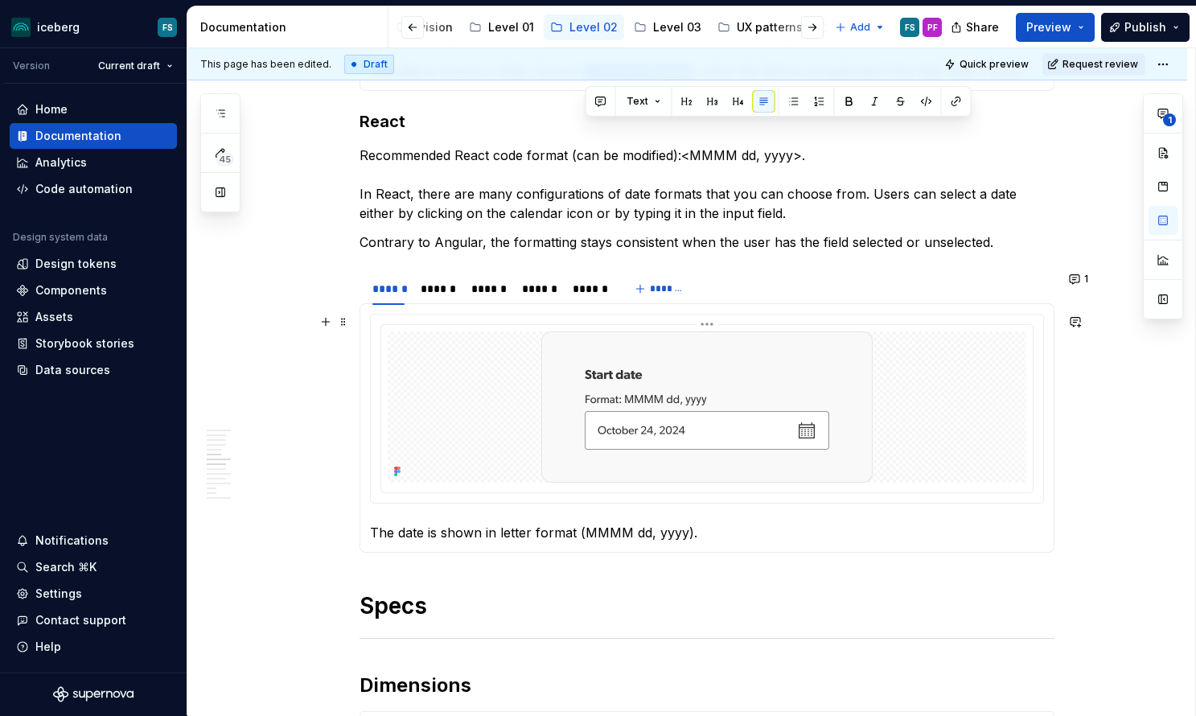
scroll to position [2030, 0]
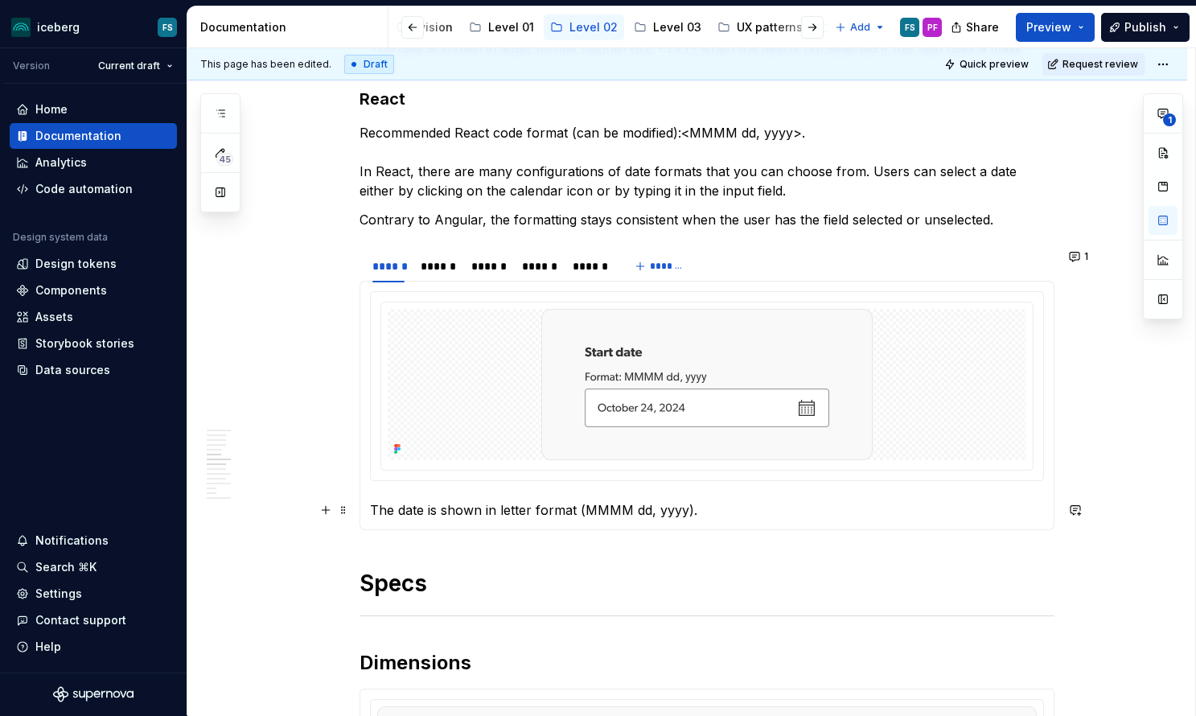
drag, startPoint x: 669, startPoint y: 517, endPoint x: 686, endPoint y: 510, distance: 18.4
click at [673, 515] on commenthighlight "MMMM dd, yyyy)" at bounding box center [639, 510] width 109 height 16
click at [689, 510] on commenthighlight "MMMM dd, yyyy)" at bounding box center [639, 510] width 109 height 16
drag, startPoint x: 685, startPoint y: 513, endPoint x: 596, endPoint y: 509, distance: 89.4
click at [597, 509] on commenthighlight "MMMM dd, yyyy)" at bounding box center [639, 510] width 109 height 16
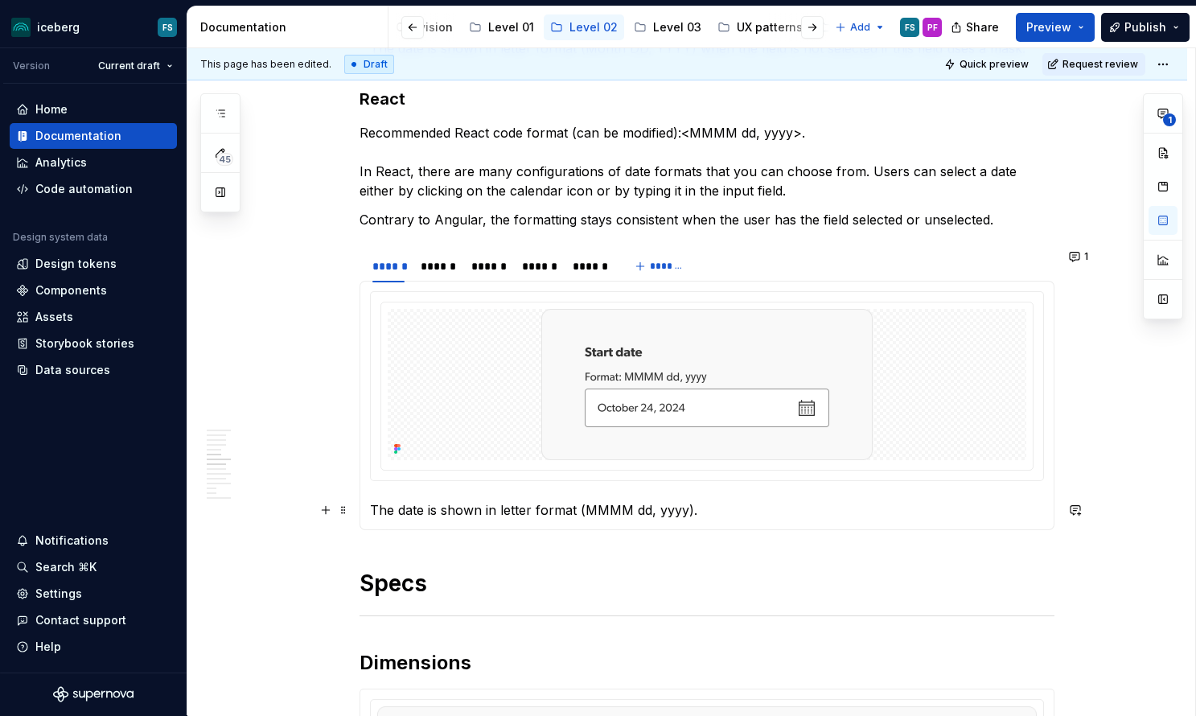
click at [588, 511] on commenthighlight "MMMM dd, yyyy)" at bounding box center [639, 510] width 109 height 16
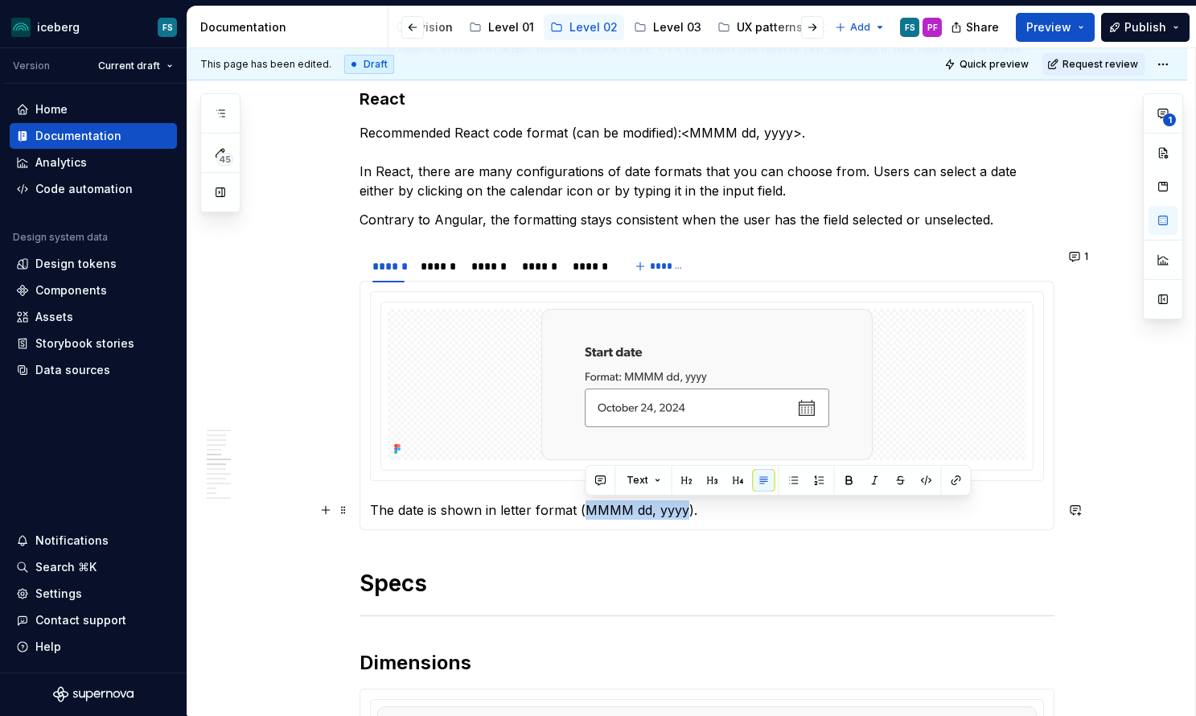
drag, startPoint x: 585, startPoint y: 512, endPoint x: 688, endPoint y: 511, distance: 103.0
click at [688, 511] on commenthighlight "MMMM dd, yyyy)" at bounding box center [639, 510] width 109 height 16
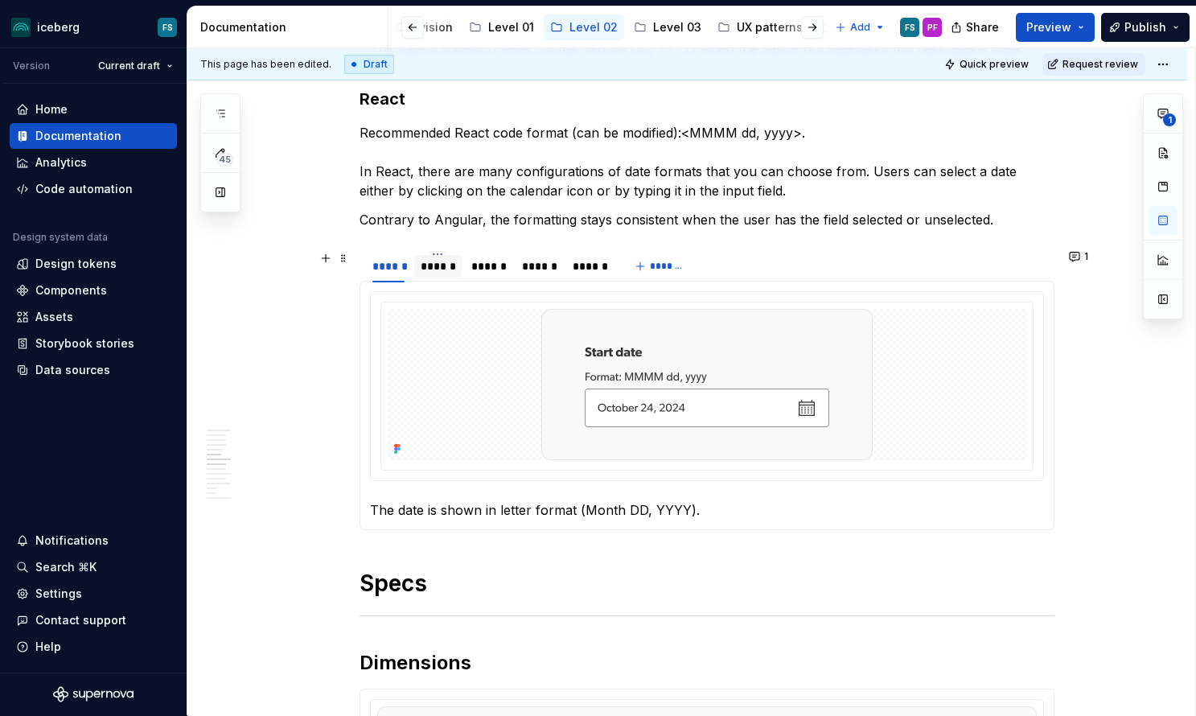
click at [450, 266] on div "******" at bounding box center [438, 266] width 35 height 16
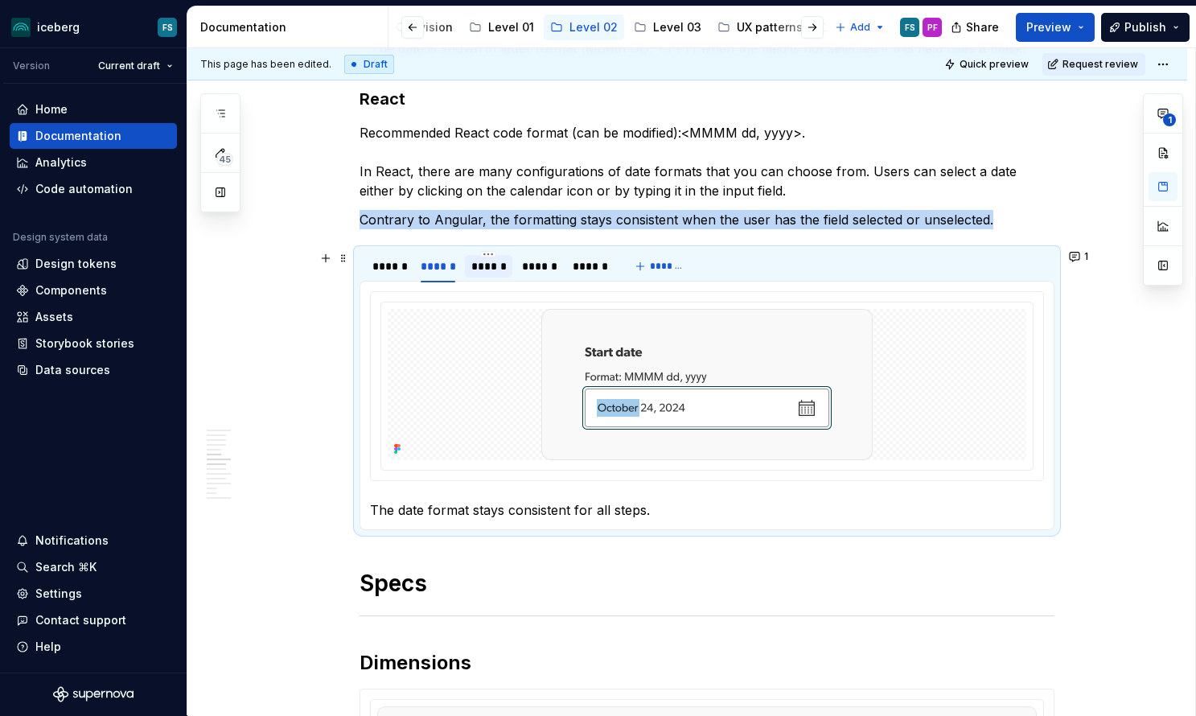
click at [493, 269] on div "******" at bounding box center [488, 266] width 35 height 16
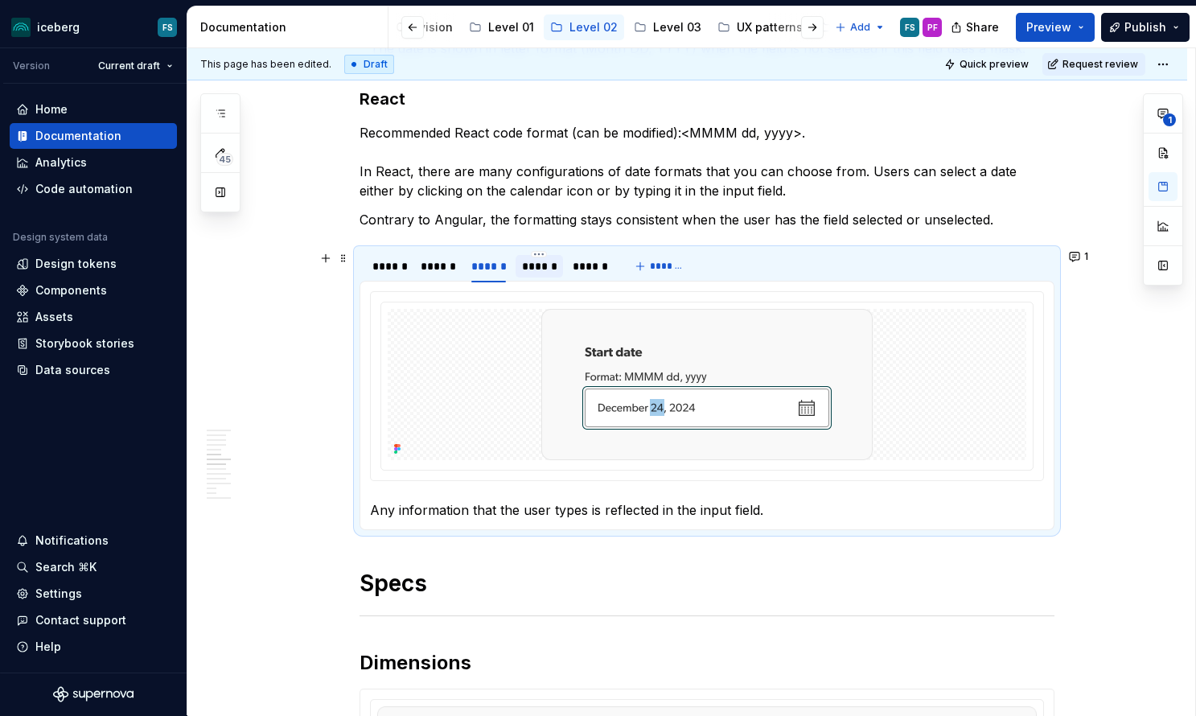
click at [532, 267] on div "******" at bounding box center [539, 266] width 35 height 16
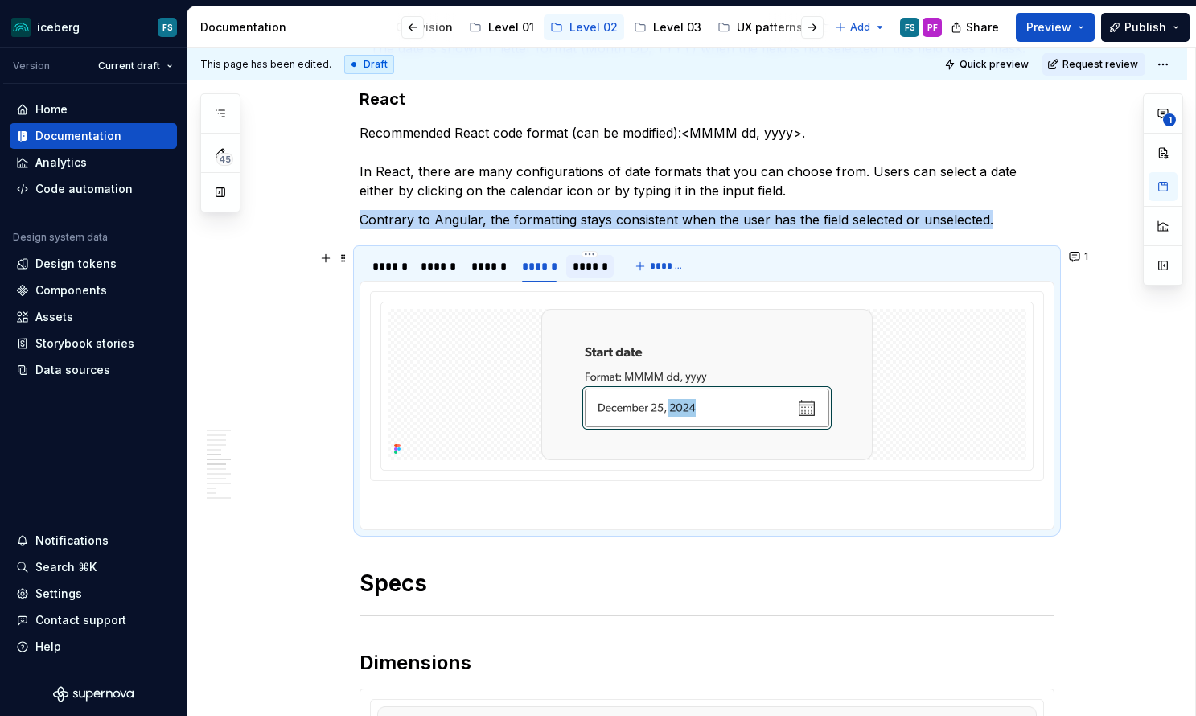
click at [590, 265] on div "******" at bounding box center [590, 266] width 35 height 16
click at [383, 269] on div "******" at bounding box center [388, 266] width 32 height 16
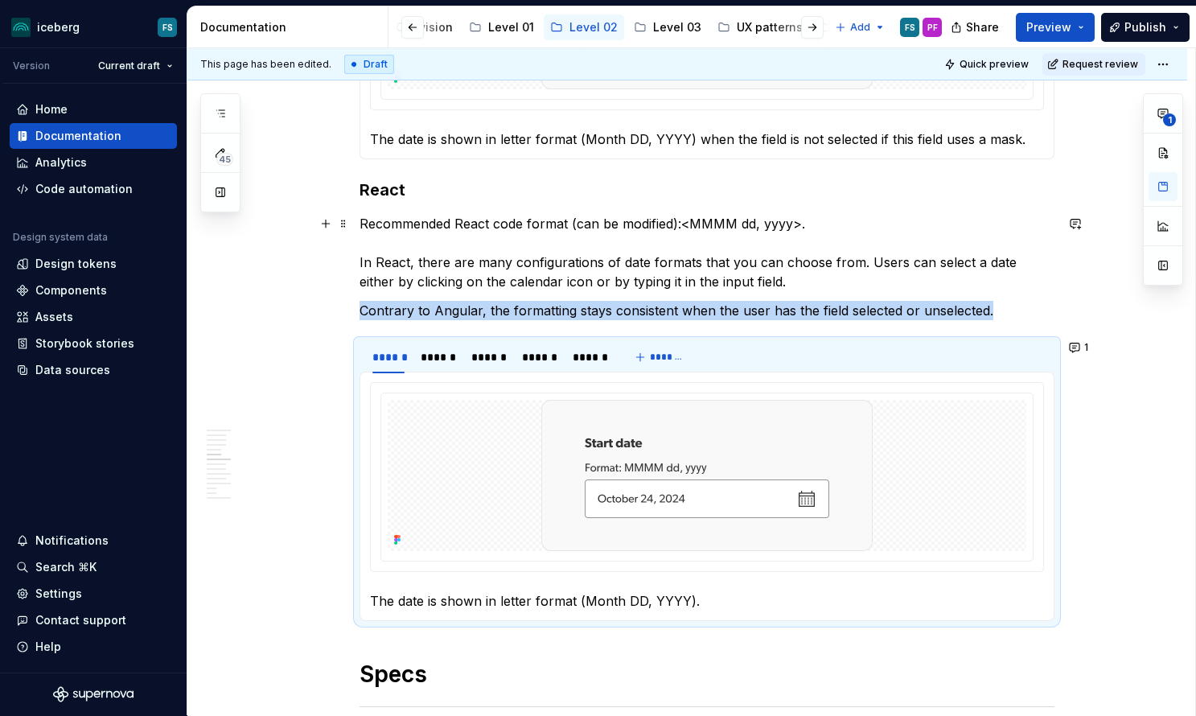
scroll to position [1938, 0]
type textarea "*"
click at [959, 262] on p "Recommended React code format (can be modified): < MMMM dd, yyyy > . In React, …" at bounding box center [706, 253] width 695 height 77
click at [600, 265] on p "Recommended React code format (can be modified): < MMMM dd, yyyy > . In React, …" at bounding box center [706, 253] width 695 height 77
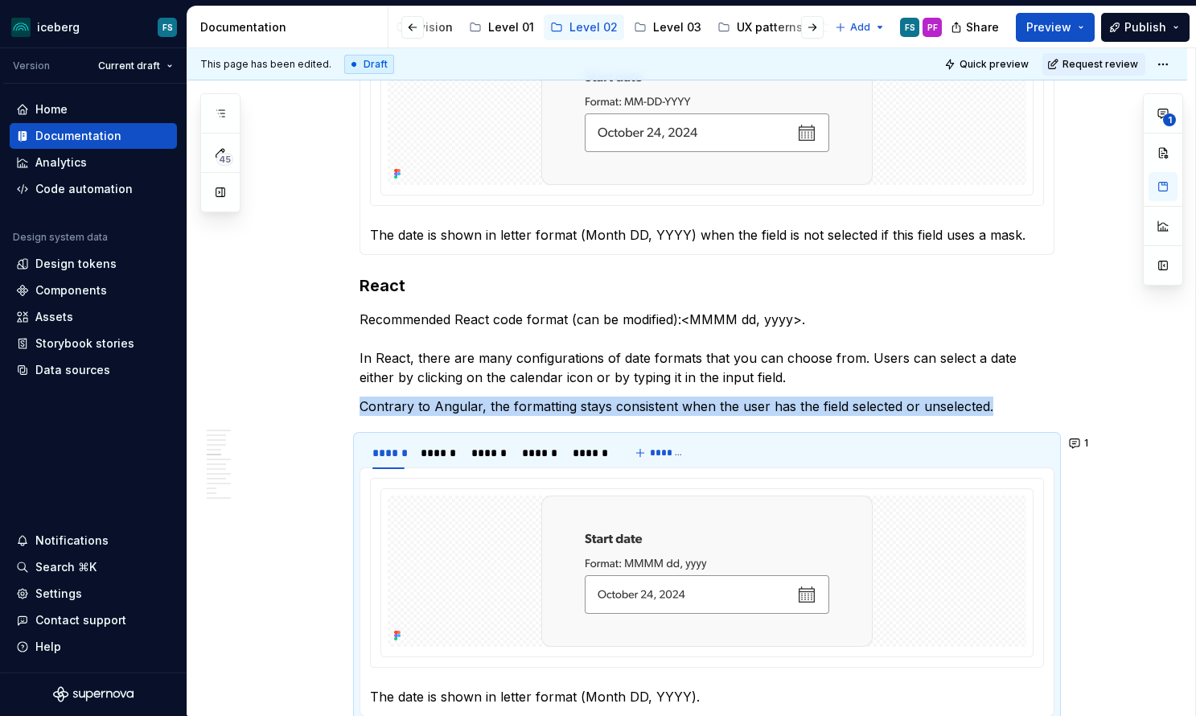
scroll to position [1843, 0]
click at [532, 240] on p "The date is shown in letter format (Month DD, YYYY) when the field is not selec…" at bounding box center [707, 235] width 674 height 19
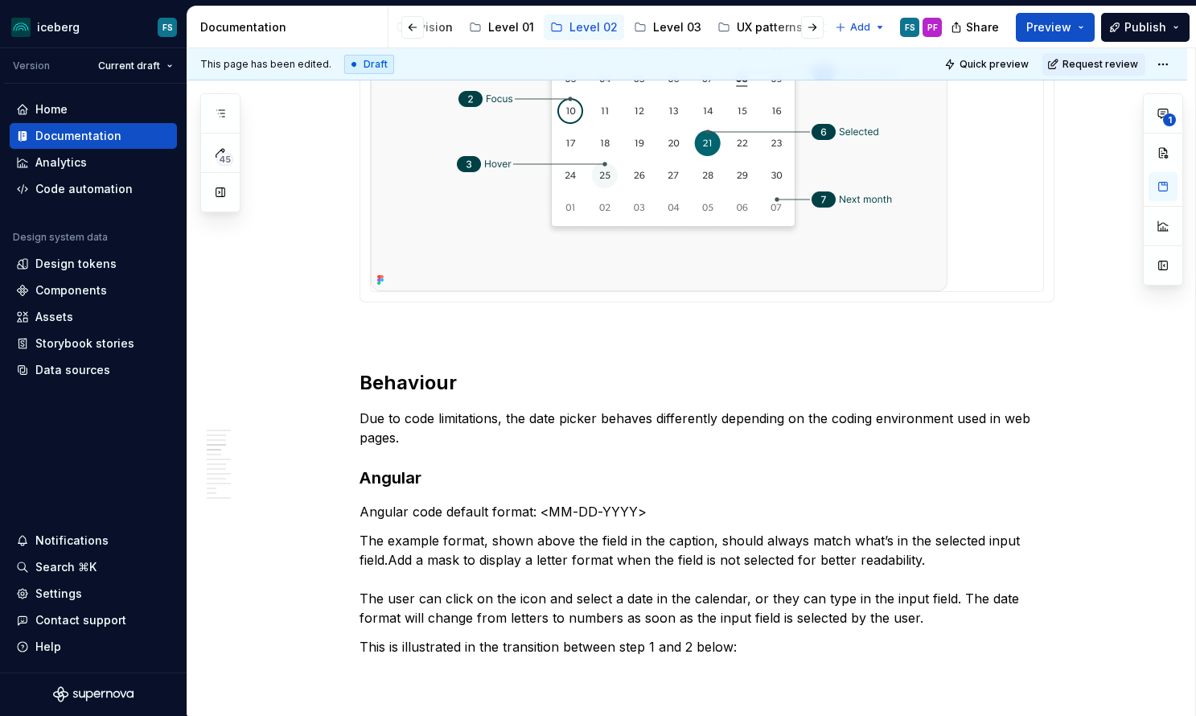
scroll to position [1127, 0]
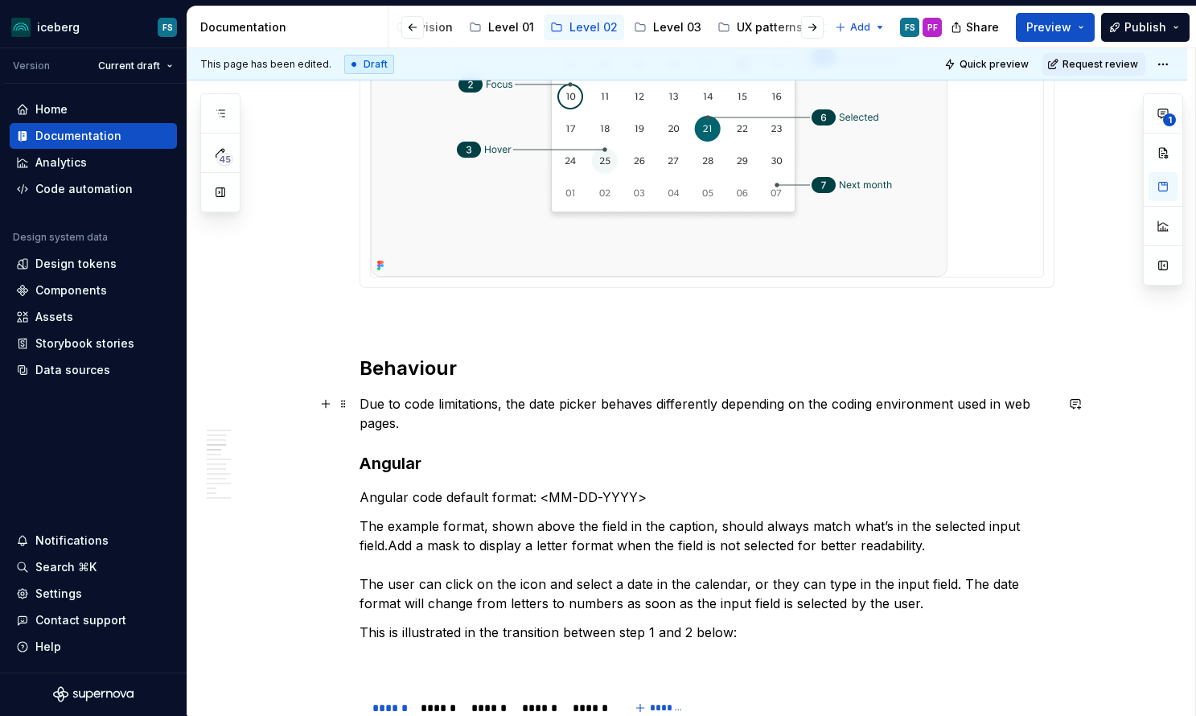
click at [516, 399] on p "Due to code limitations, the date picker behaves differently depending on the c…" at bounding box center [706, 413] width 695 height 39
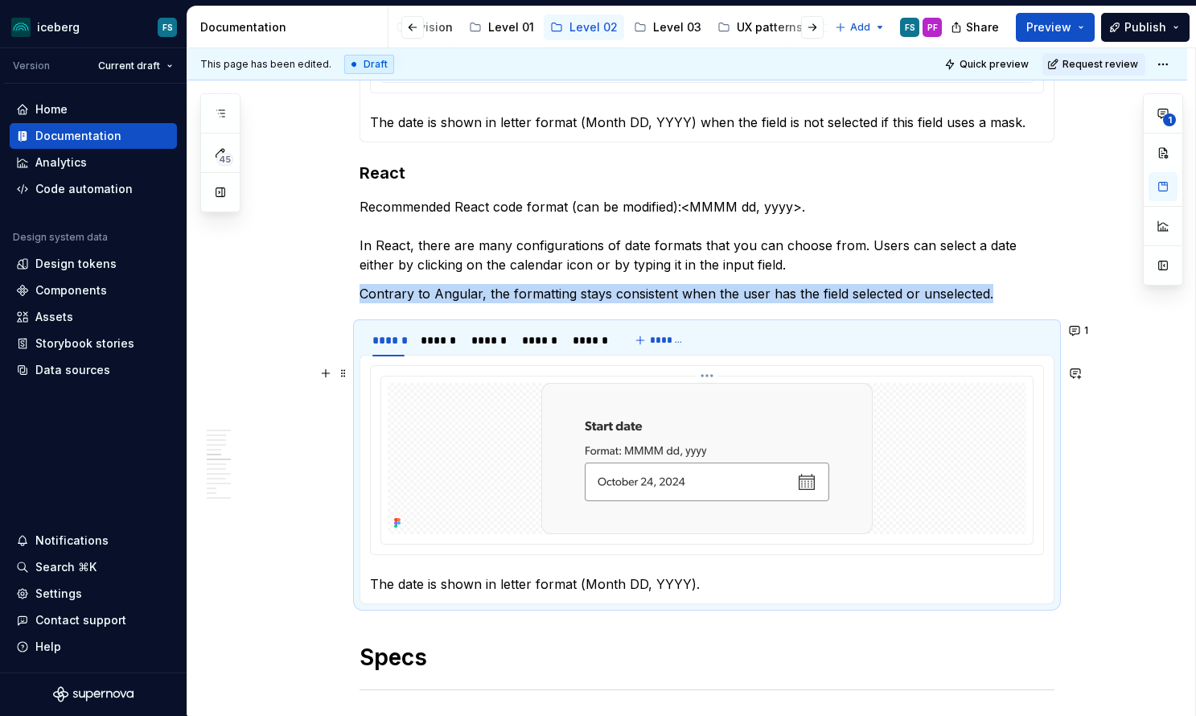
scroll to position [1929, 0]
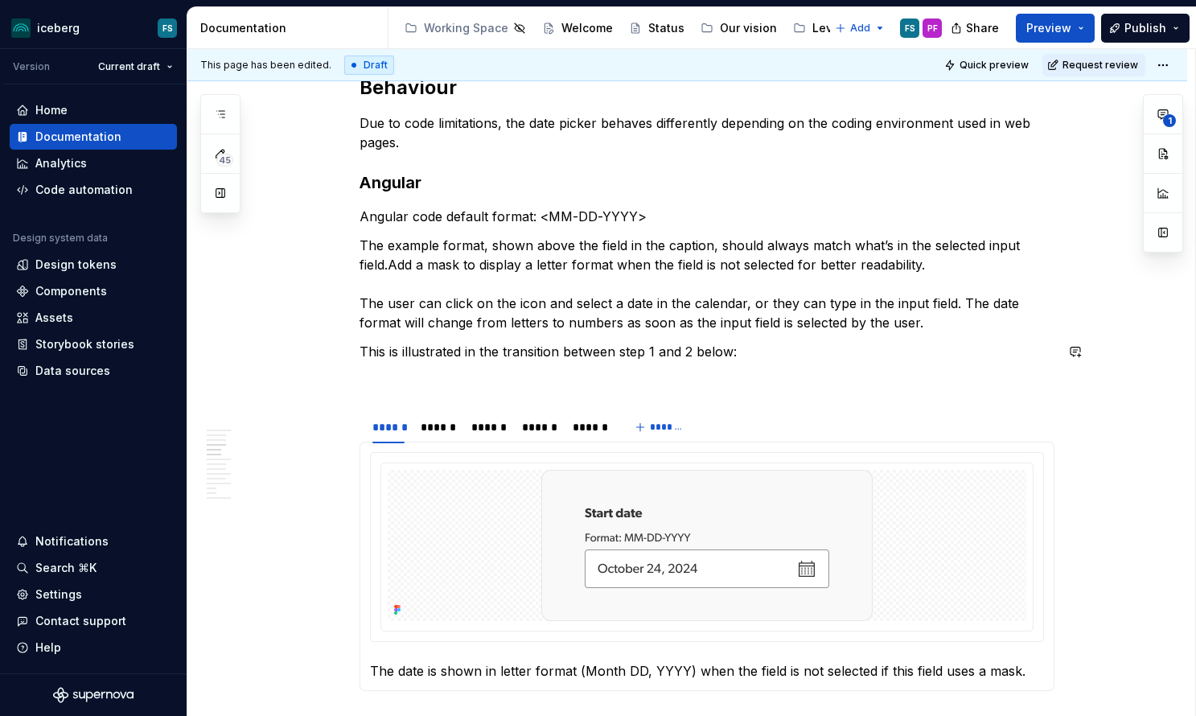
scroll to position [1411, 0]
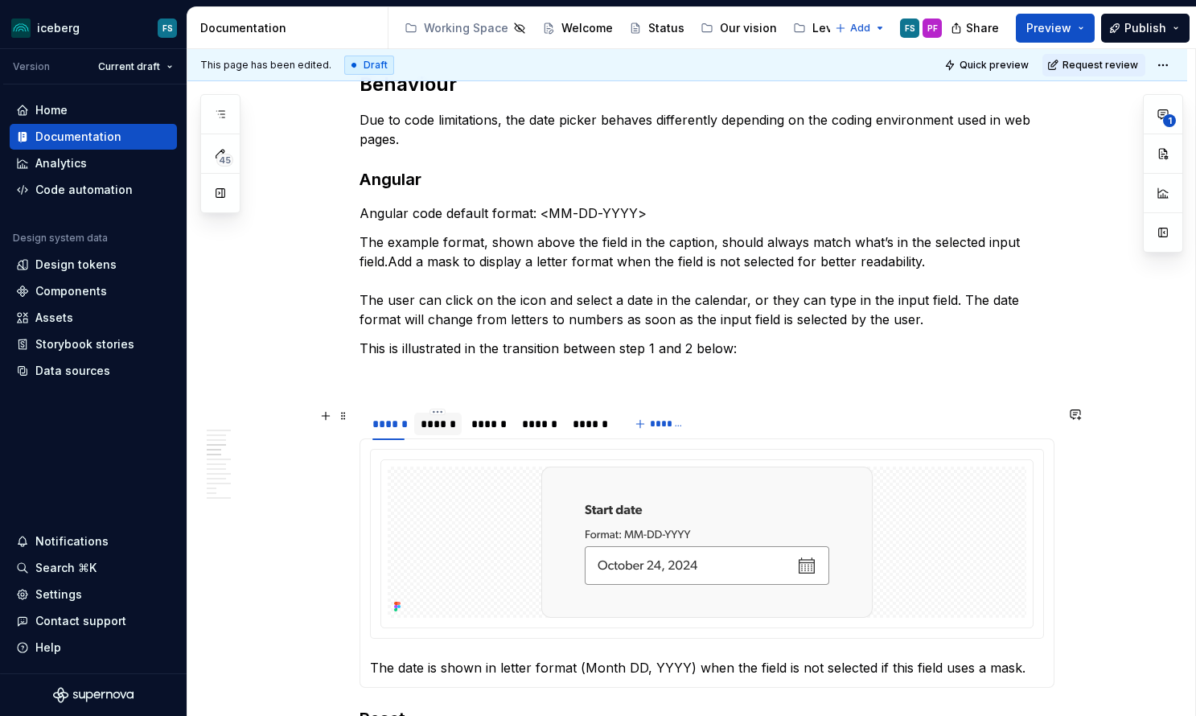
click at [438, 426] on div "******" at bounding box center [438, 424] width 35 height 16
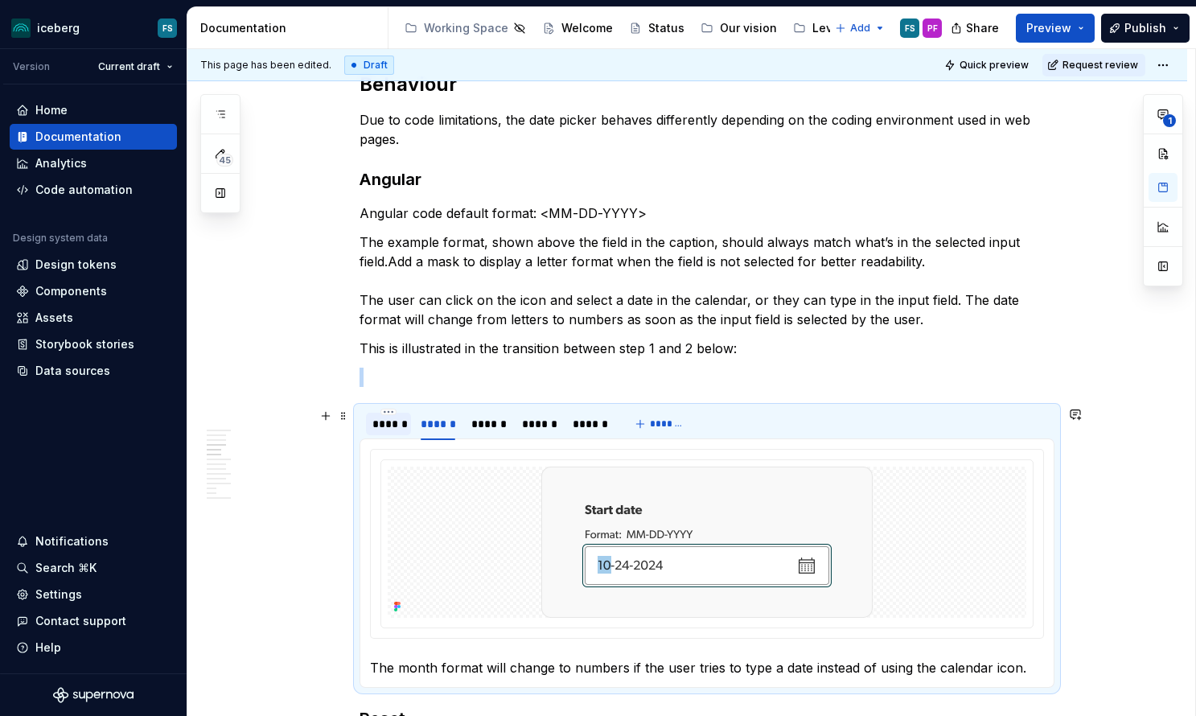
click at [396, 426] on div "******" at bounding box center [388, 424] width 32 height 16
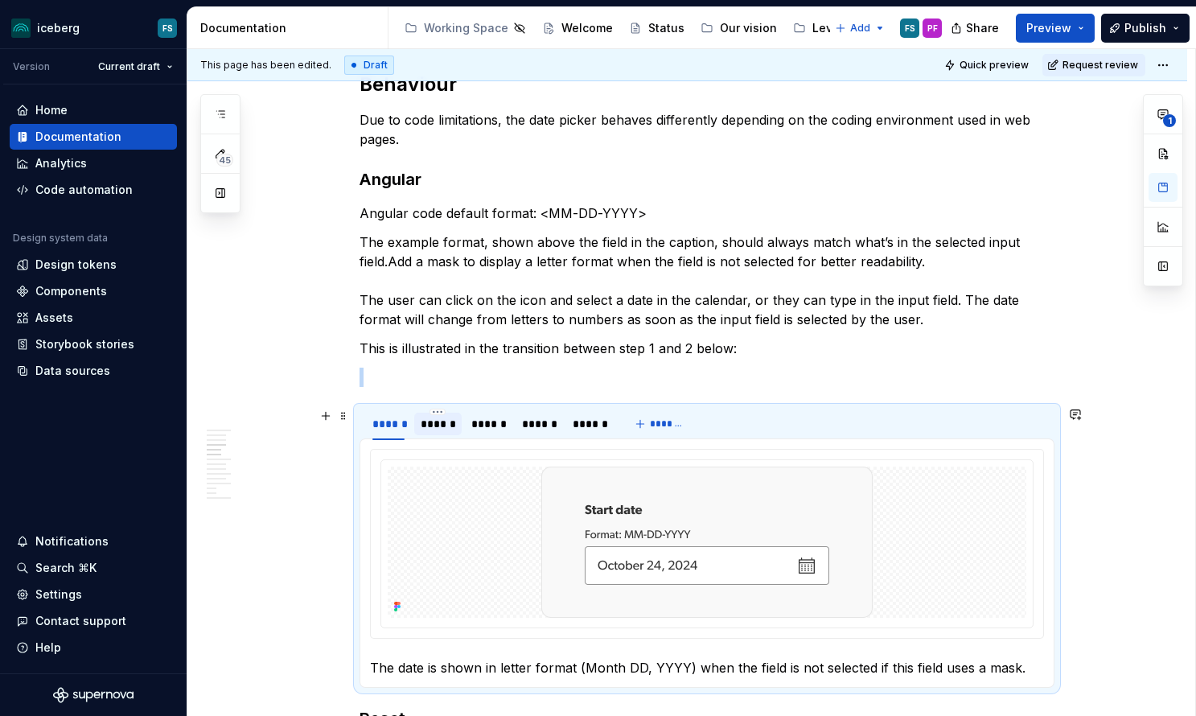
click at [433, 422] on div "******" at bounding box center [438, 424] width 35 height 16
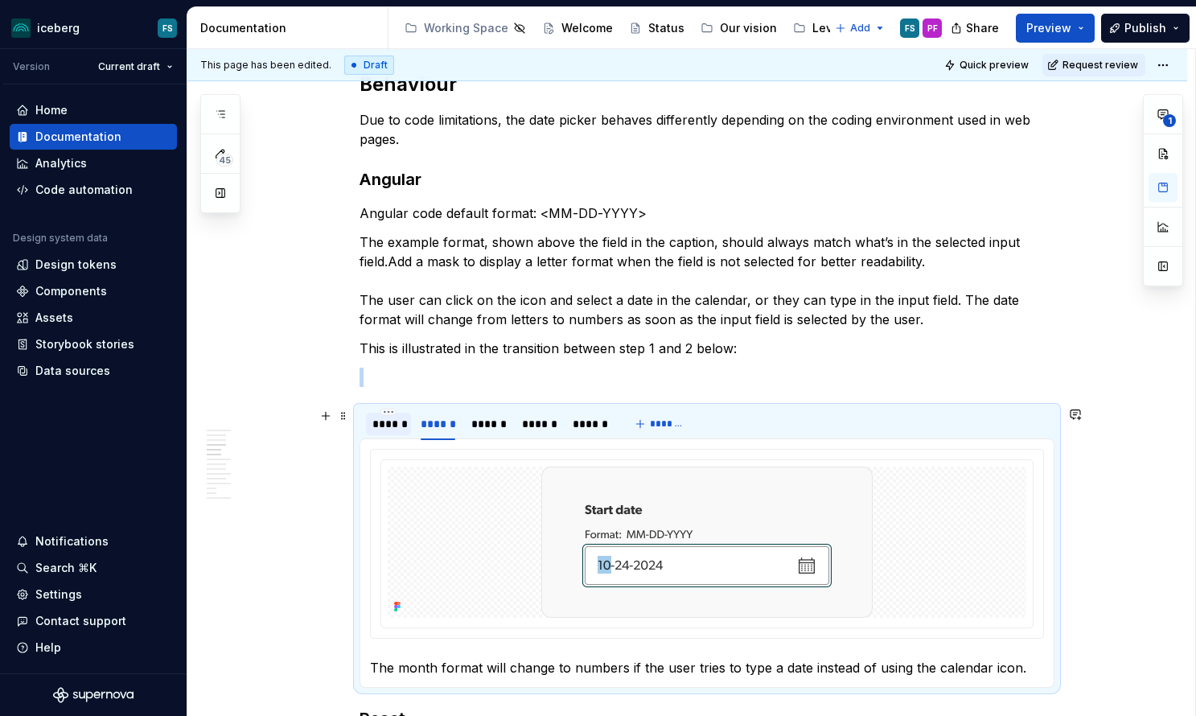
click at [386, 426] on div "******" at bounding box center [388, 424] width 32 height 16
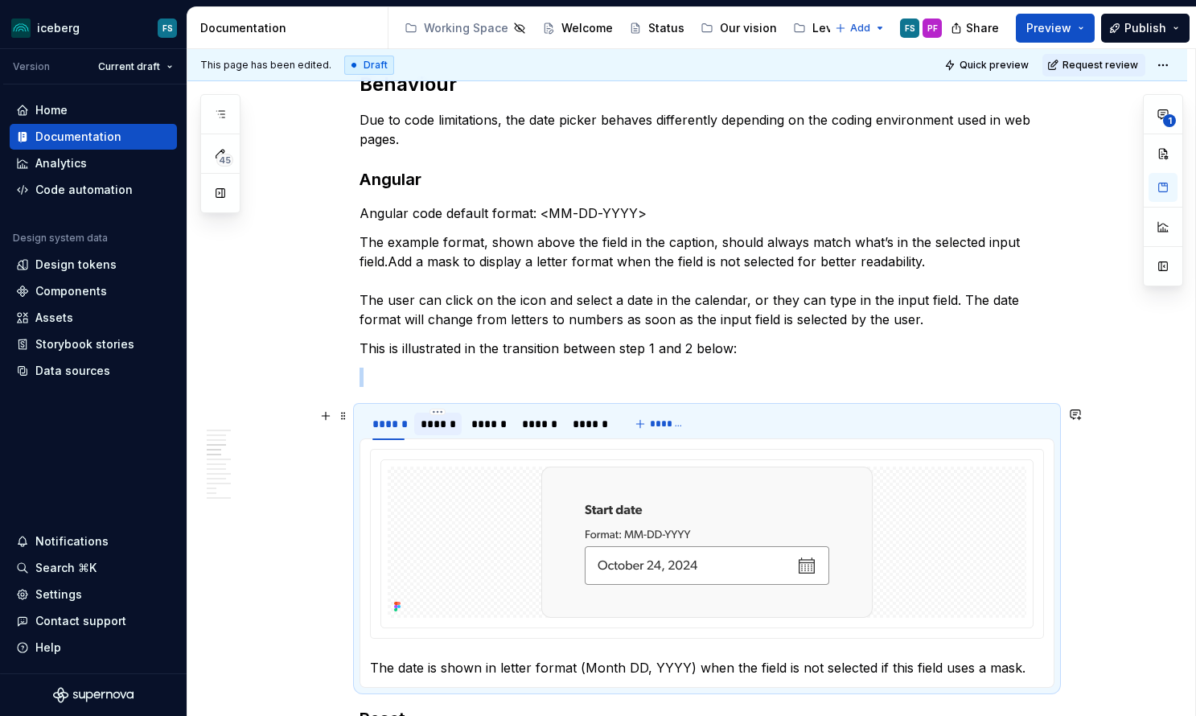
click at [442, 425] on div "******" at bounding box center [438, 424] width 35 height 16
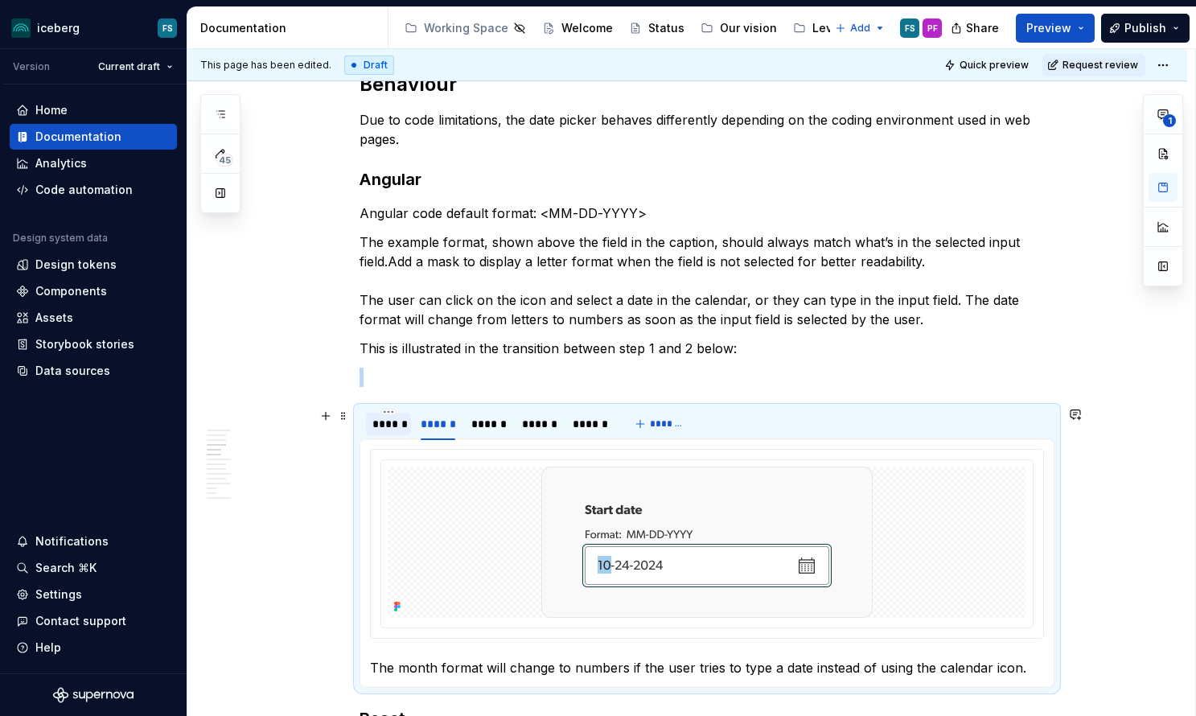
click at [396, 427] on div "******" at bounding box center [388, 424] width 32 height 16
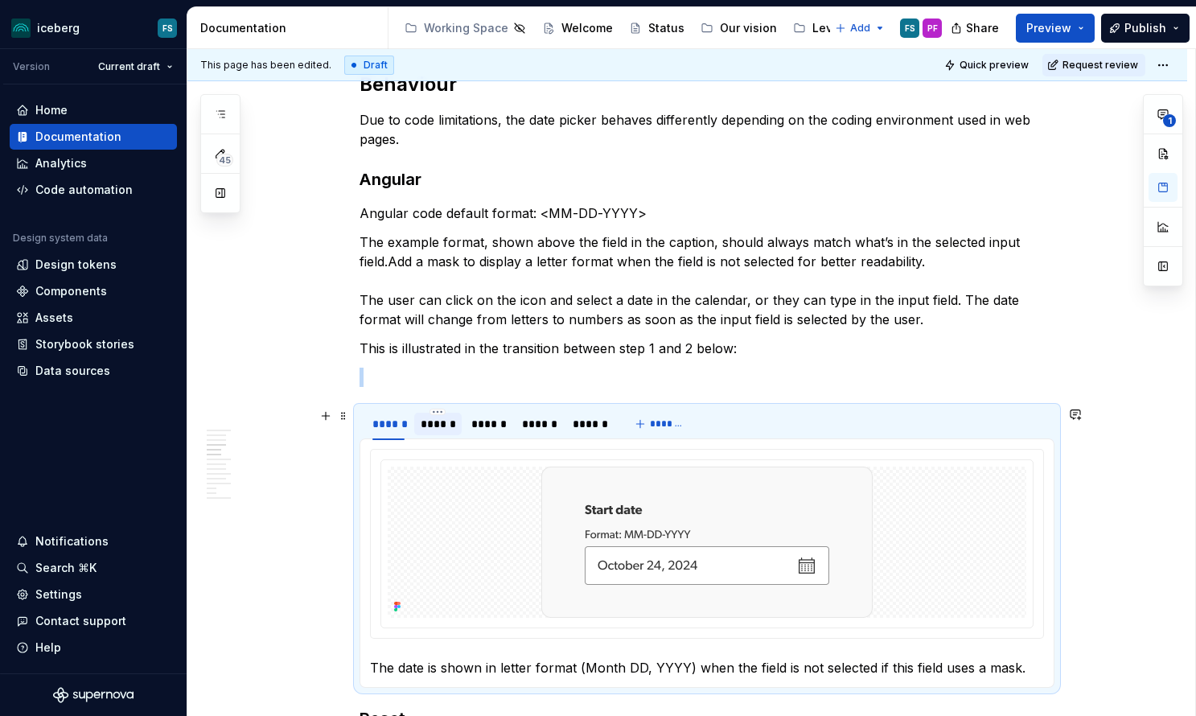
click at [438, 419] on div "******" at bounding box center [438, 424] width 35 height 16
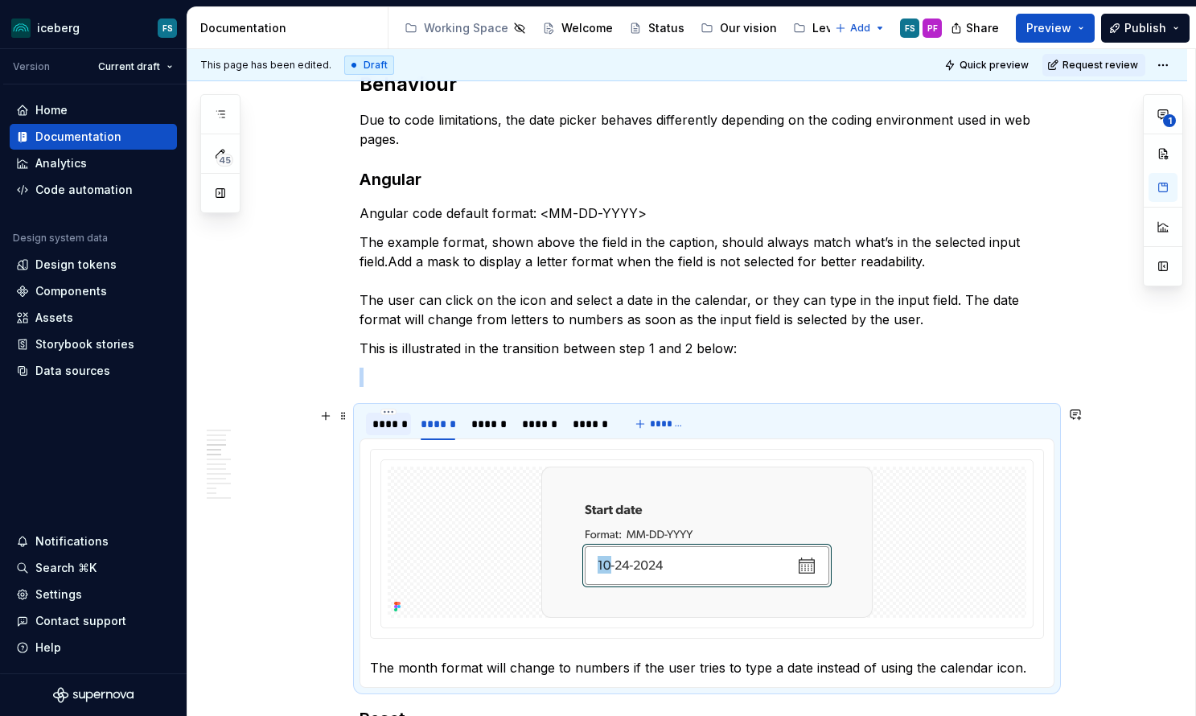
click at [376, 425] on div "******" at bounding box center [388, 424] width 32 height 16
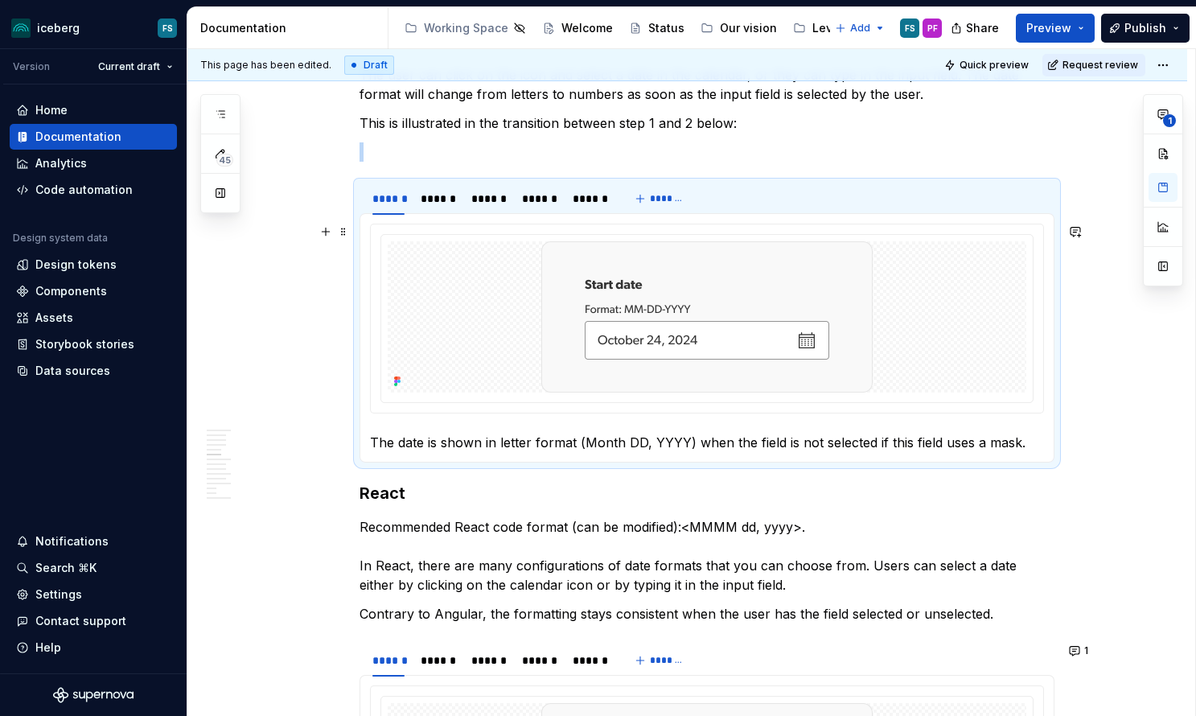
scroll to position [1647, 0]
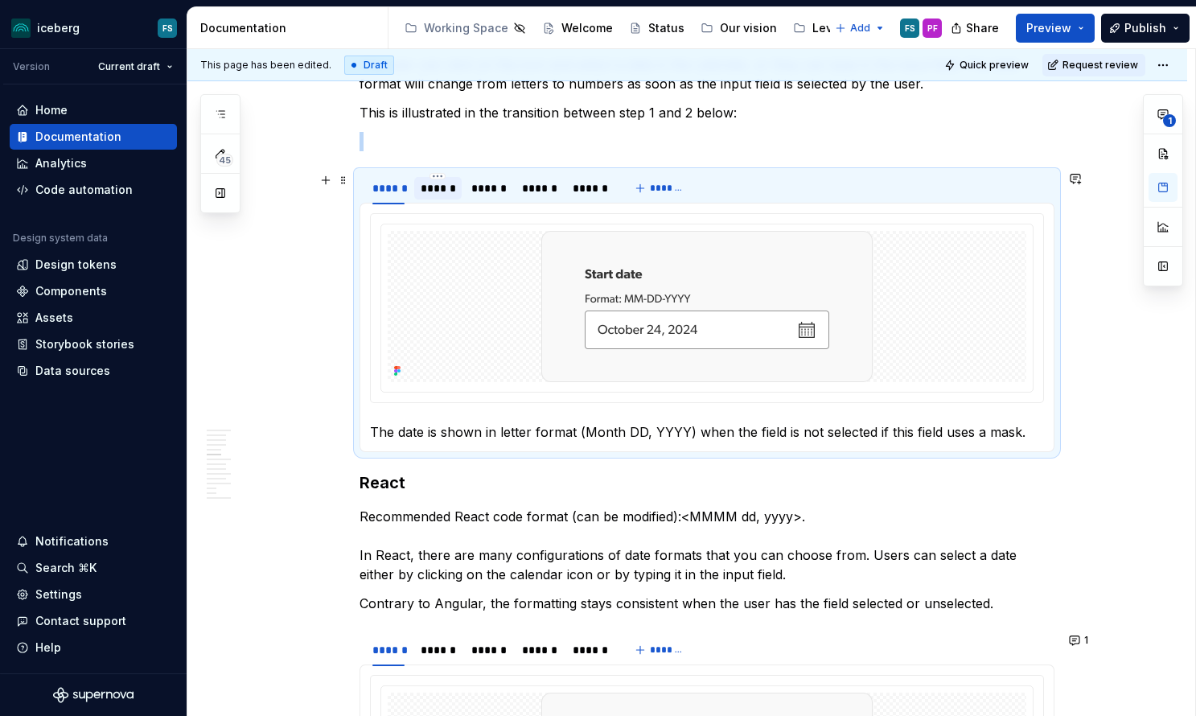
click at [429, 190] on div "******" at bounding box center [438, 188] width 35 height 16
click at [478, 187] on div "******" at bounding box center [488, 188] width 35 height 16
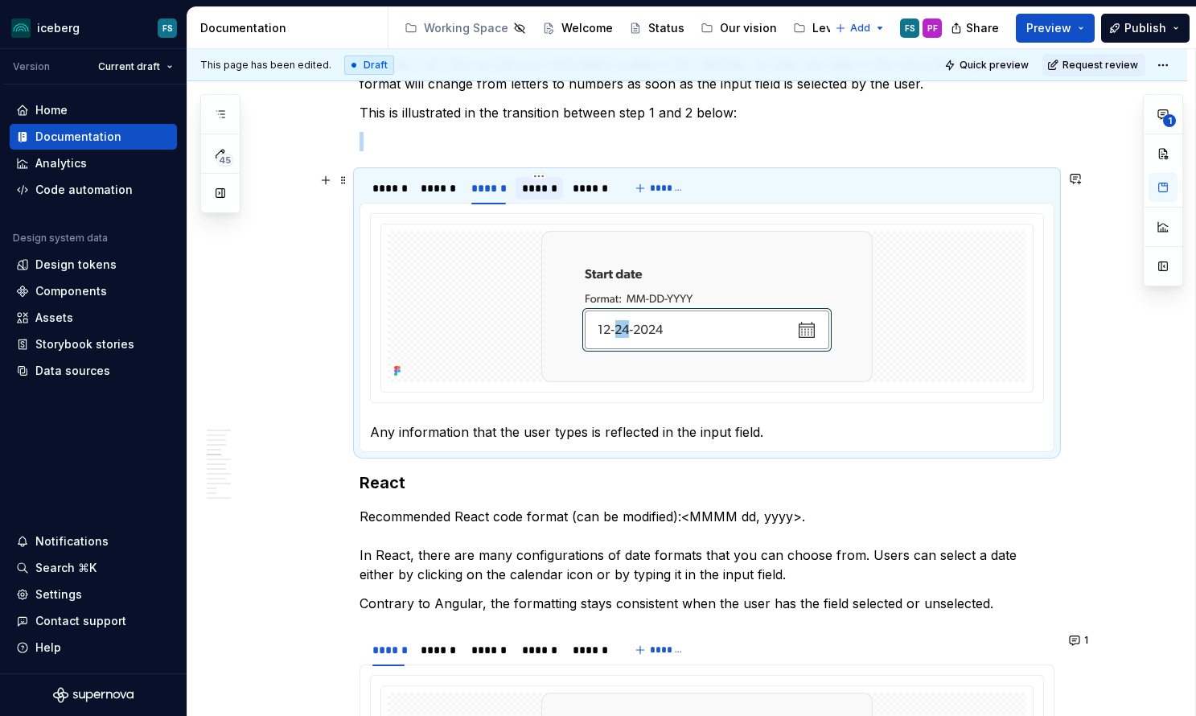
click at [540, 186] on div "******" at bounding box center [539, 188] width 35 height 16
click at [584, 187] on div "******" at bounding box center [590, 188] width 35 height 16
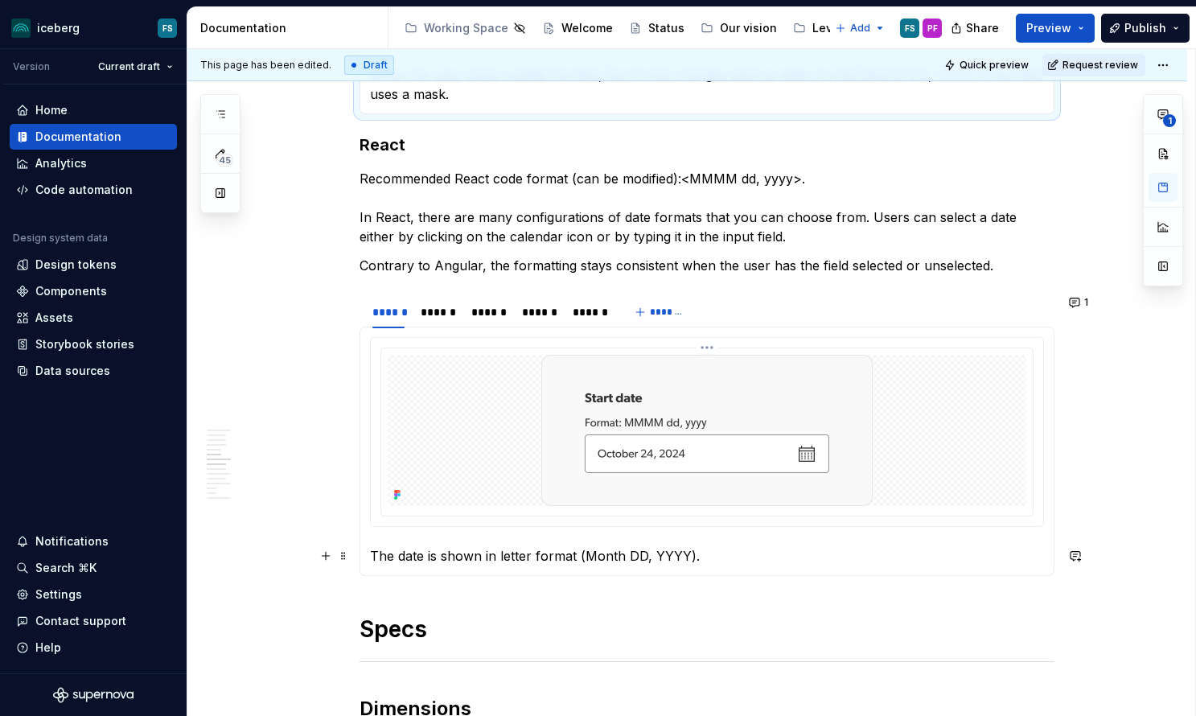
scroll to position [1999, 0]
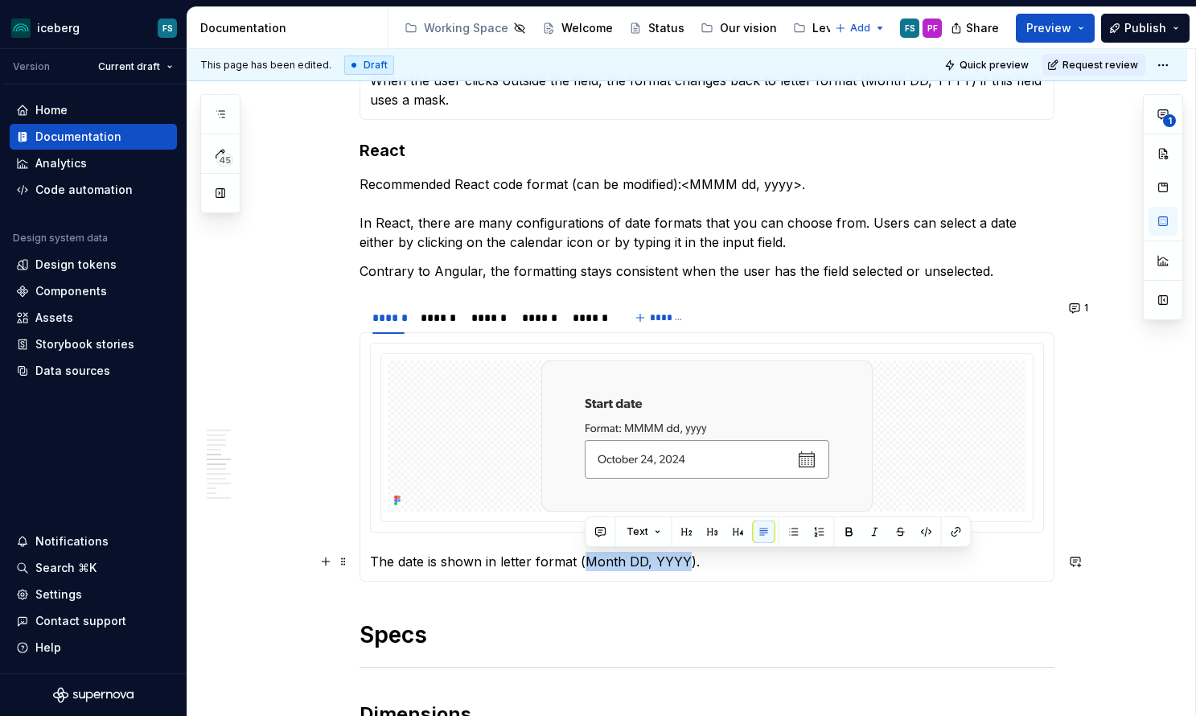
drag, startPoint x: 586, startPoint y: 562, endPoint x: 687, endPoint y: 565, distance: 100.6
click at [686, 563] on p "The date is shown in letter format (Month DD, YYYY ) ." at bounding box center [707, 561] width 674 height 19
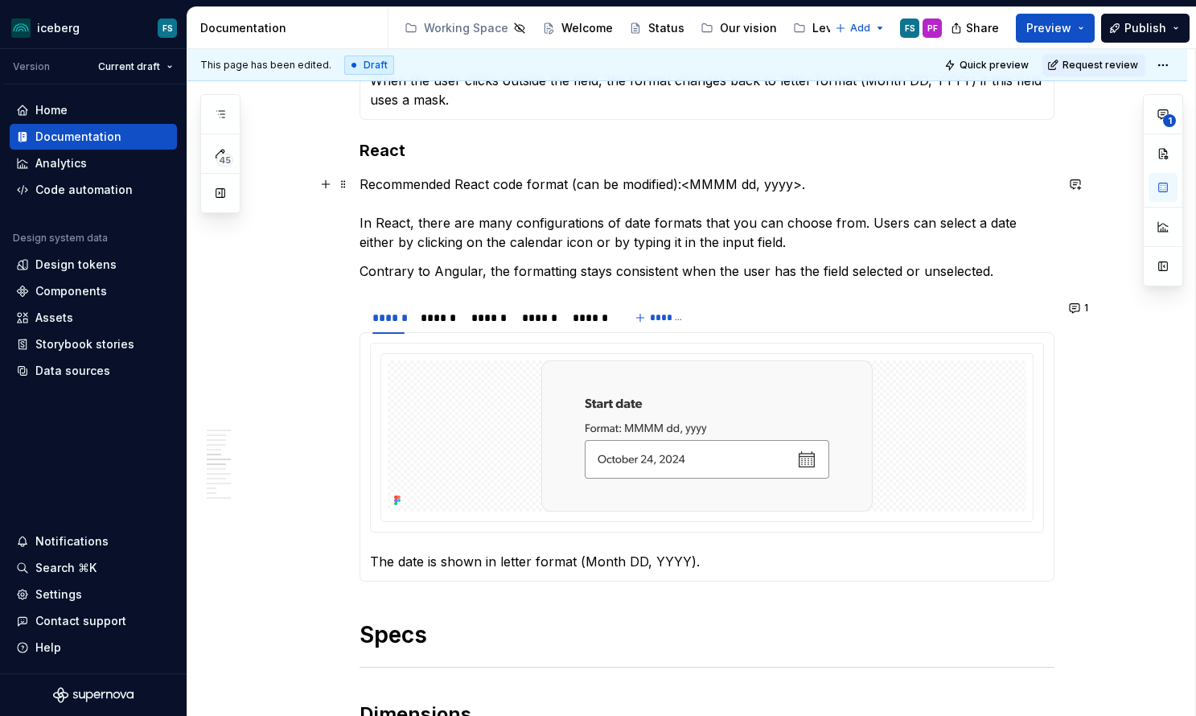
click at [915, 179] on p "Recommended React code format (can be modified): < MMMM dd, yyyy > . In React, …" at bounding box center [706, 213] width 695 height 77
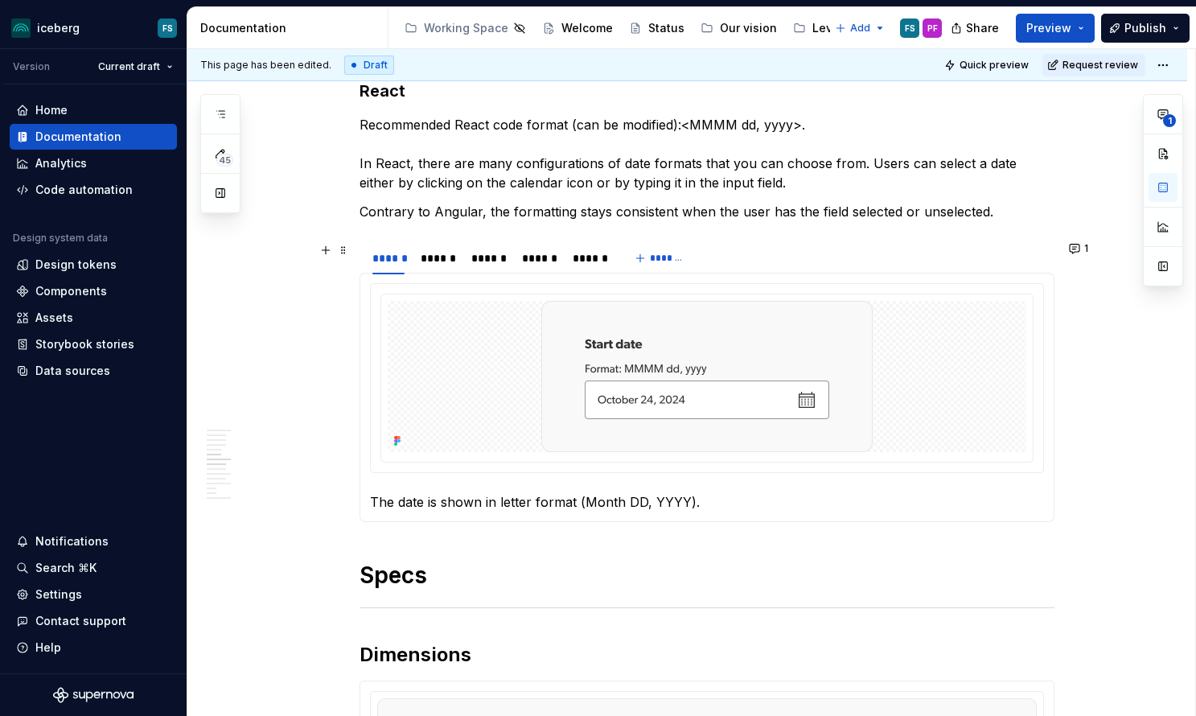
scroll to position [2069, 0]
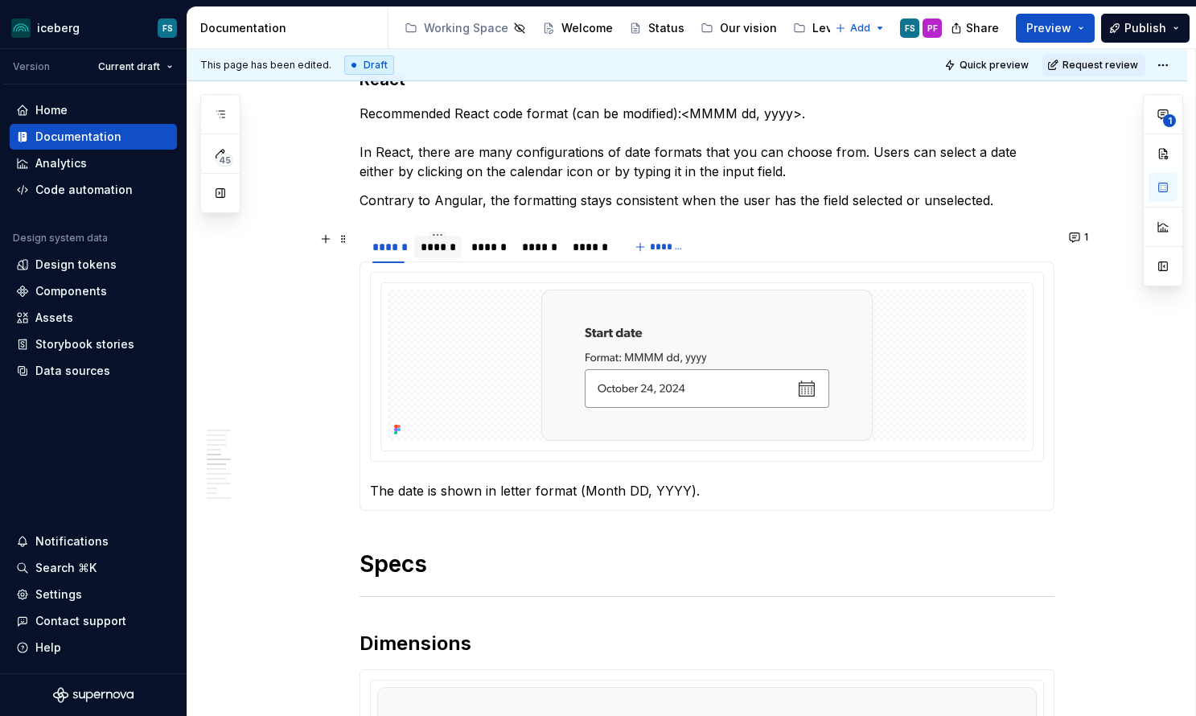
click at [431, 250] on div "******" at bounding box center [438, 247] width 35 height 16
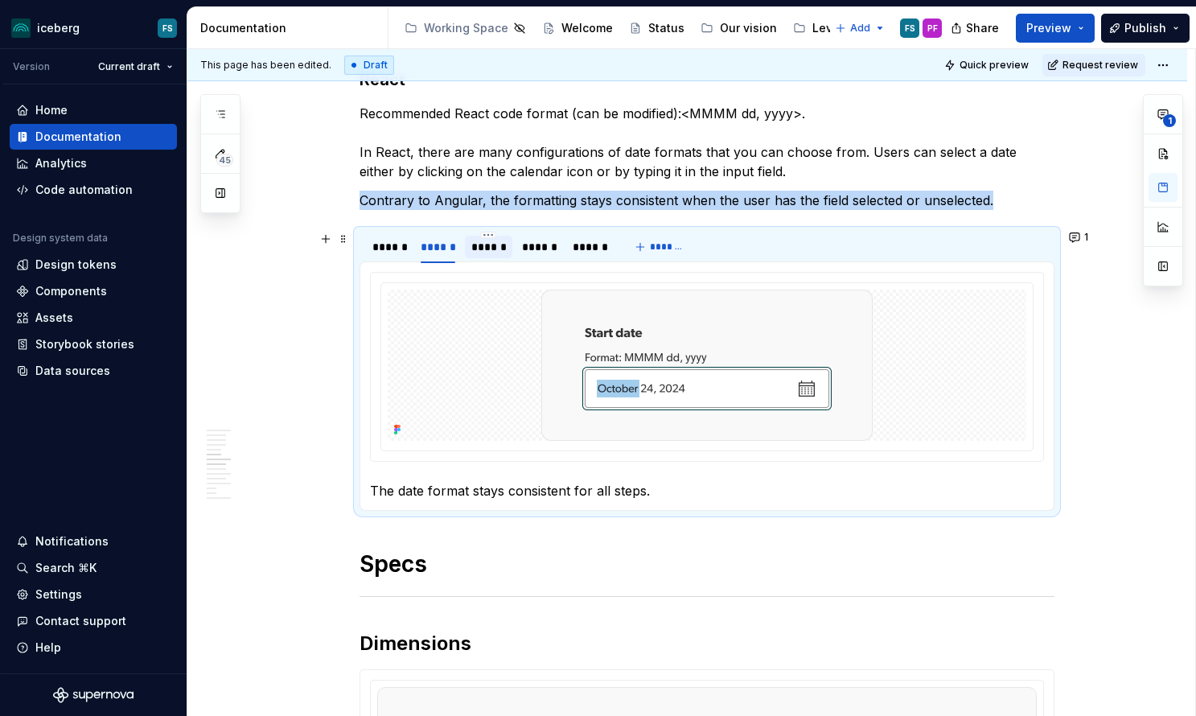
click at [497, 253] on div "******" at bounding box center [488, 247] width 35 height 16
click at [536, 249] on div "******" at bounding box center [539, 247] width 35 height 16
click at [594, 243] on div "******" at bounding box center [590, 247] width 35 height 16
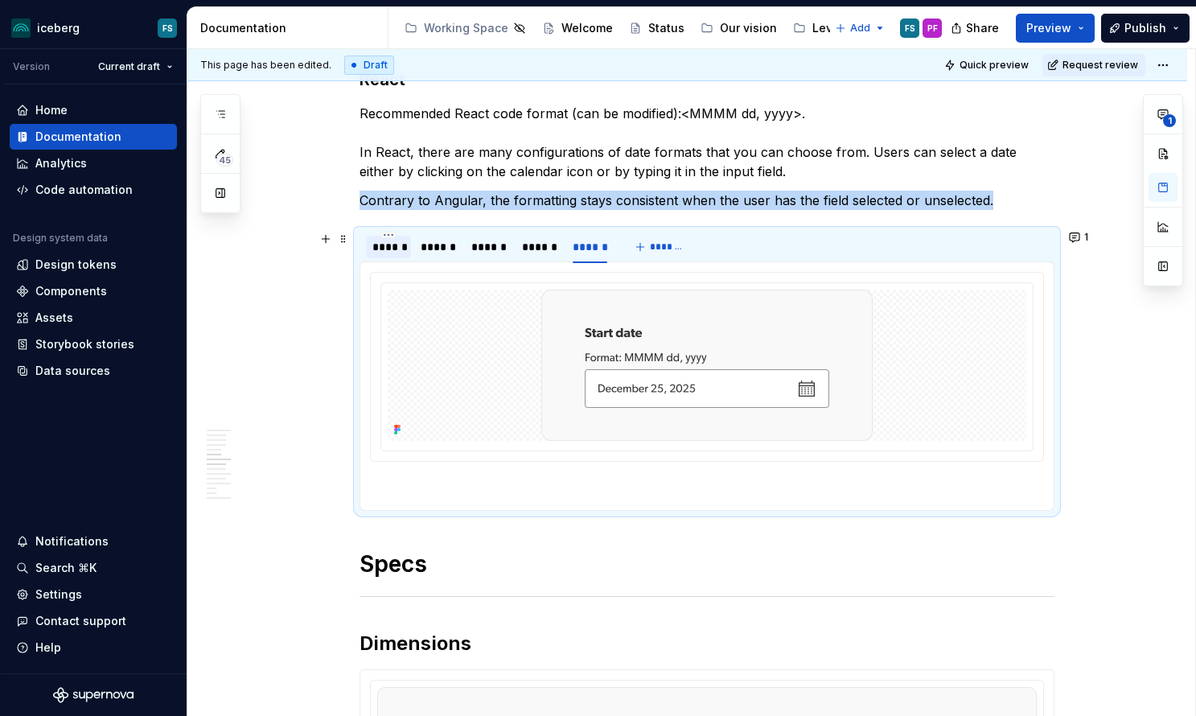
click at [383, 243] on div "******" at bounding box center [388, 247] width 32 height 16
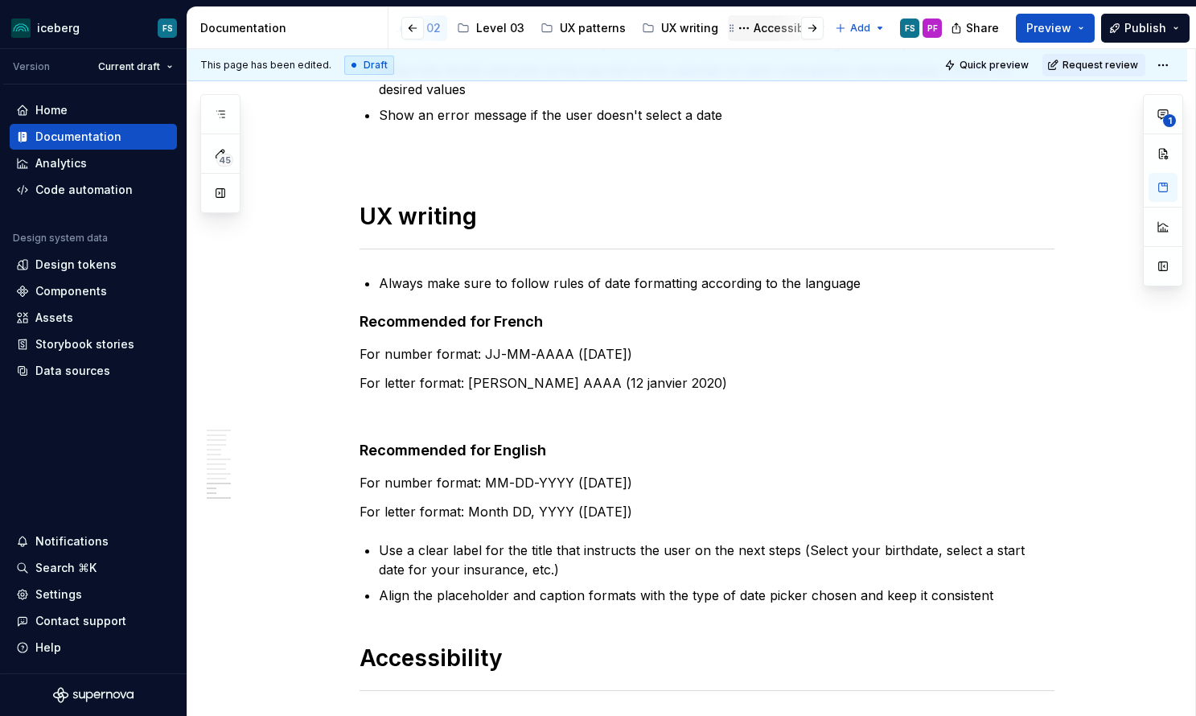
scroll to position [0, 507]
click at [655, 27] on div "UX writing" at bounding box center [683, 28] width 57 height 16
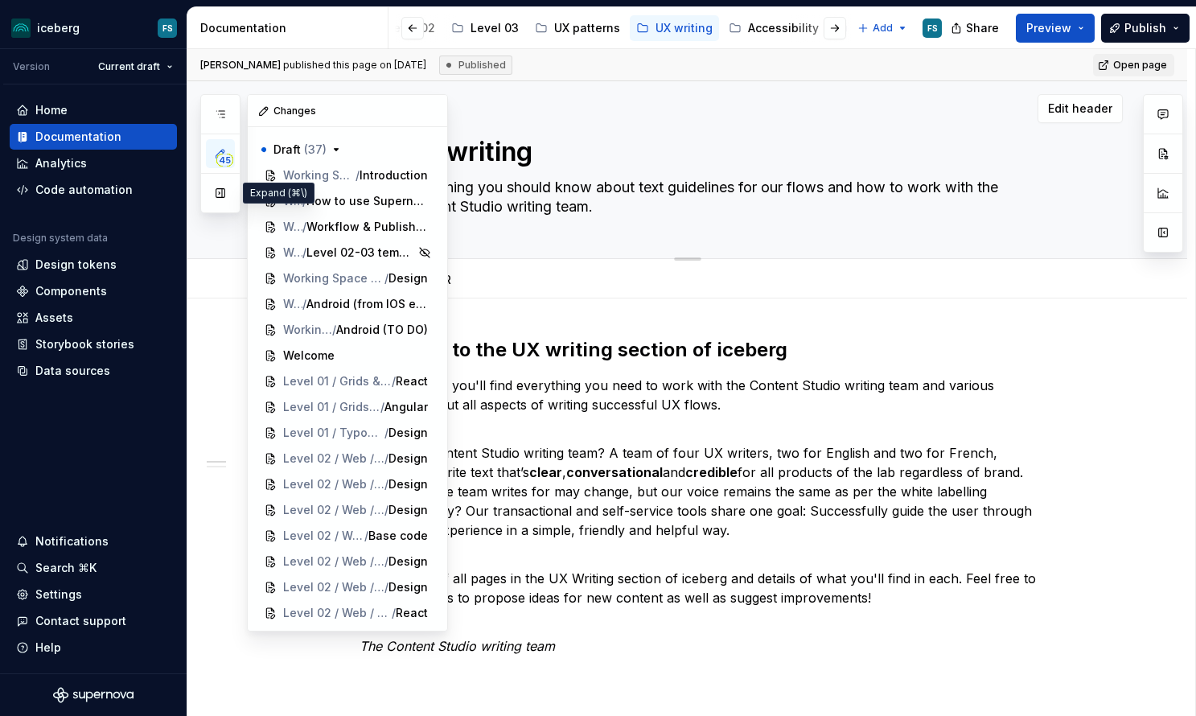
click at [225, 199] on button "button" at bounding box center [220, 193] width 29 height 29
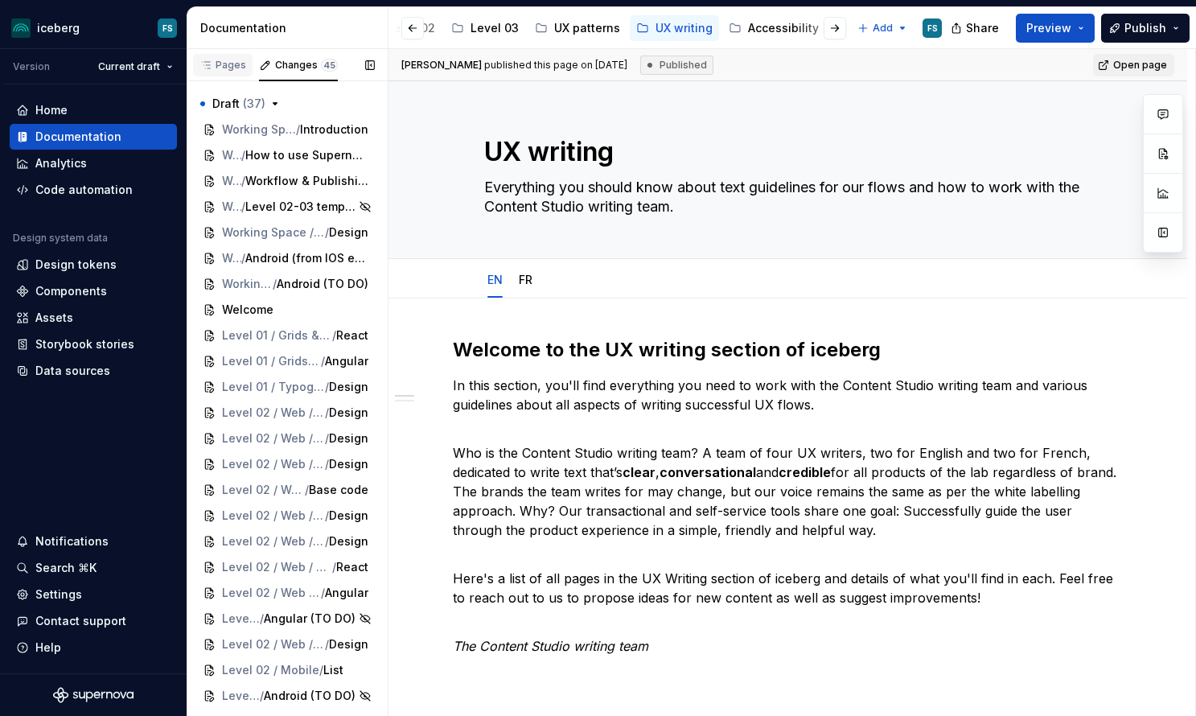
click at [216, 59] on div "Pages" at bounding box center [222, 65] width 47 height 13
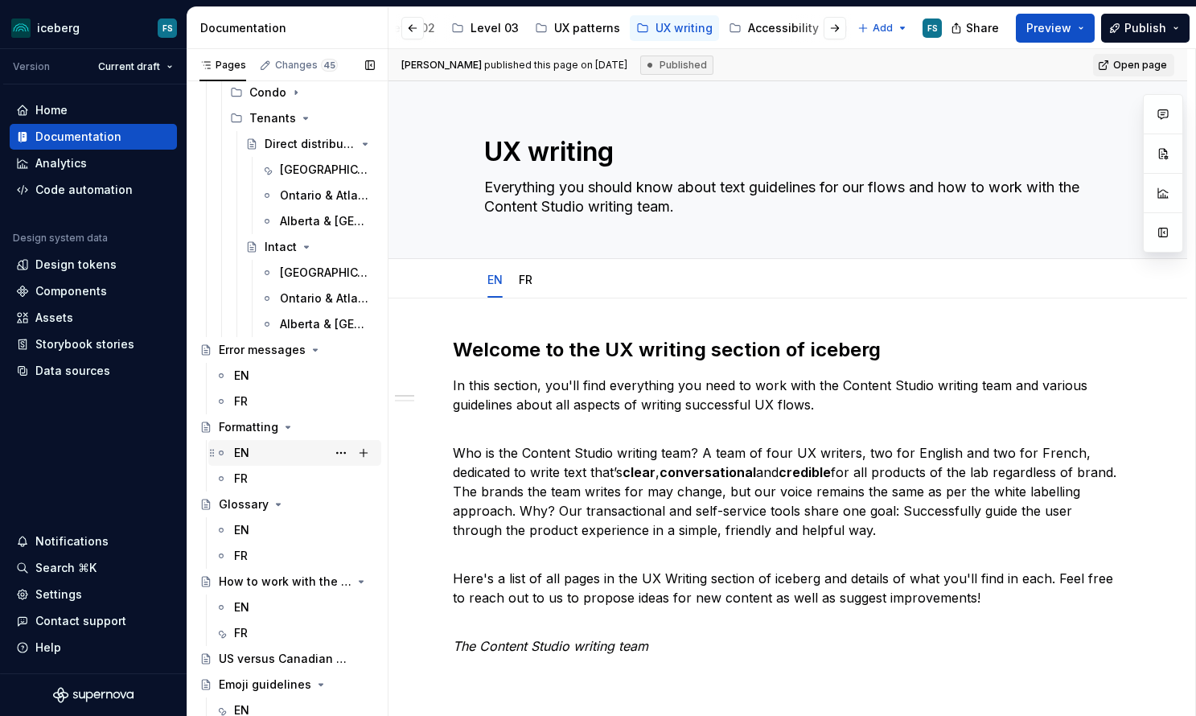
scroll to position [672, 0]
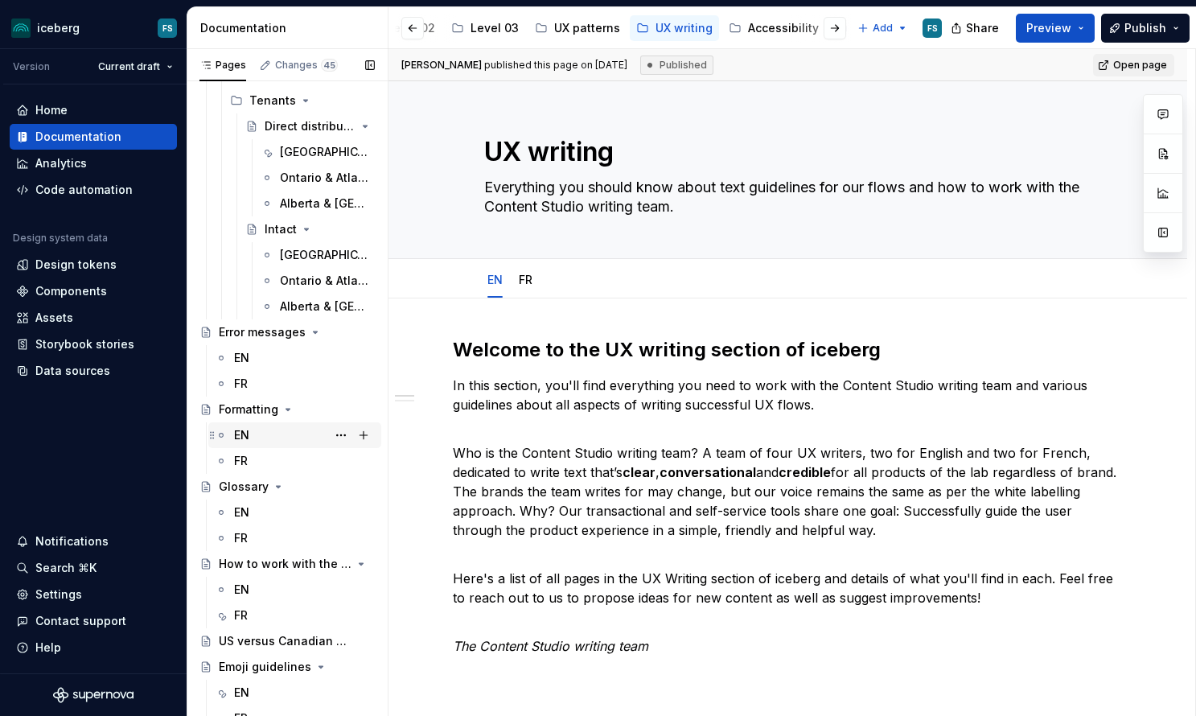
click at [241, 439] on div "EN" at bounding box center [241, 435] width 15 height 16
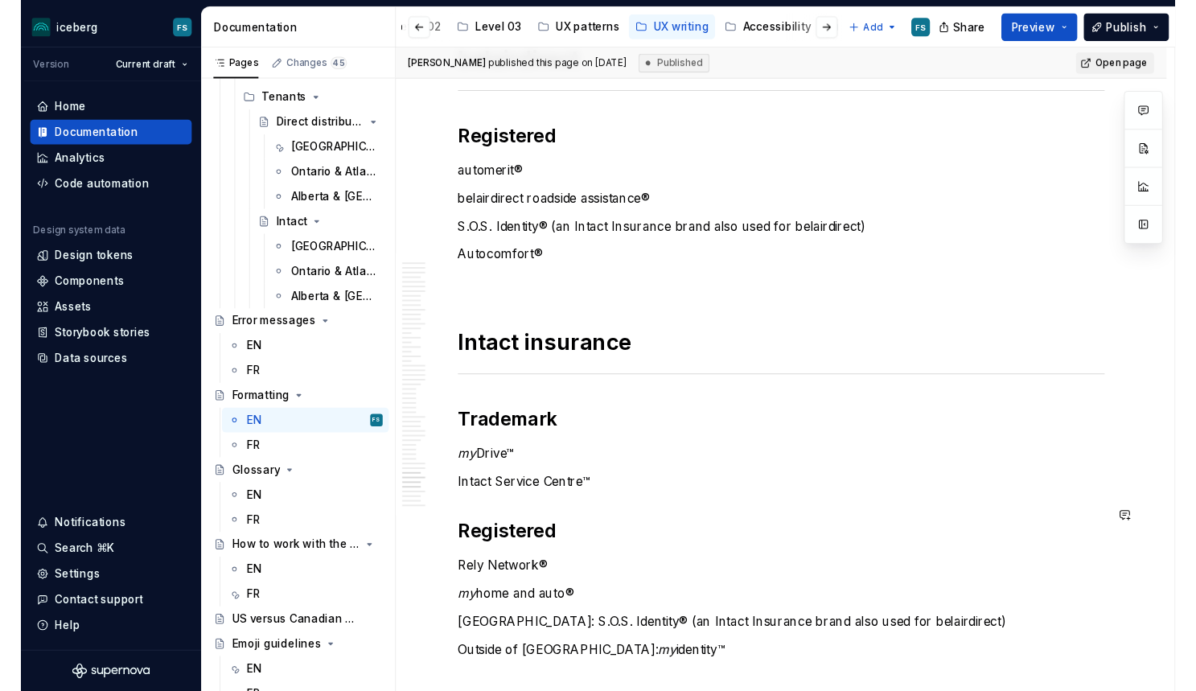
scroll to position [10795, 0]
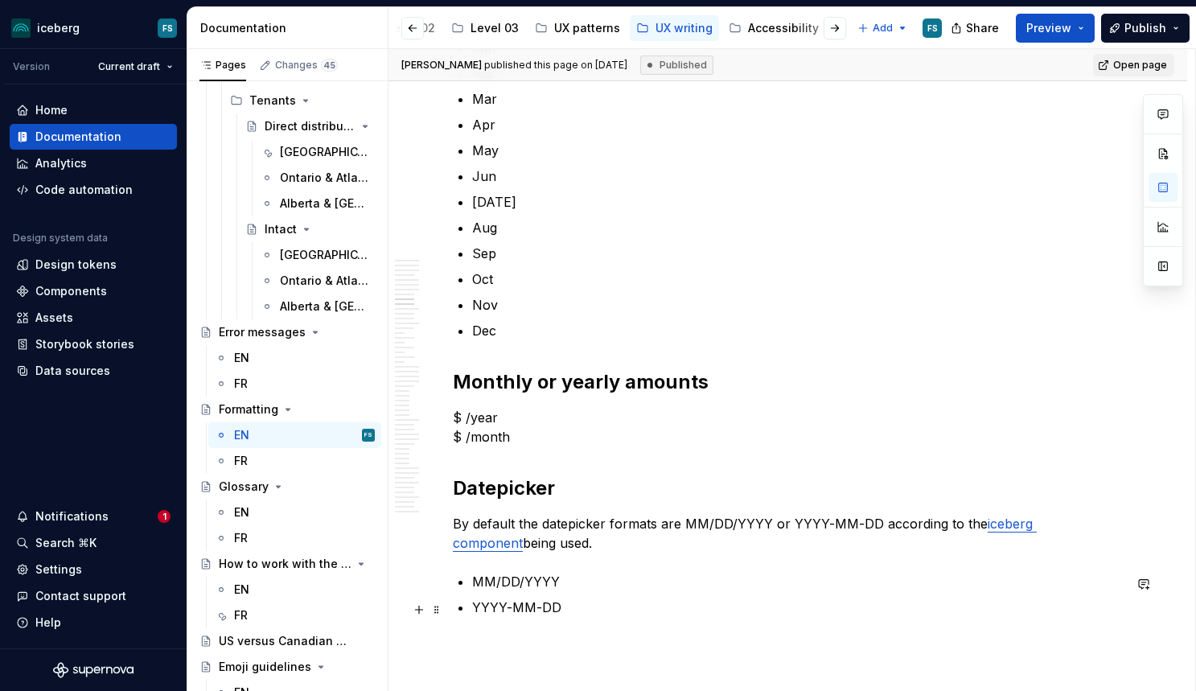
scroll to position [3195, 0]
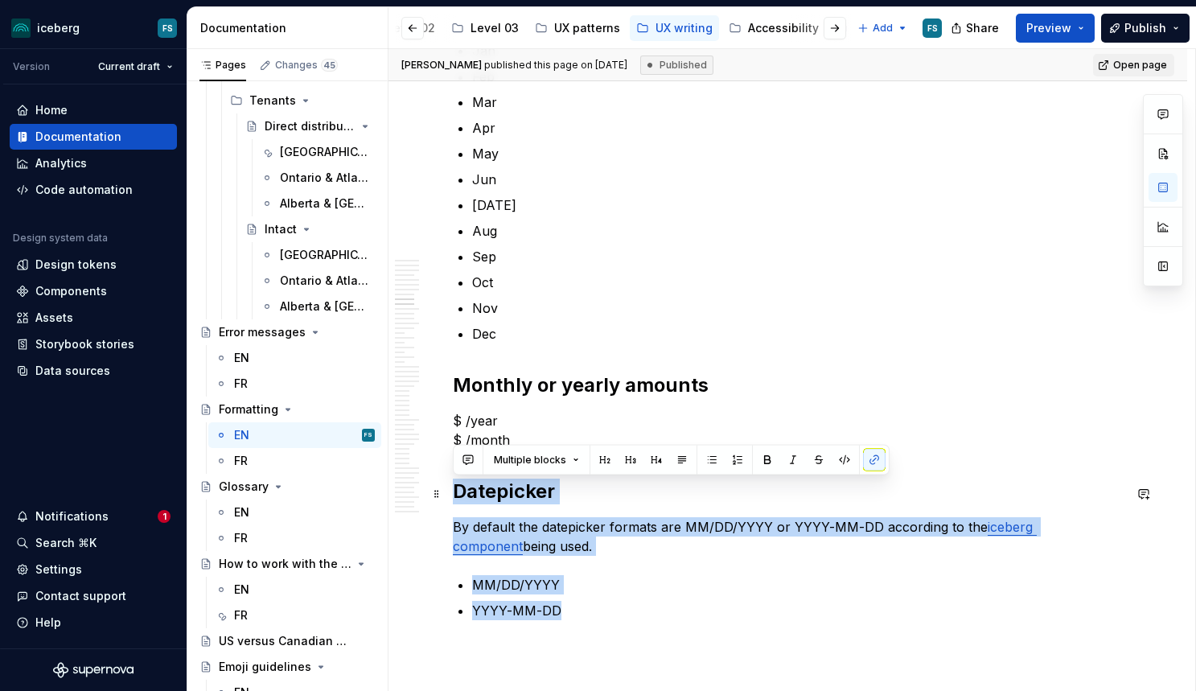
drag, startPoint x: 569, startPoint y: 613, endPoint x: 454, endPoint y: 495, distance: 164.4
copy div "Datepicker By default the datepicker formats are MM/DD/YYYY or YYYY-MM-DD accor…"
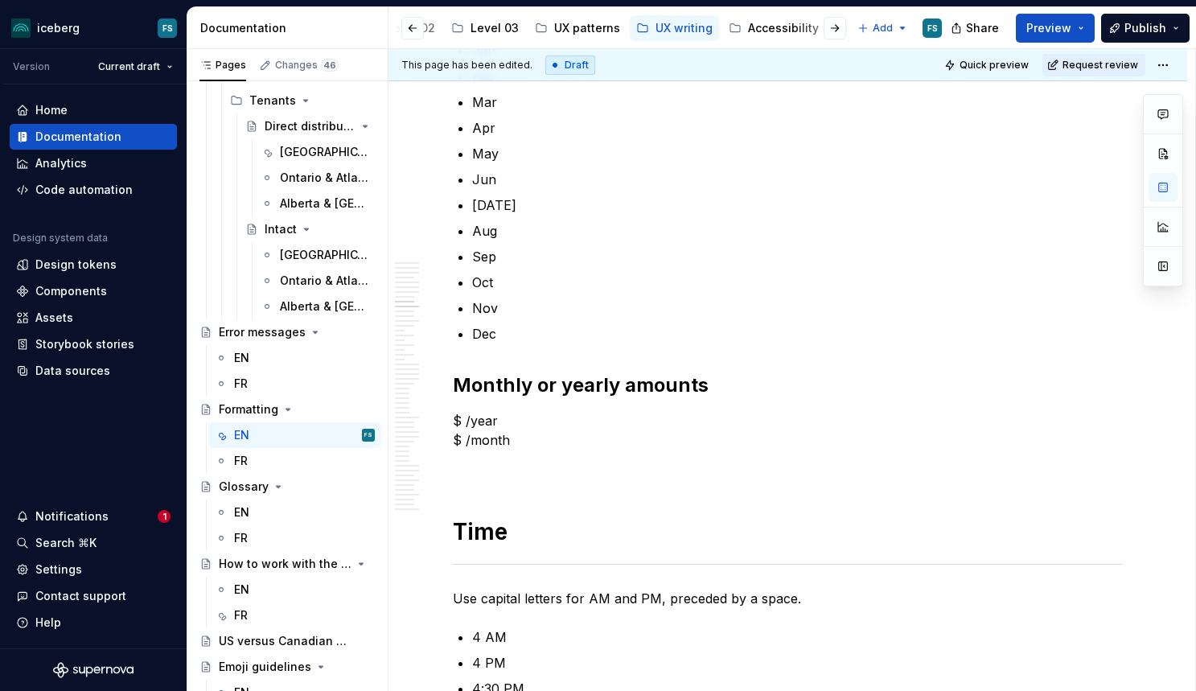
type textarea "*"
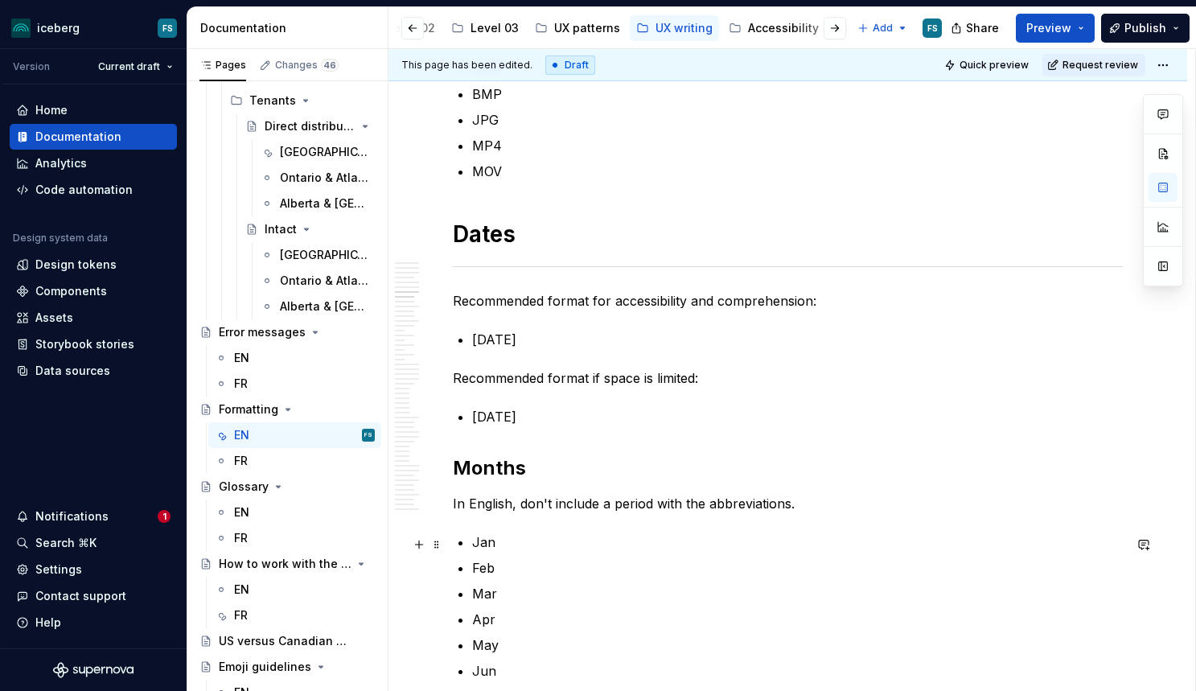
scroll to position [2703, 0]
click at [573, 421] on p "[DATE]" at bounding box center [797, 417] width 651 height 19
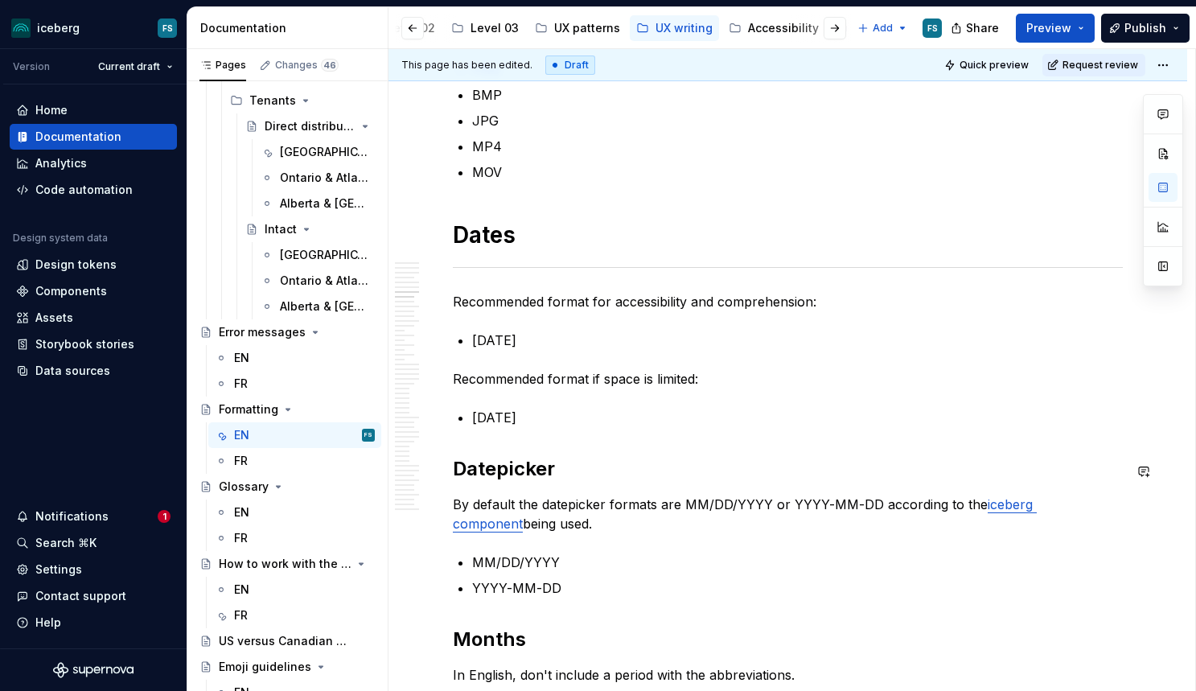
scroll to position [2710, 0]
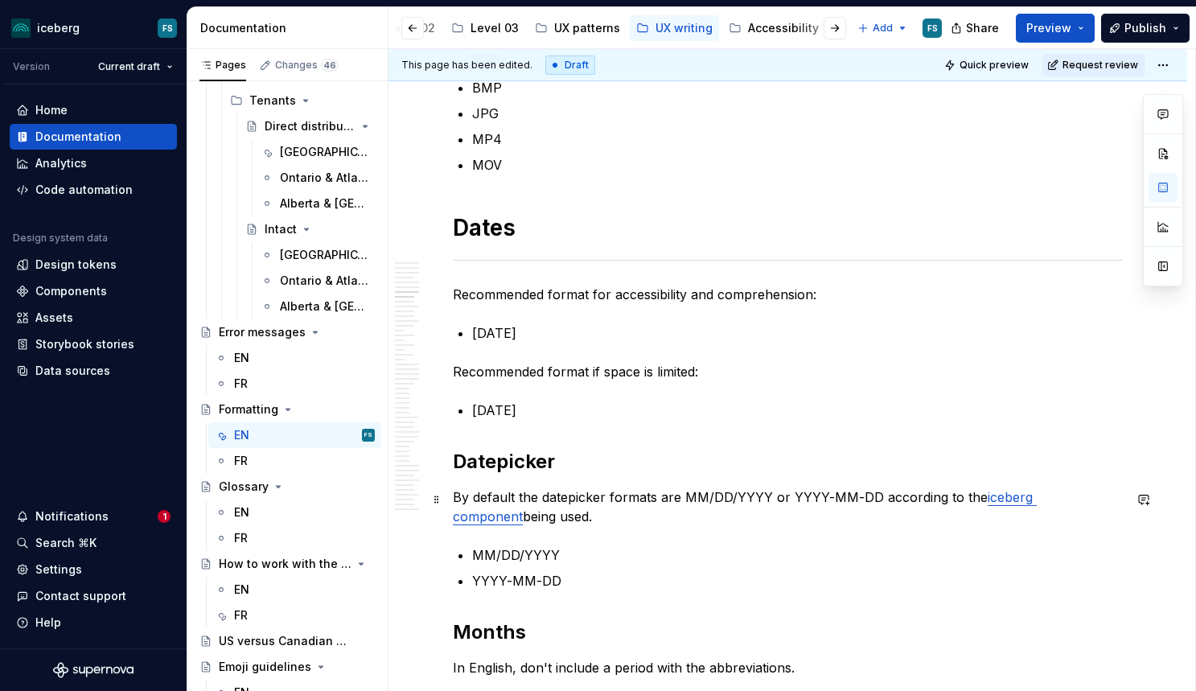
click at [454, 499] on p "By default the datepicker formats are MM/DD/YYYY or YYYY-MM-DD according to the…" at bounding box center [788, 506] width 670 height 39
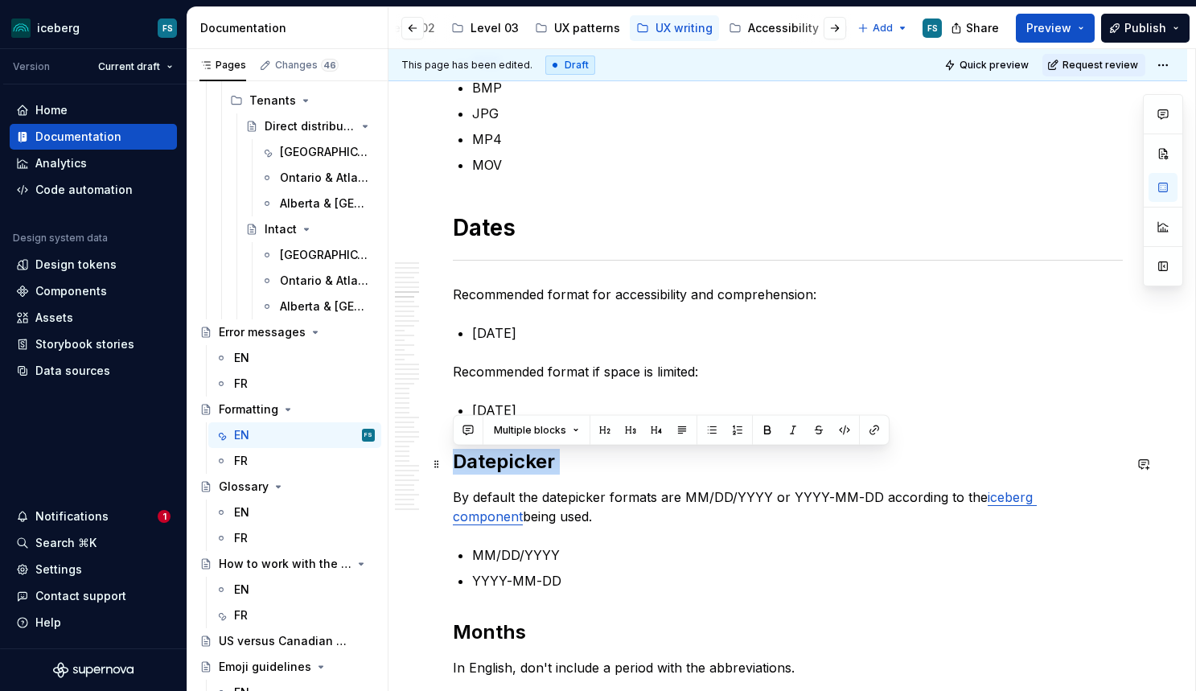
drag, startPoint x: 454, startPoint y: 499, endPoint x: 454, endPoint y: 470, distance: 29.8
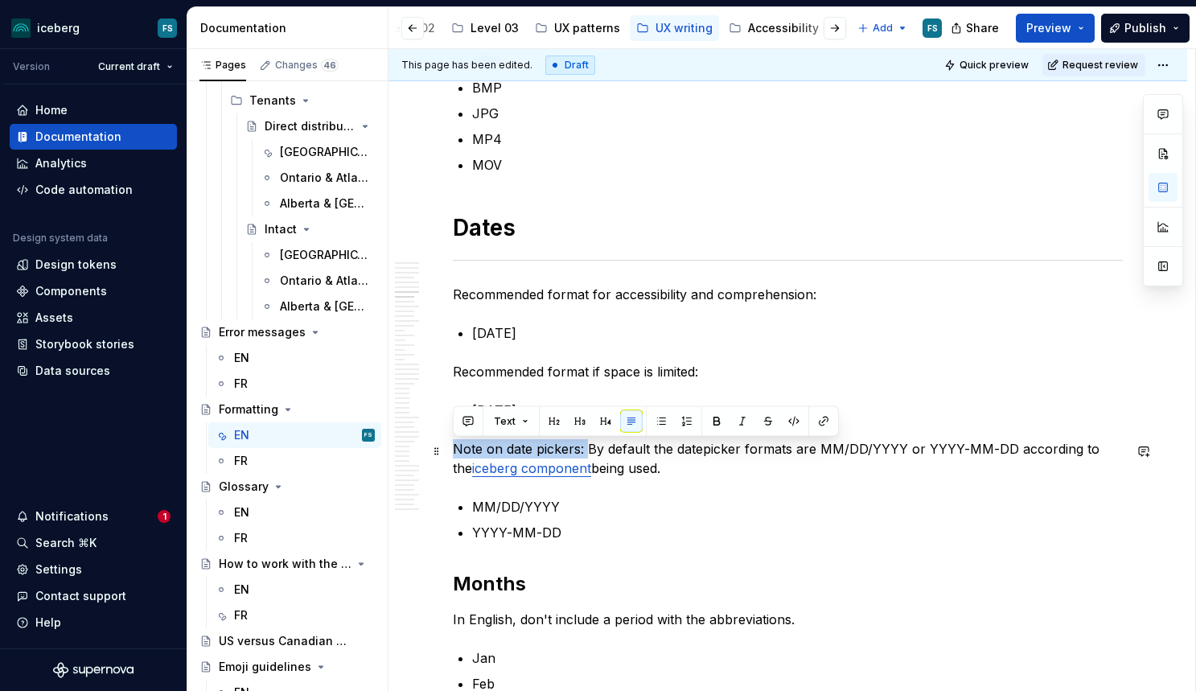
drag, startPoint x: 585, startPoint y: 454, endPoint x: 451, endPoint y: 456, distance: 134.3
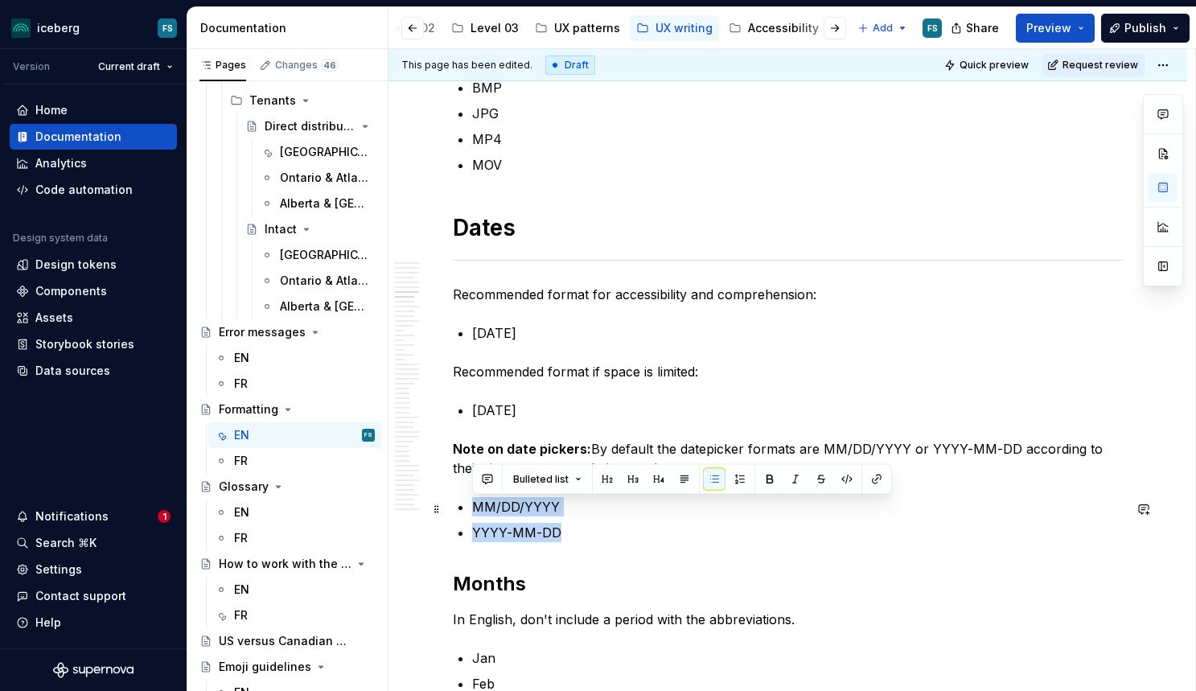
drag, startPoint x: 580, startPoint y: 540, endPoint x: 468, endPoint y: 514, distance: 114.7
drag, startPoint x: 581, startPoint y: 529, endPoint x: 476, endPoint y: 510, distance: 106.3
click at [477, 510] on ul "MM/DD/YYYY YYYY-MM-DD" at bounding box center [797, 519] width 651 height 45
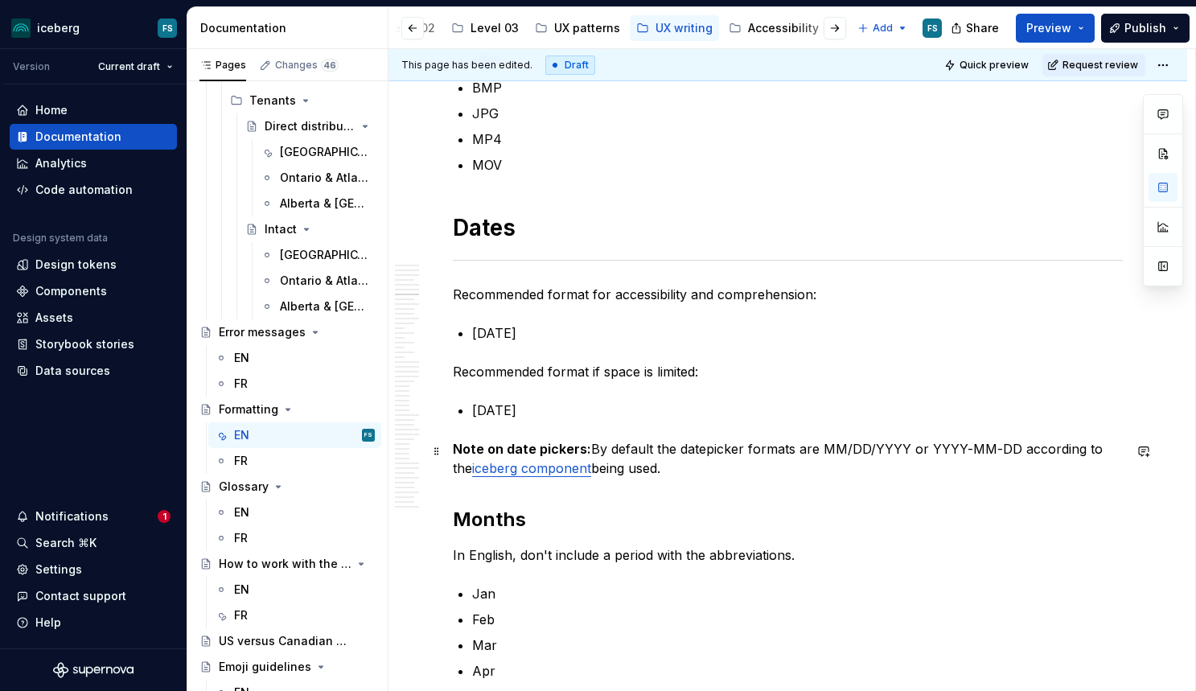
click at [658, 472] on p "Note on date pickers: By default the datepicker formats are MM/DD/YYYY or YYYY-…" at bounding box center [788, 458] width 670 height 39
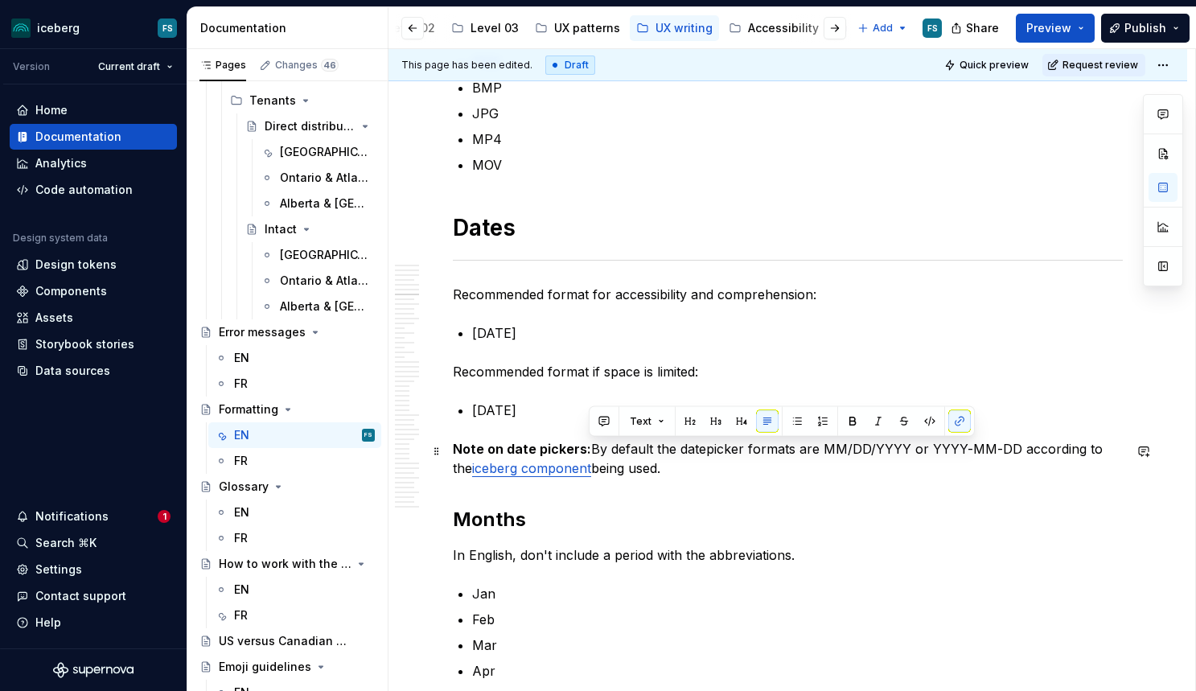
drag, startPoint x: 655, startPoint y: 466, endPoint x: 615, endPoint y: 454, distance: 42.0
click at [591, 451] on p "Note on date pickers: By default the datepicker formats are MM/DD/YYYY or YYYY-…" at bounding box center [788, 458] width 670 height 39
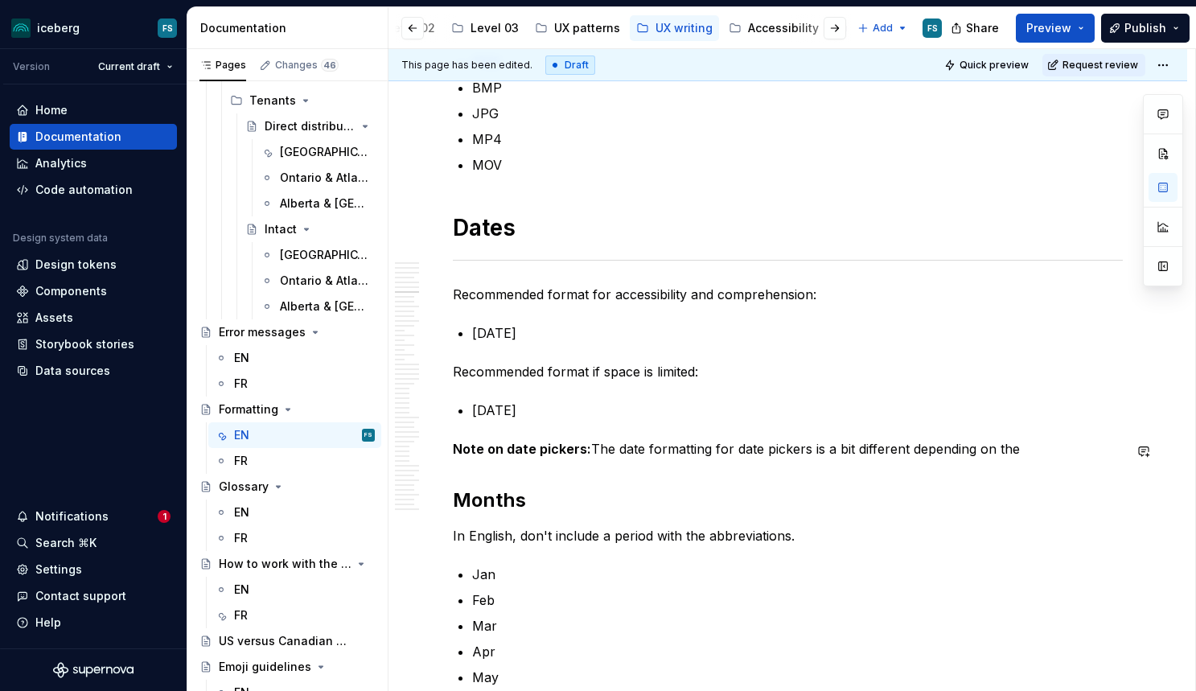
type textarea "*"
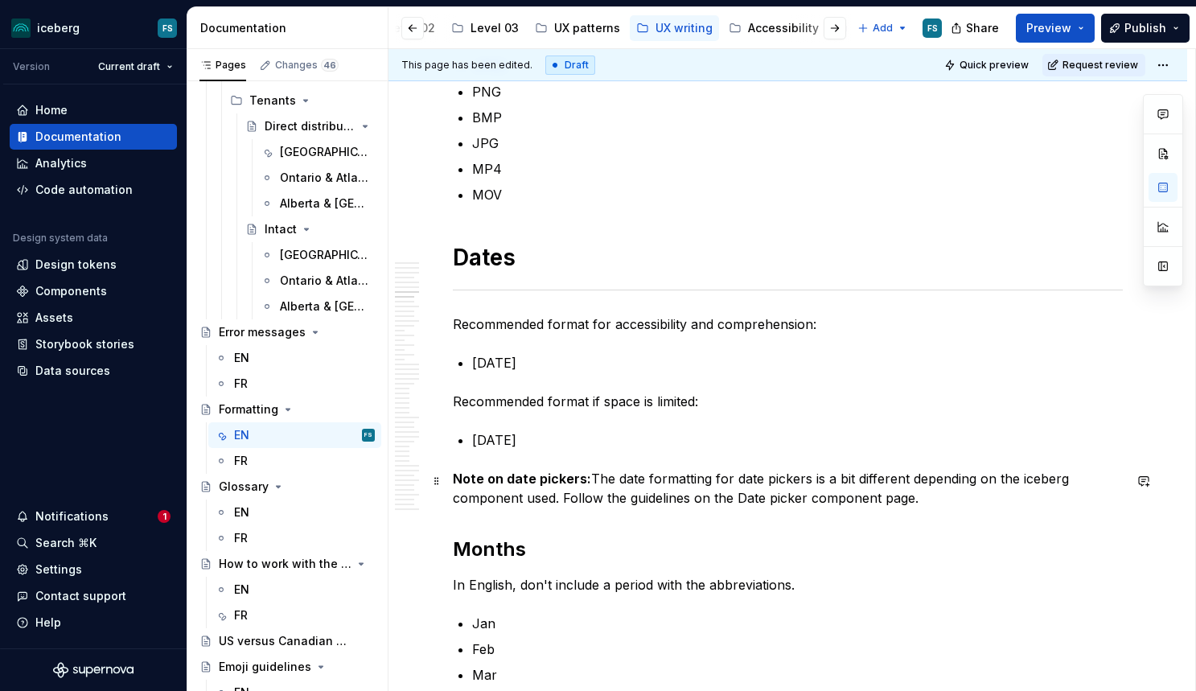
scroll to position [2679, 0]
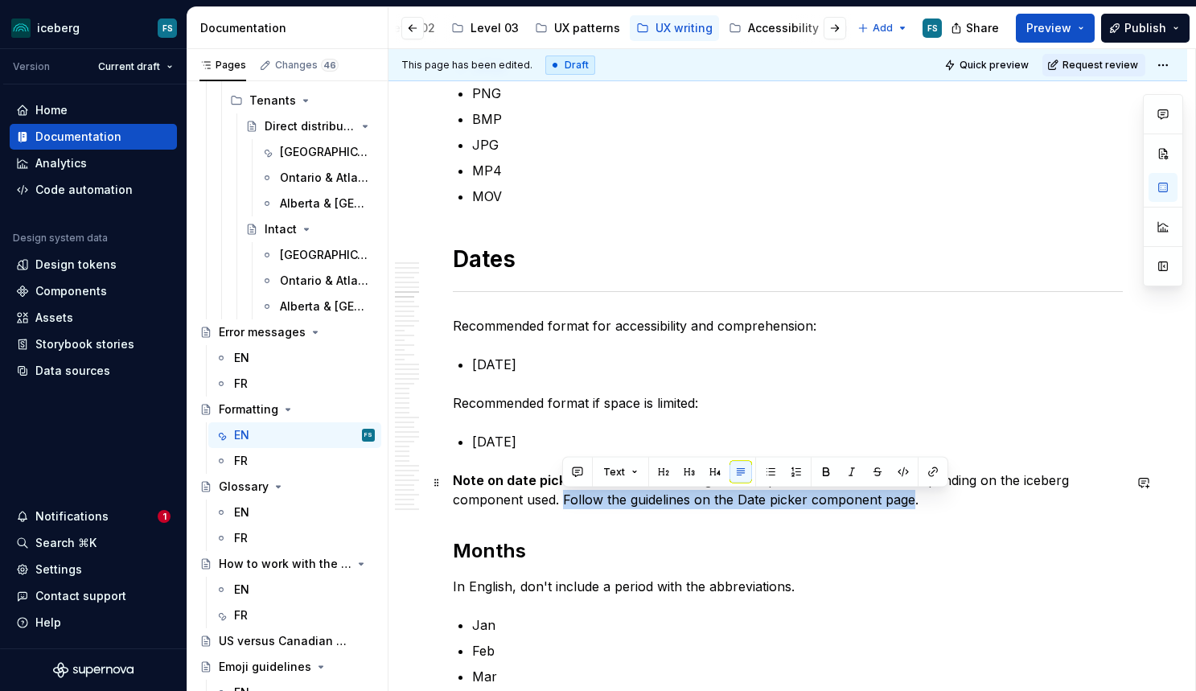
drag, startPoint x: 911, startPoint y: 500, endPoint x: 563, endPoint y: 505, distance: 348.3
click at [563, 505] on p "Note on date pickers: The date formatting for date pickers is a bit different d…" at bounding box center [788, 489] width 670 height 39
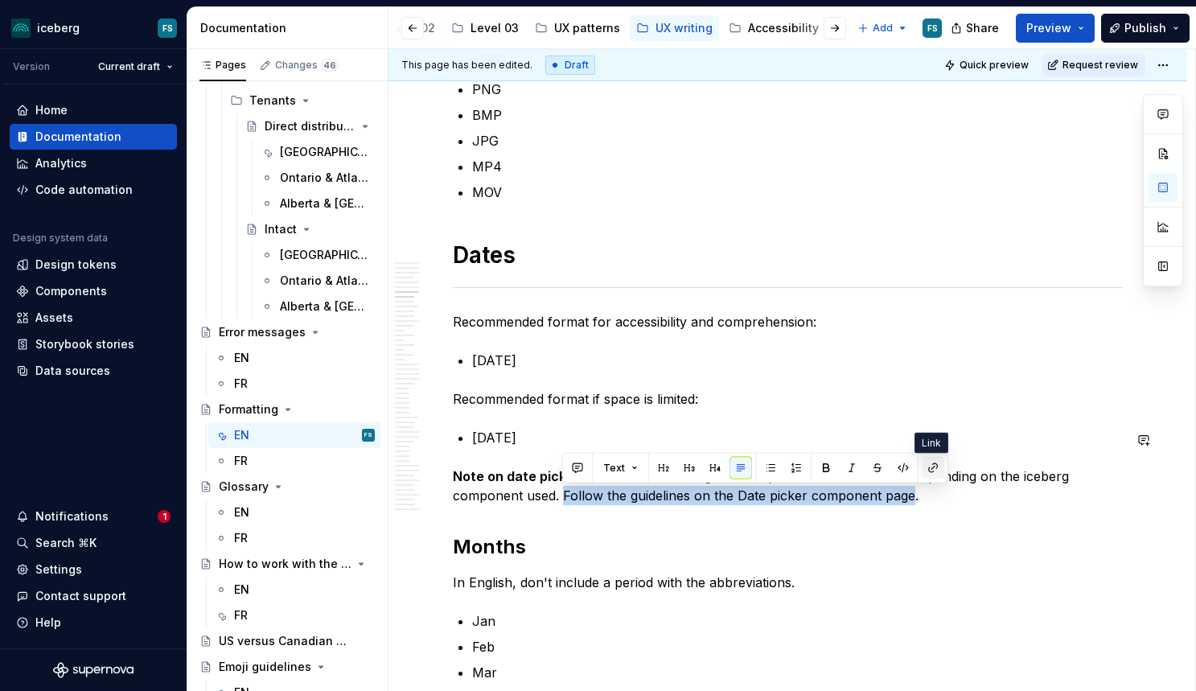
click at [930, 472] on button "button" at bounding box center [933, 468] width 23 height 23
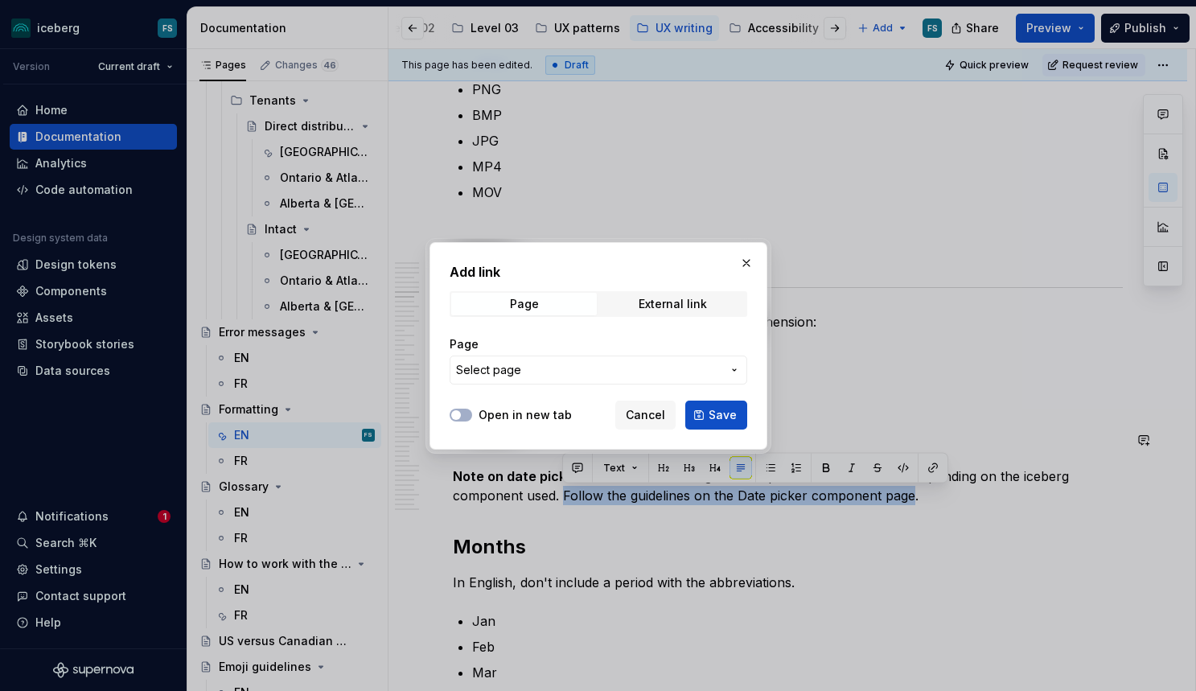
click at [511, 359] on button "Select page" at bounding box center [599, 369] width 298 height 29
click at [512, 369] on div "Add link Page External link Page Select page Open in new tab Cancel Save" at bounding box center [598, 345] width 1196 height 691
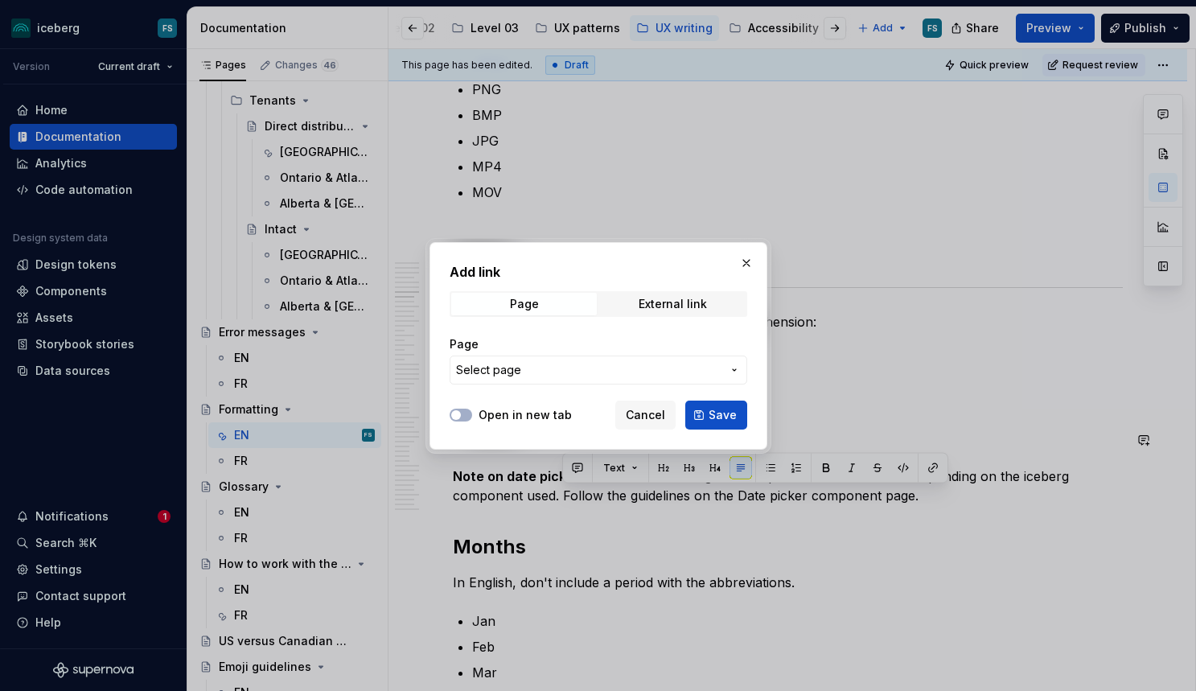
click at [512, 369] on span "Select page" at bounding box center [488, 370] width 65 height 16
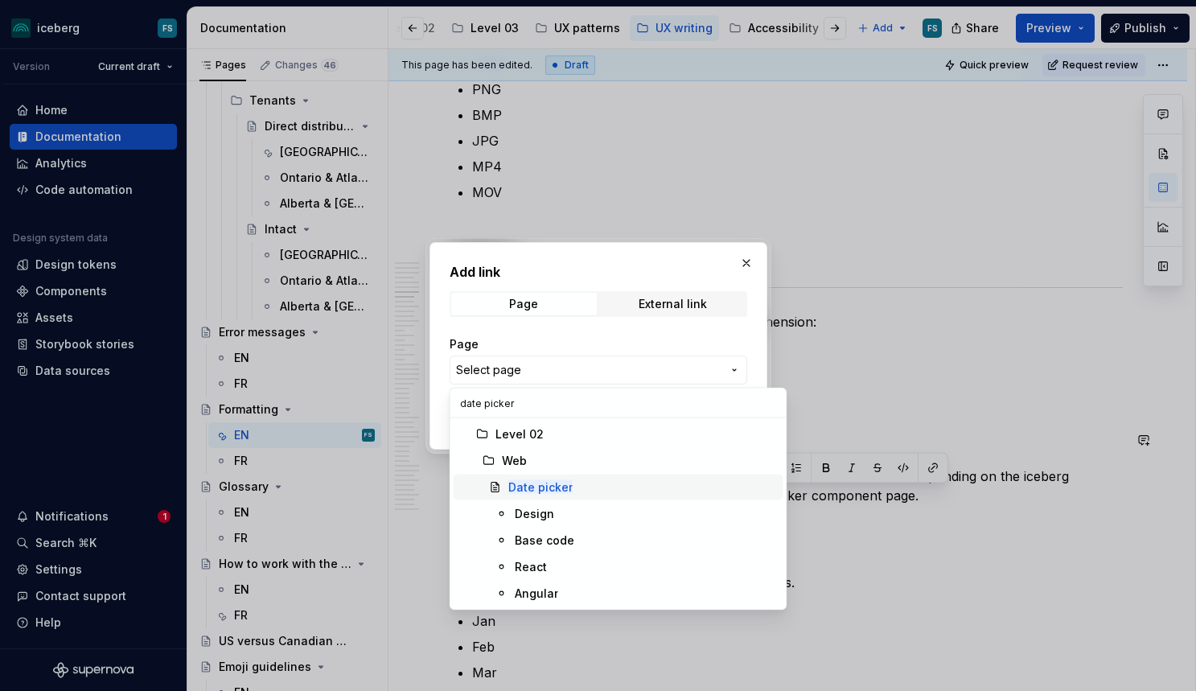
type input "date picker"
click at [545, 491] on mark "Date picker" at bounding box center [540, 487] width 64 height 14
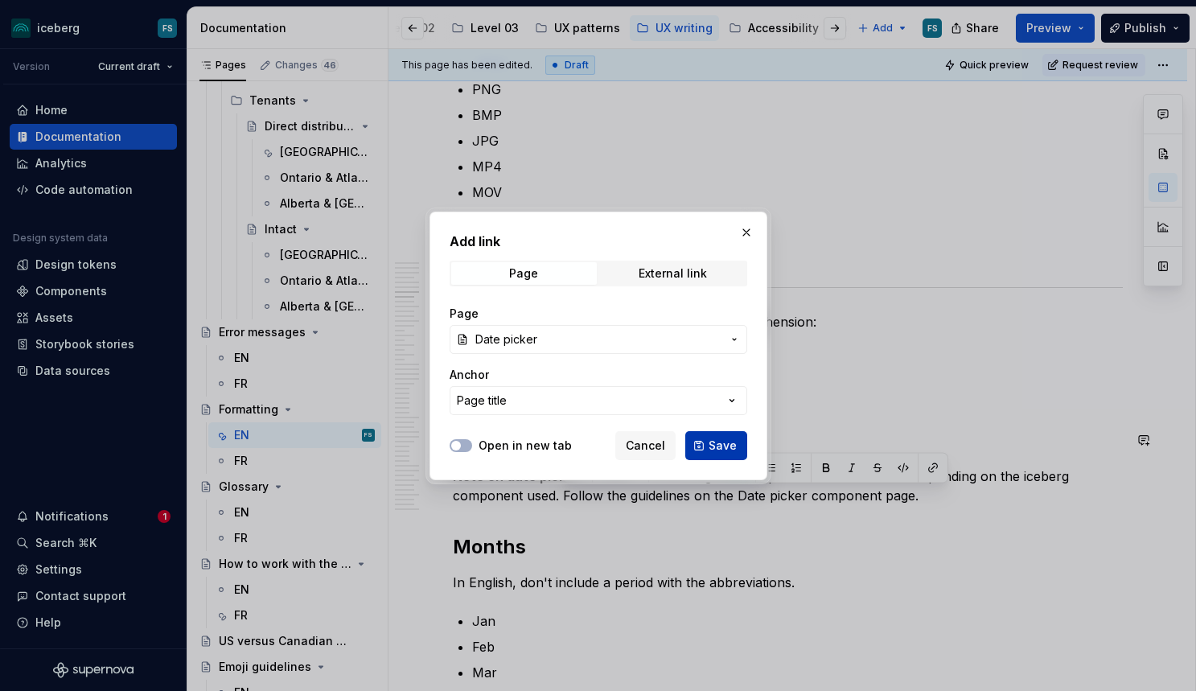
click at [733, 446] on span "Save" at bounding box center [723, 446] width 28 height 16
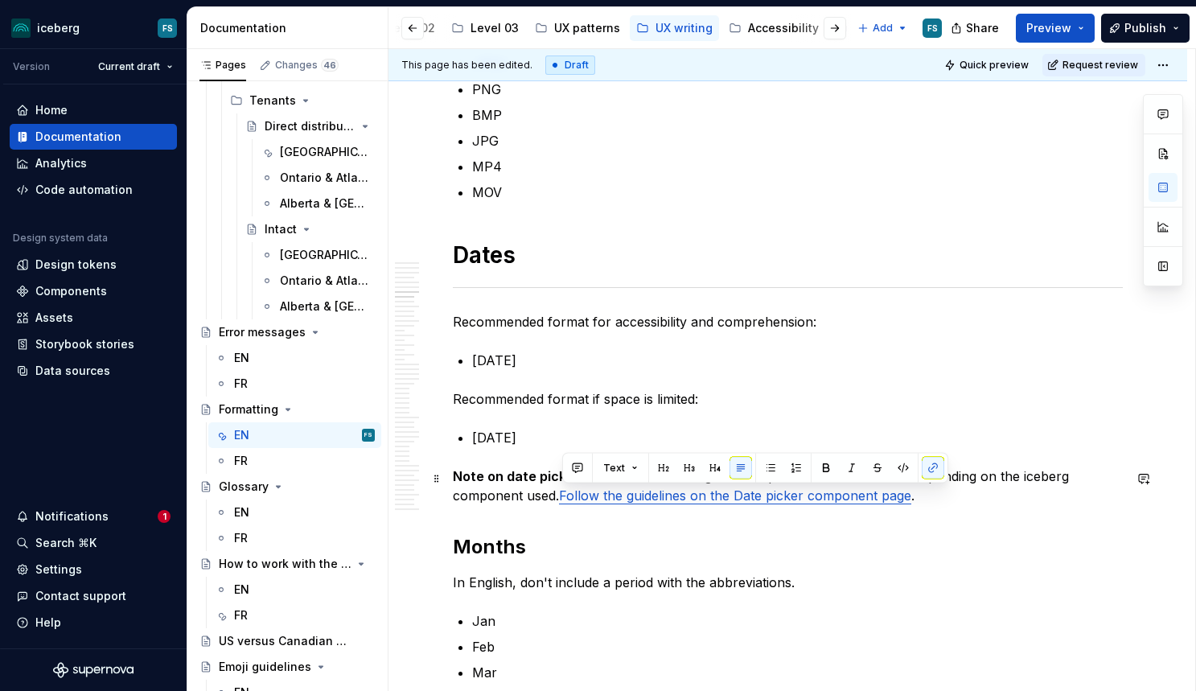
click at [958, 503] on p "Note on date pickers: The date formatting for date pickers is a bit different d…" at bounding box center [788, 485] width 670 height 39
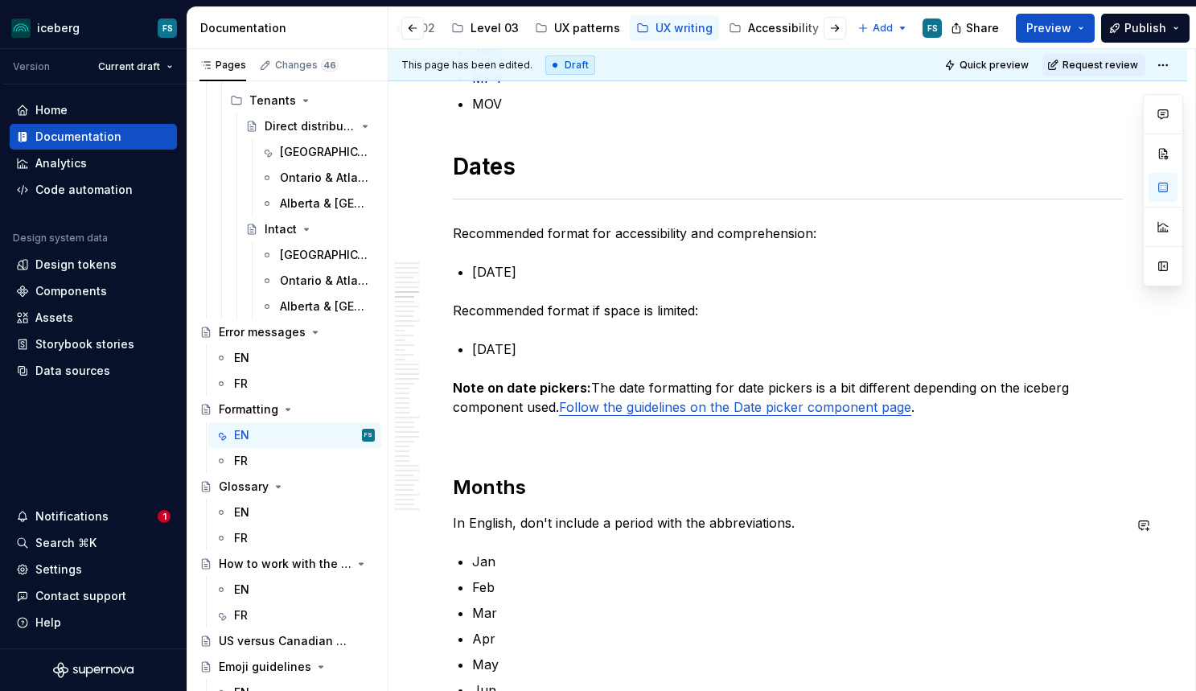
scroll to position [2746, 0]
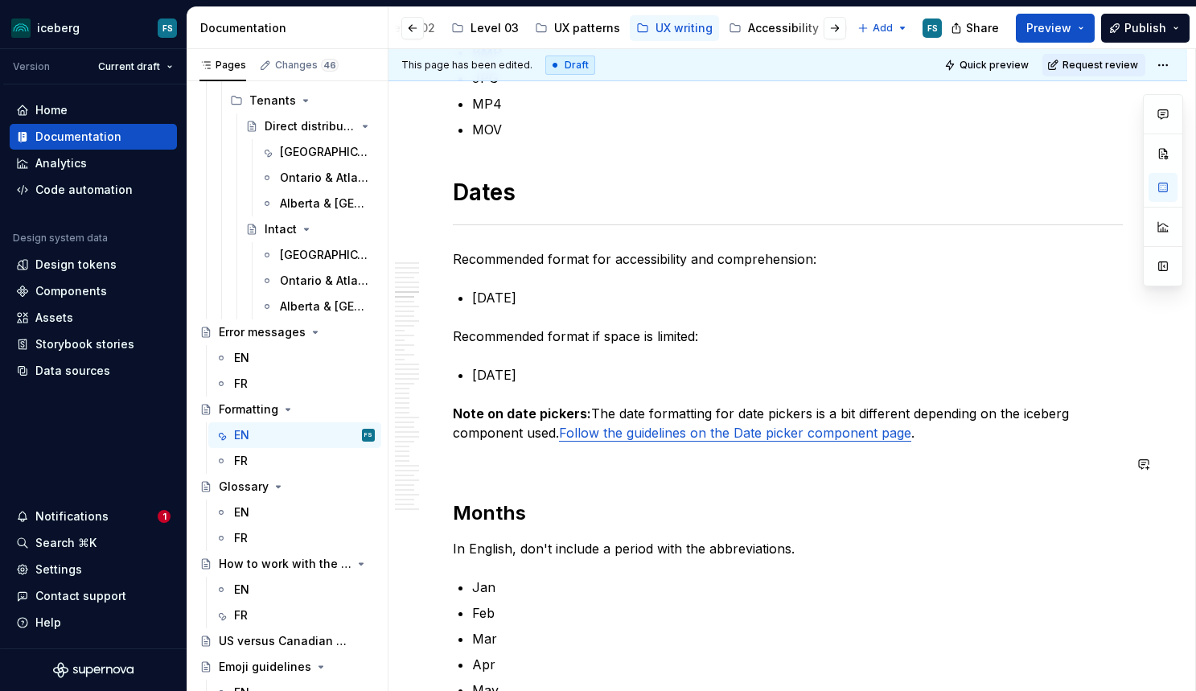
click at [954, 442] on p "Note on date pickers: The date formatting for date pickers is a bit different d…" at bounding box center [788, 423] width 670 height 39
type textarea "*"
